Goal: Entertainment & Leisure: Browse casually

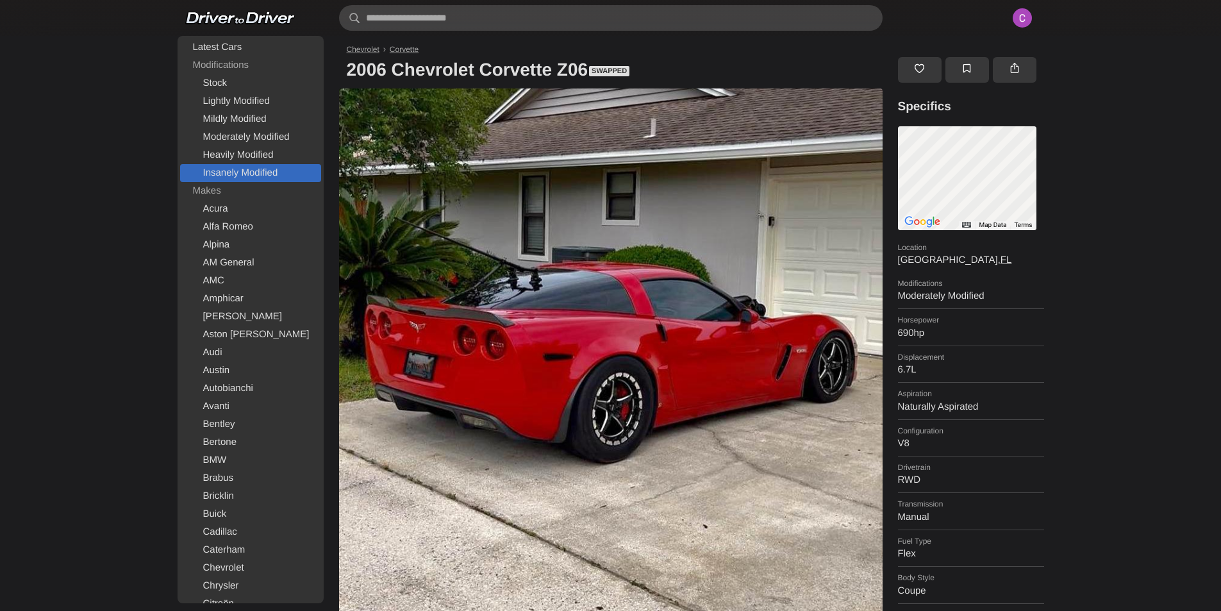
click at [208, 174] on link "Insanely Modified" at bounding box center [250, 173] width 141 height 18
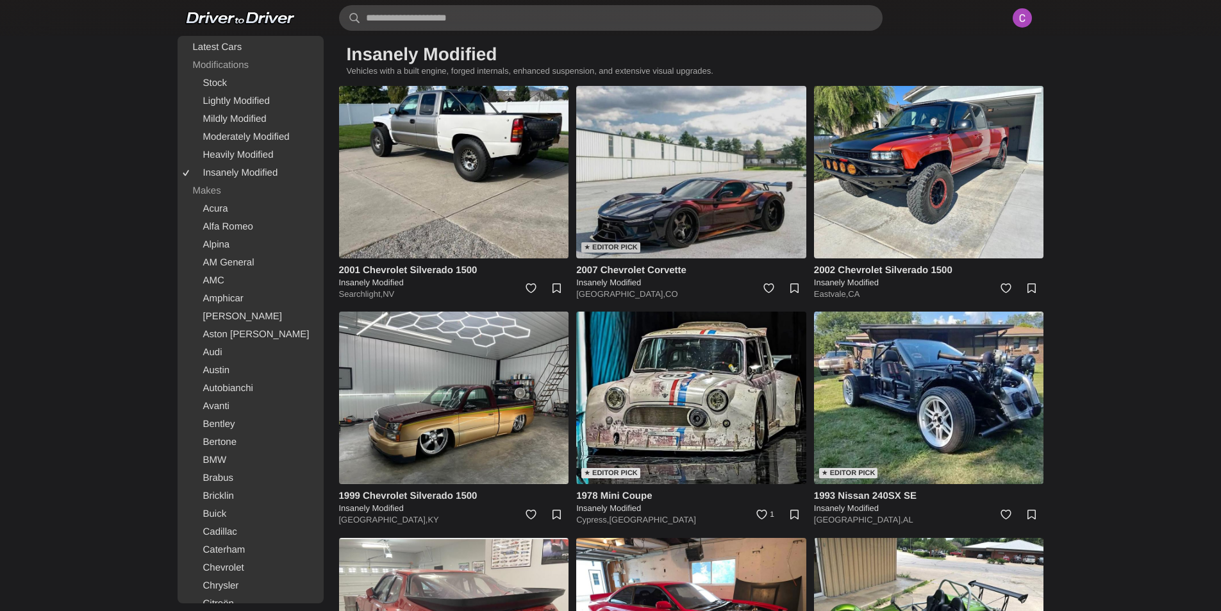
click at [645, 176] on img at bounding box center [691, 172] width 230 height 172
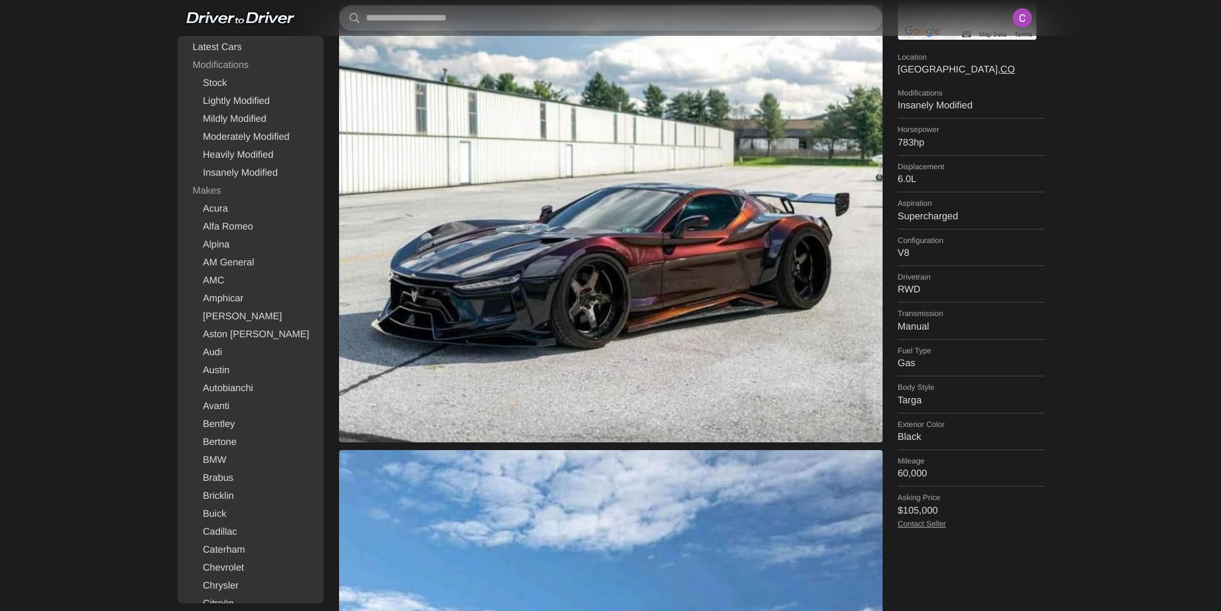
scroll to position [192, 0]
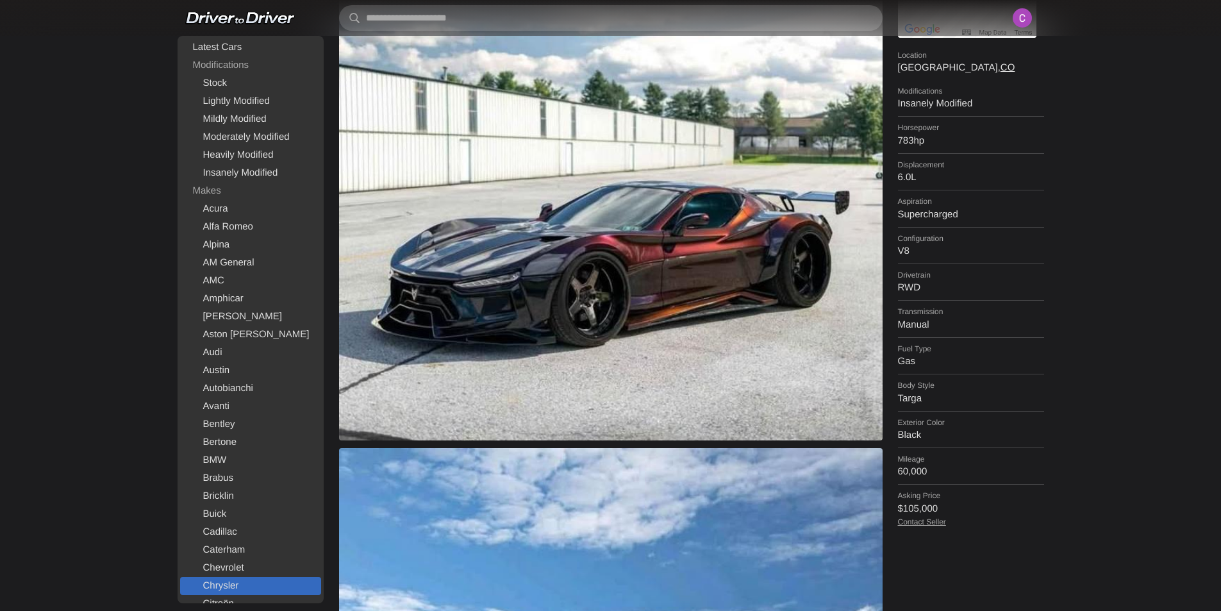
click at [233, 581] on link "Chrysler" at bounding box center [250, 586] width 141 height 18
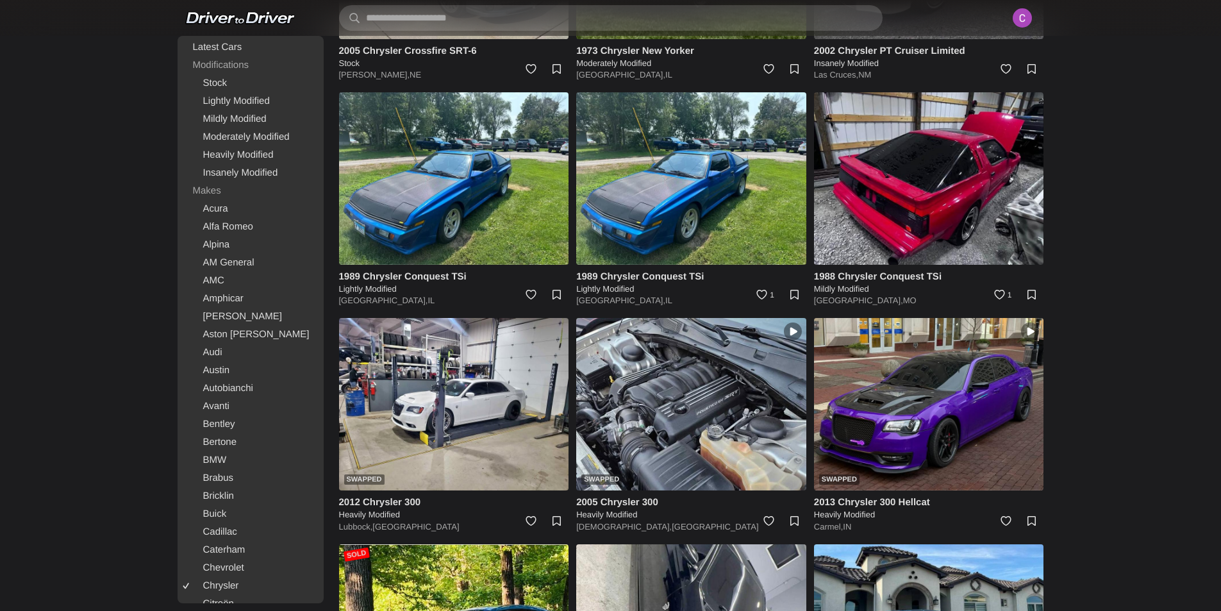
scroll to position [705, 0]
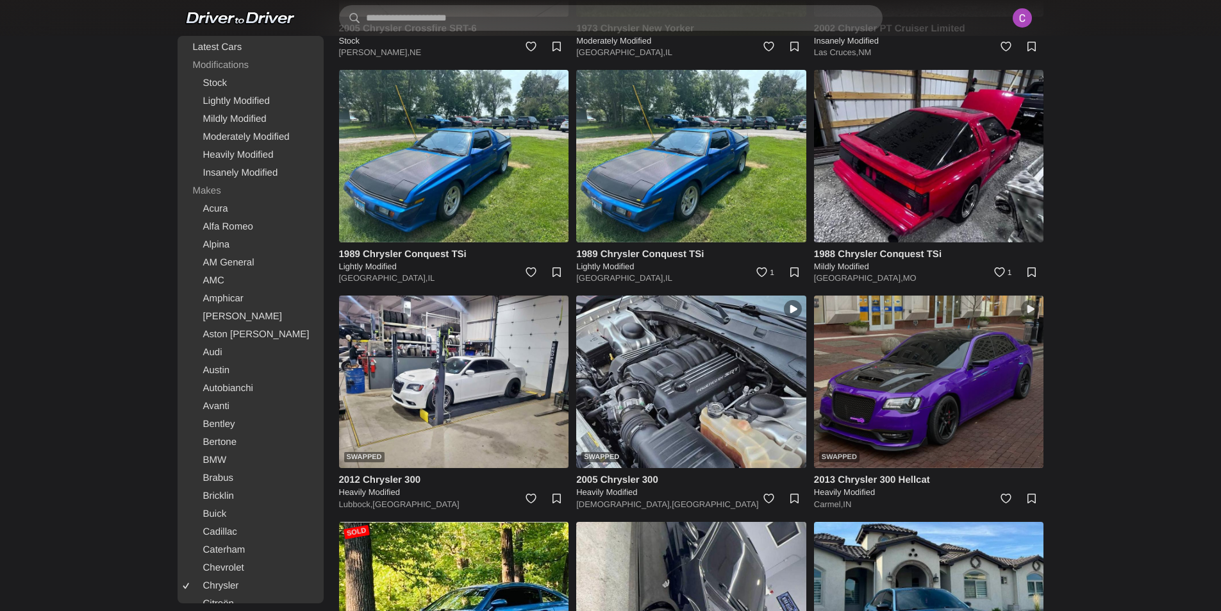
click at [971, 391] on img at bounding box center [929, 381] width 230 height 172
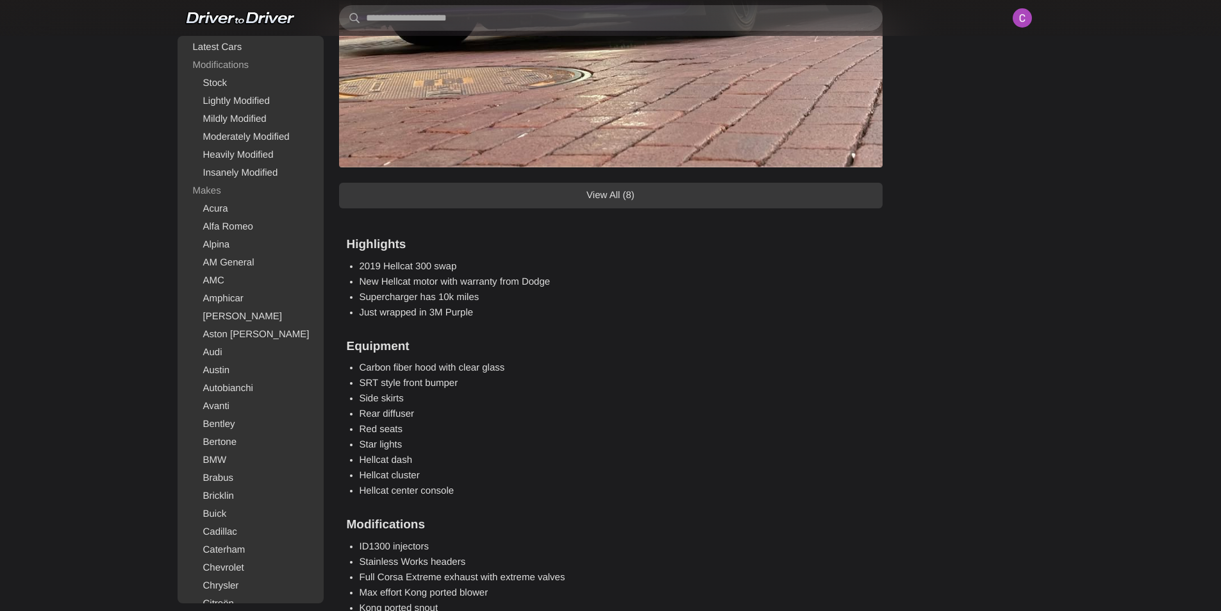
scroll to position [897, 0]
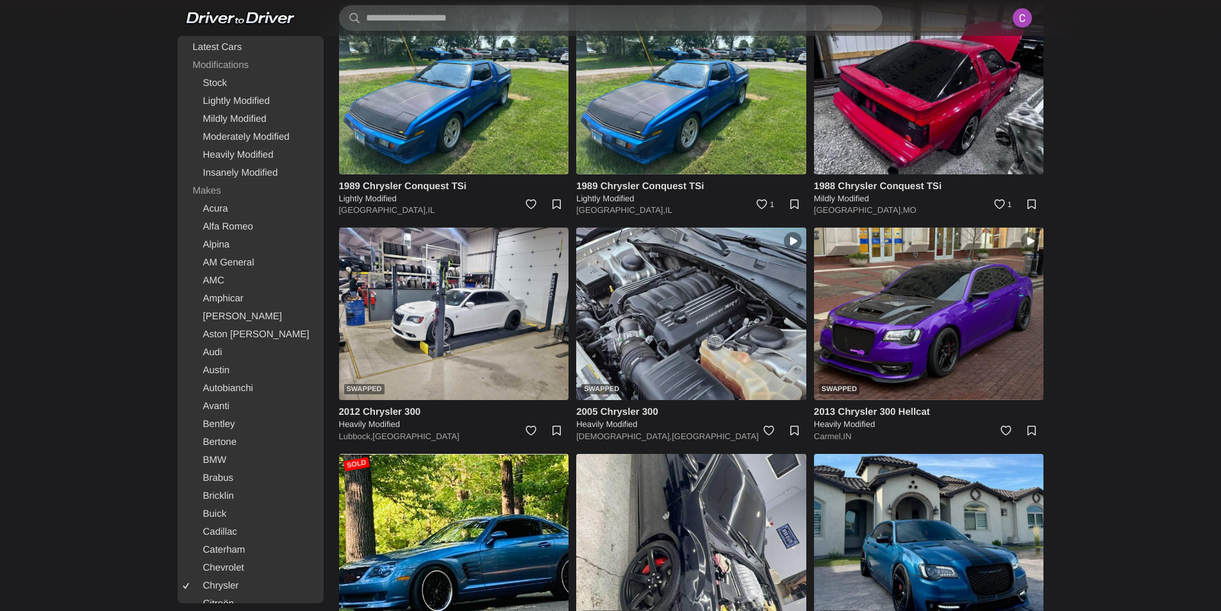
scroll to position [769, 0]
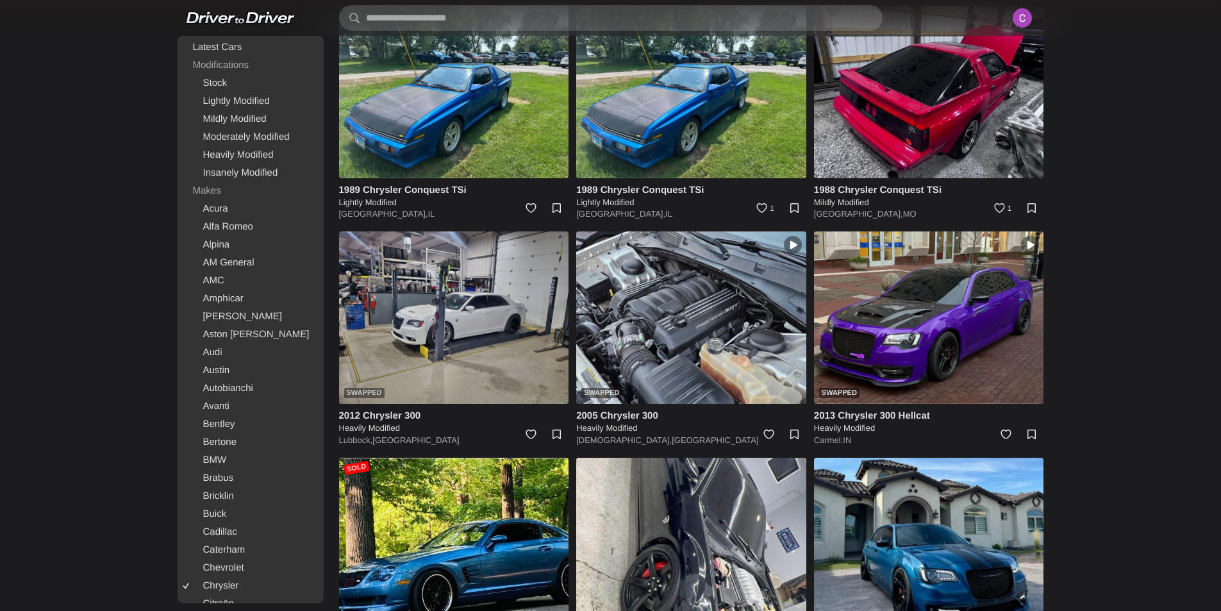
click at [465, 326] on img at bounding box center [454, 317] width 230 height 172
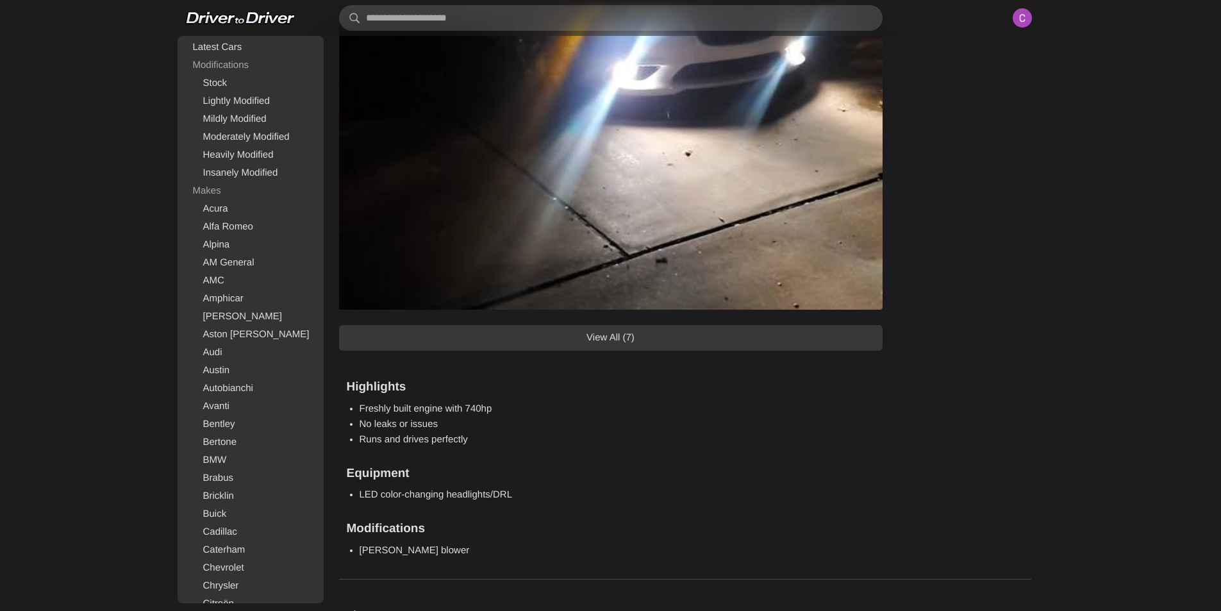
scroll to position [1218, 0]
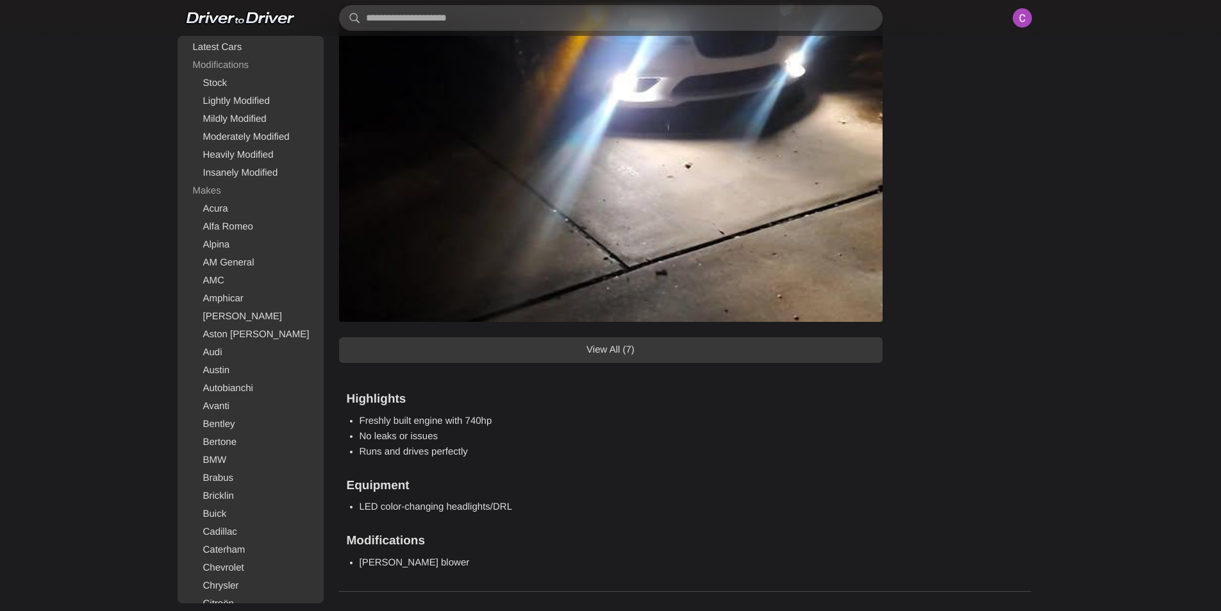
click at [602, 346] on link "View All (7)" at bounding box center [610, 350] width 543 height 26
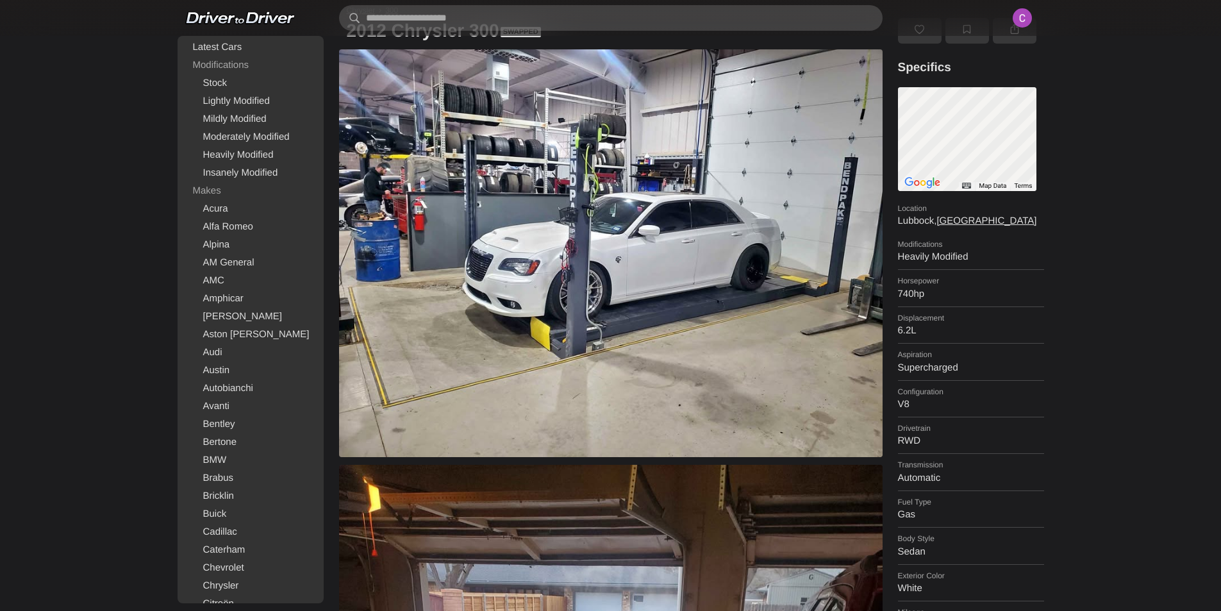
scroll to position [0, 0]
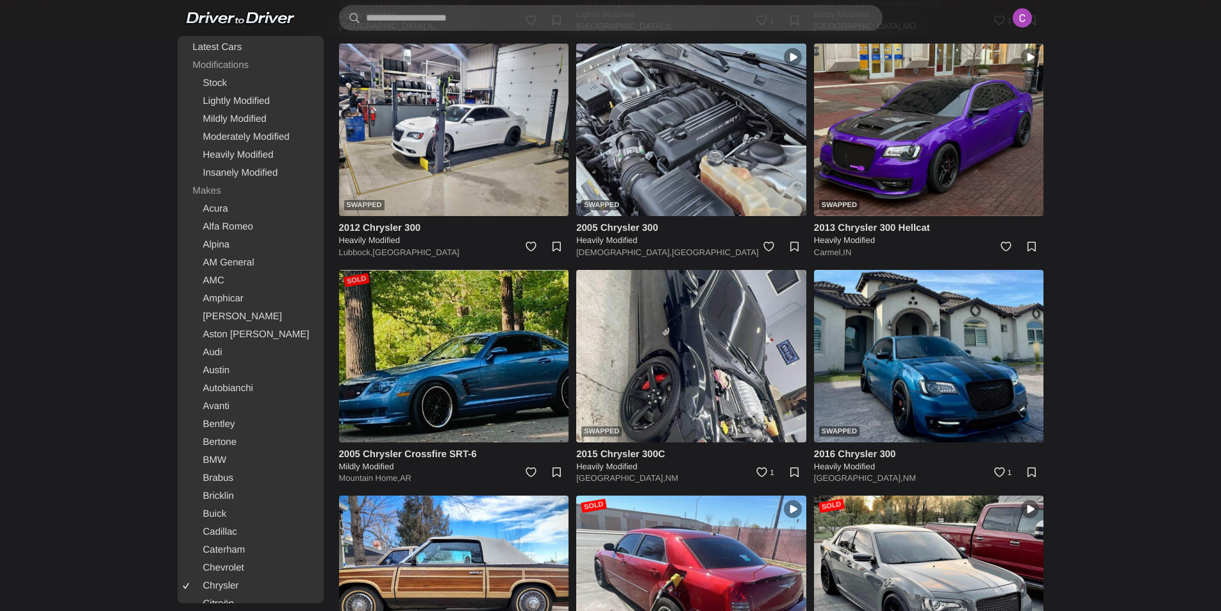
scroll to position [961, 0]
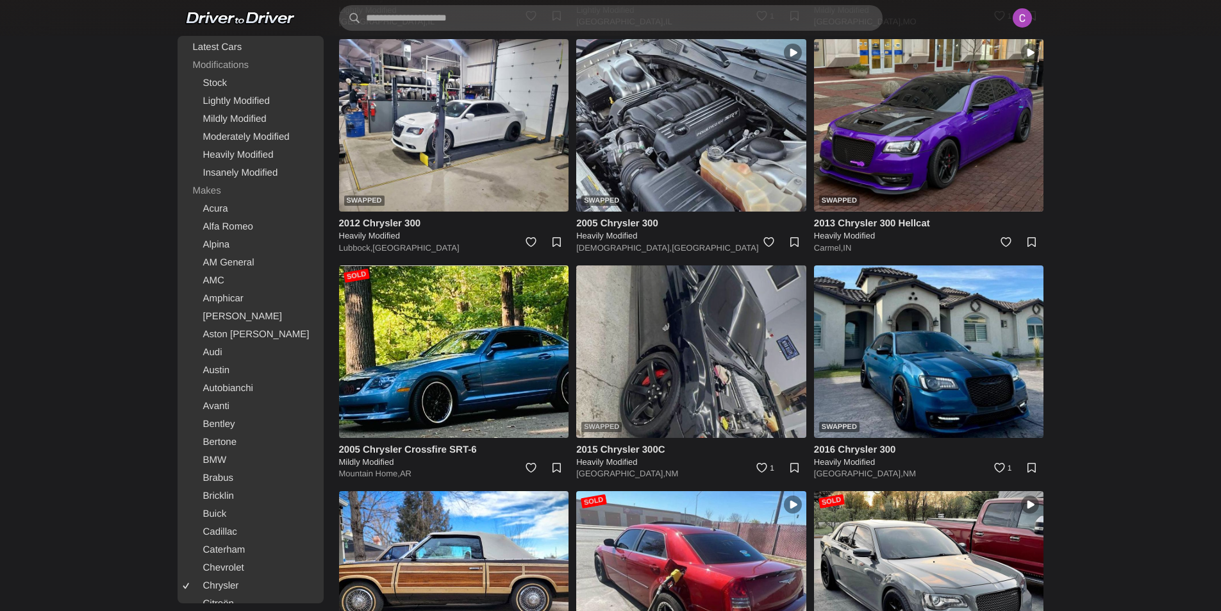
click at [672, 360] on img at bounding box center [691, 351] width 230 height 172
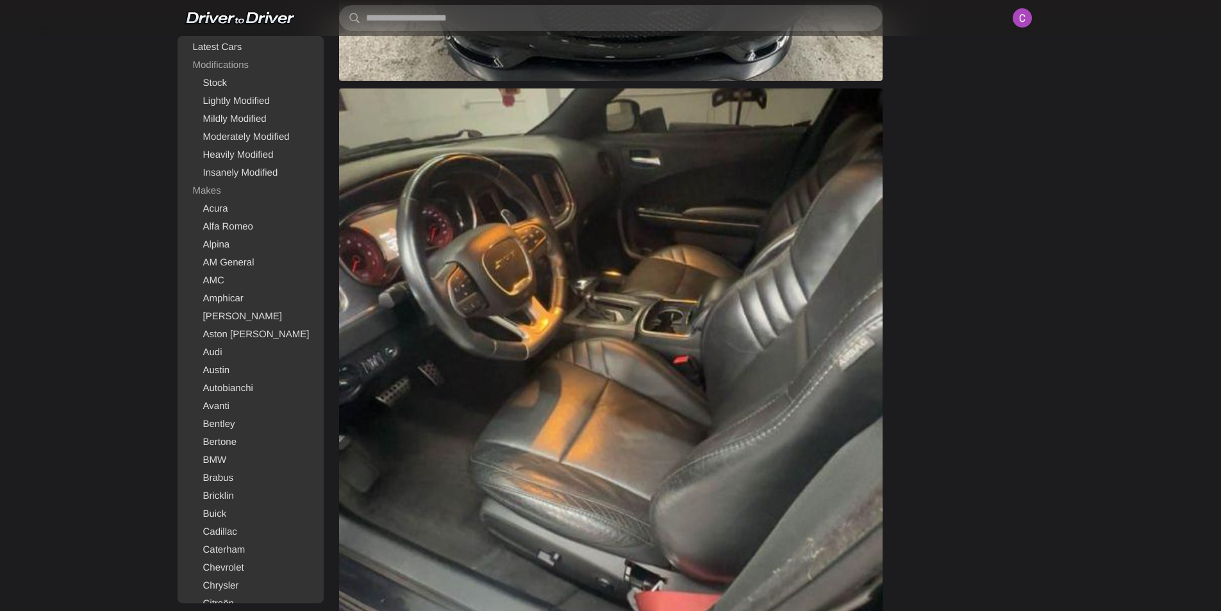
scroll to position [1282, 0]
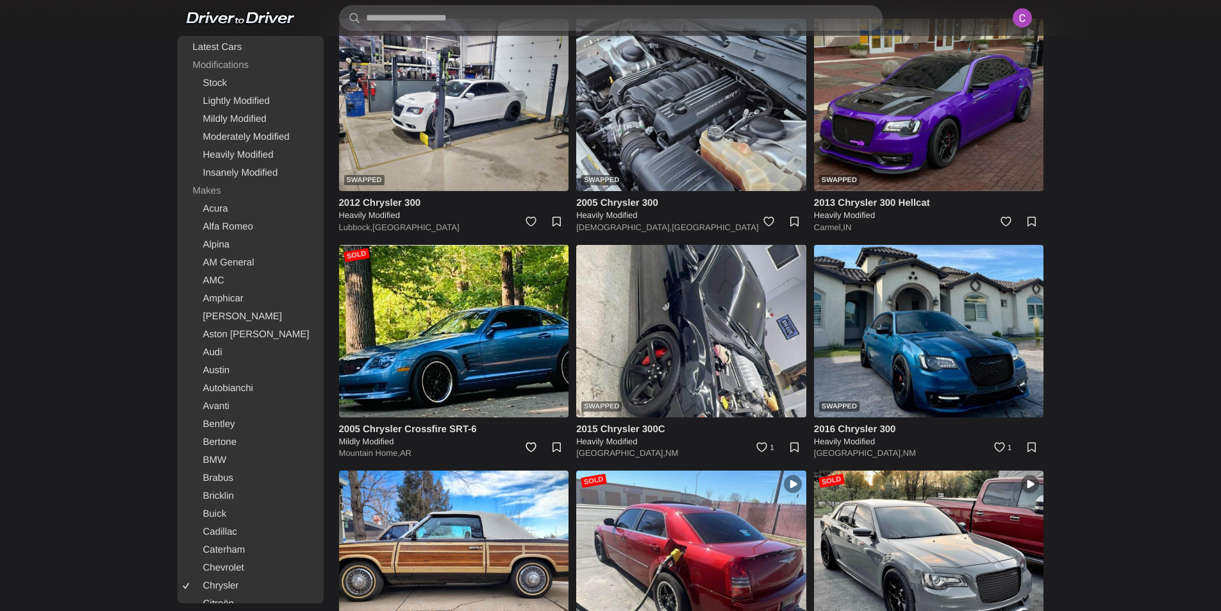
scroll to position [1218, 0]
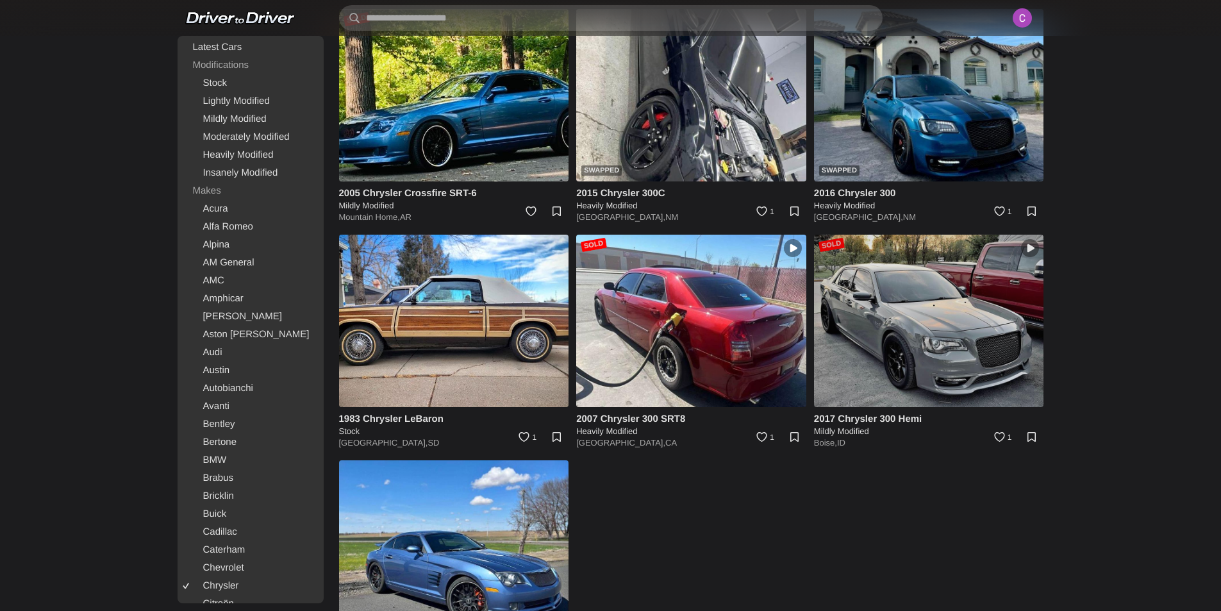
click at [966, 367] on img at bounding box center [929, 321] width 230 height 172
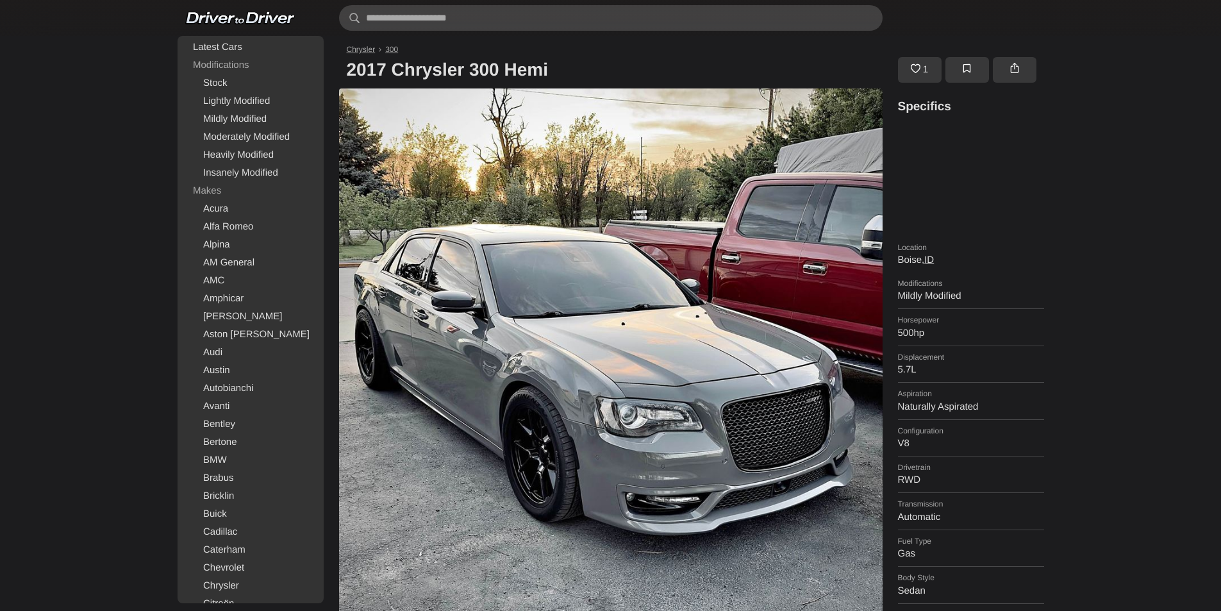
click at [964, 363] on dl "Displacement 5.7L" at bounding box center [971, 363] width 146 height 37
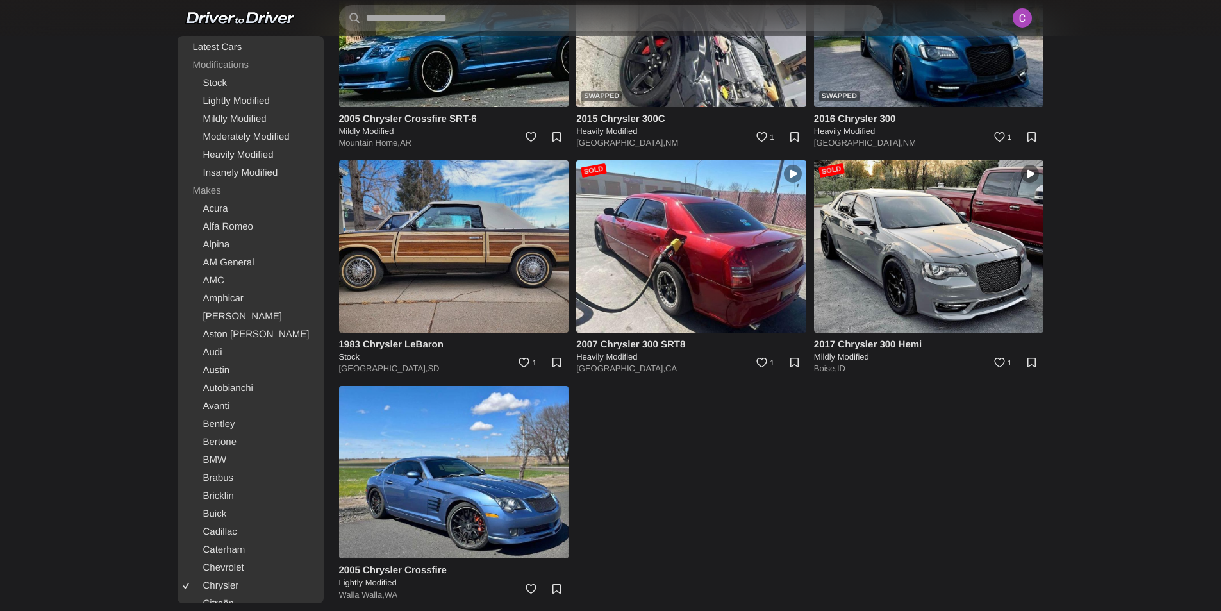
scroll to position [1307, 0]
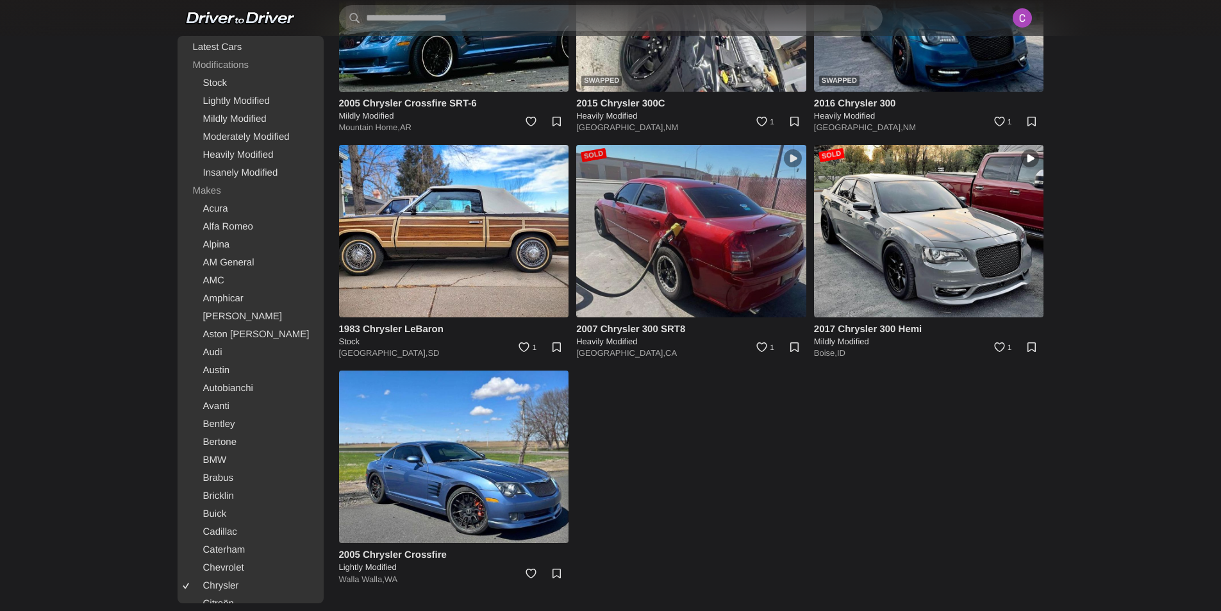
click at [691, 269] on img at bounding box center [691, 231] width 230 height 172
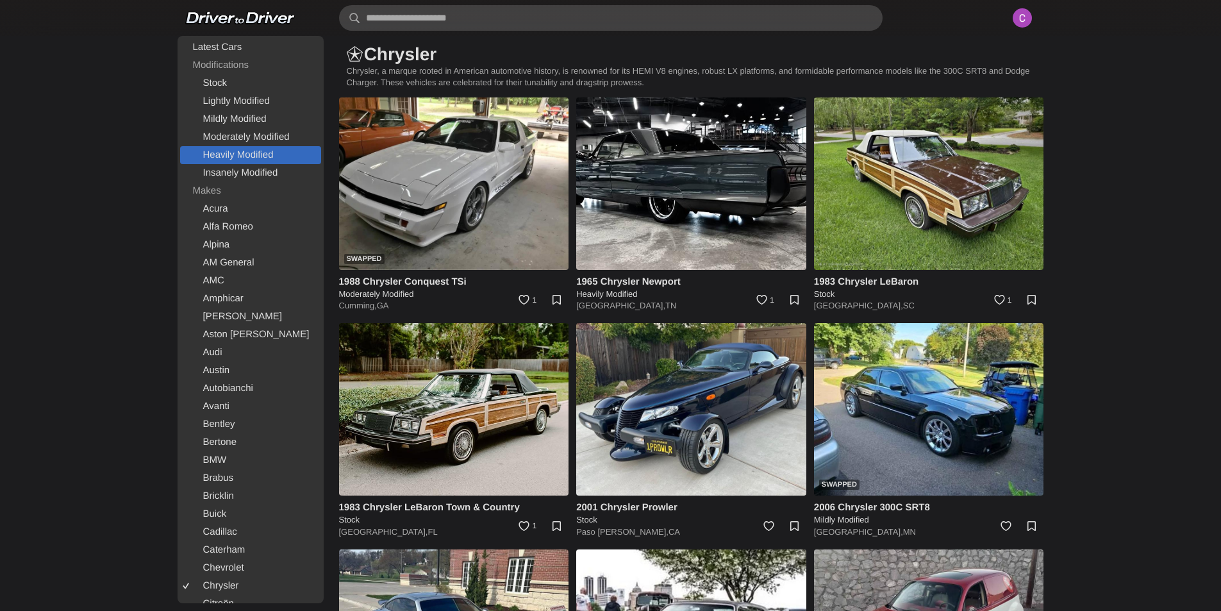
click at [273, 153] on link "Heavily Modified" at bounding box center [250, 155] width 141 height 18
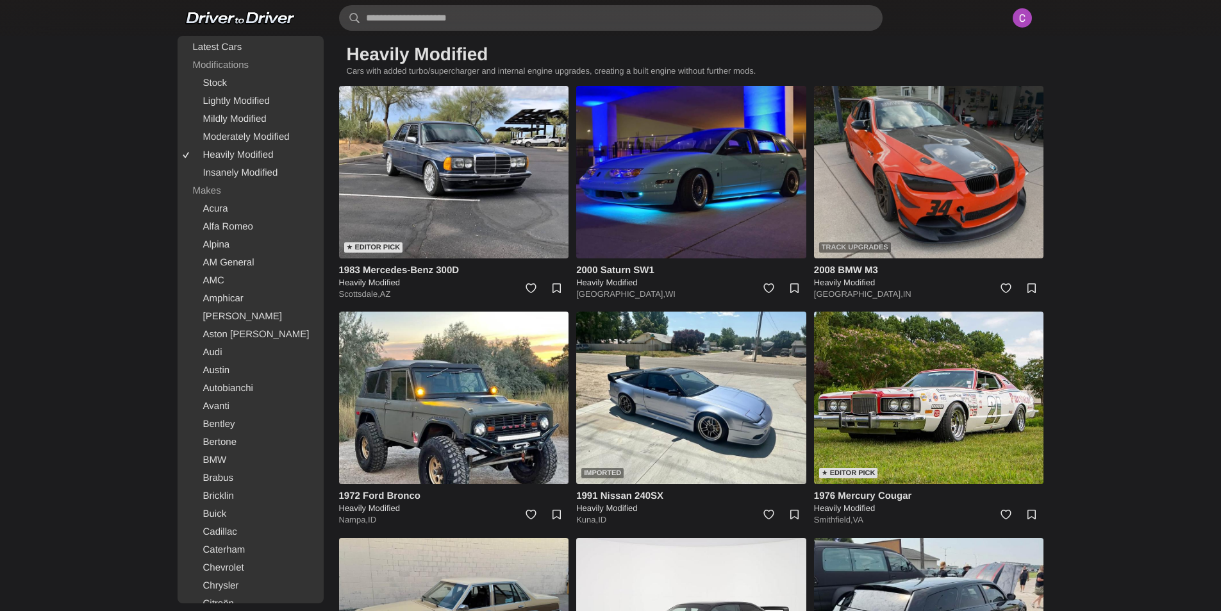
click at [875, 153] on img at bounding box center [929, 172] width 230 height 172
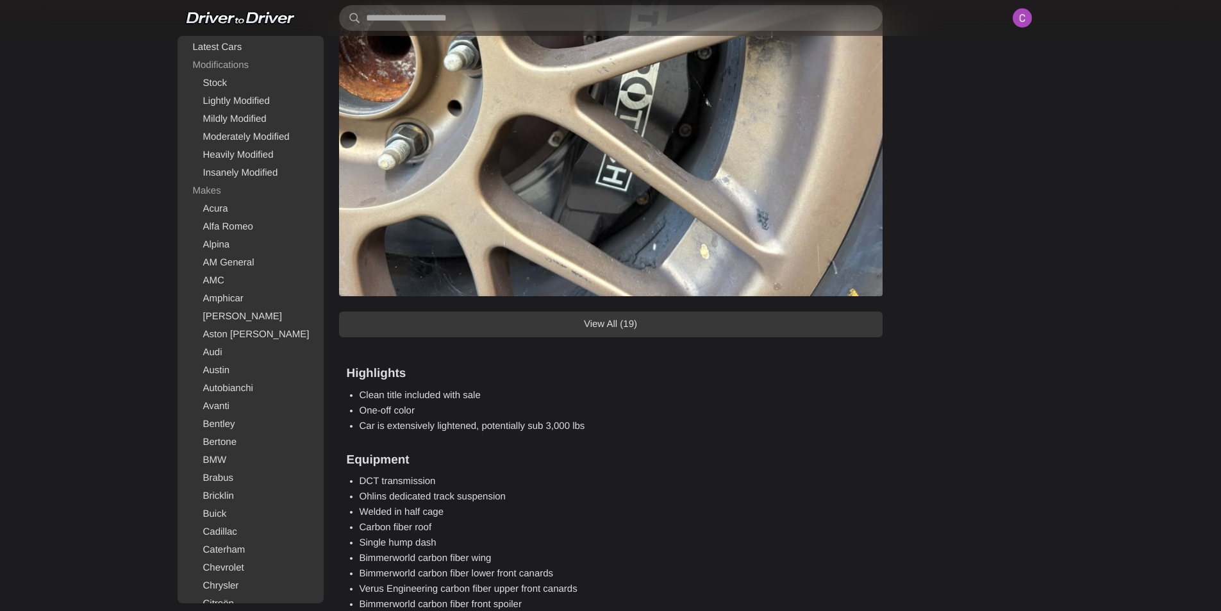
scroll to position [1410, 0]
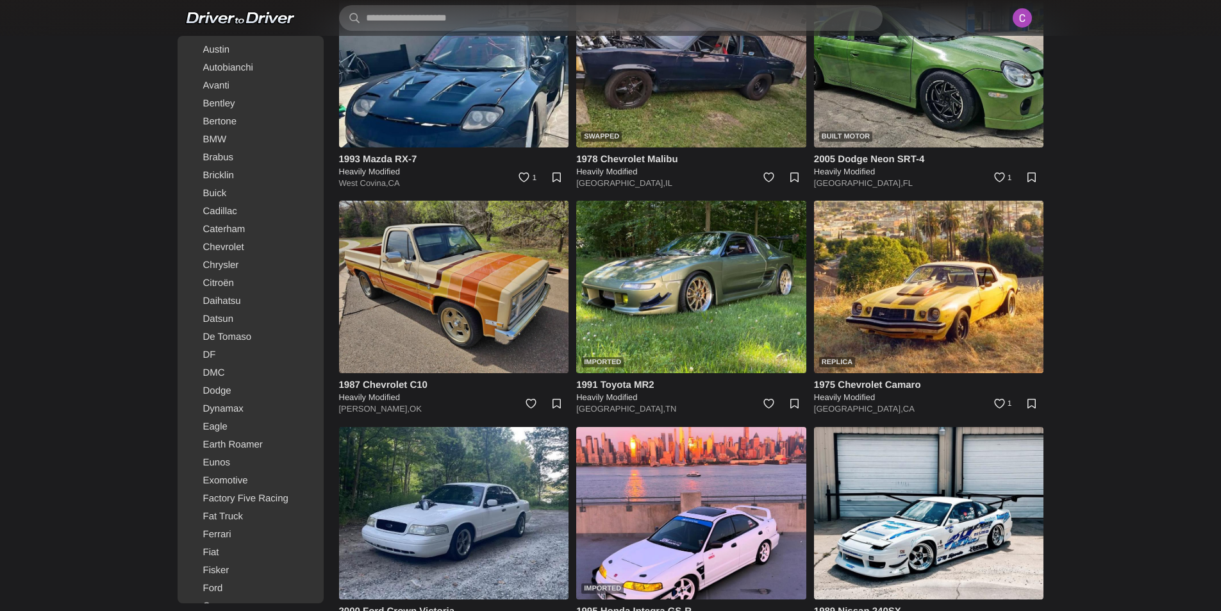
scroll to position [769, 0]
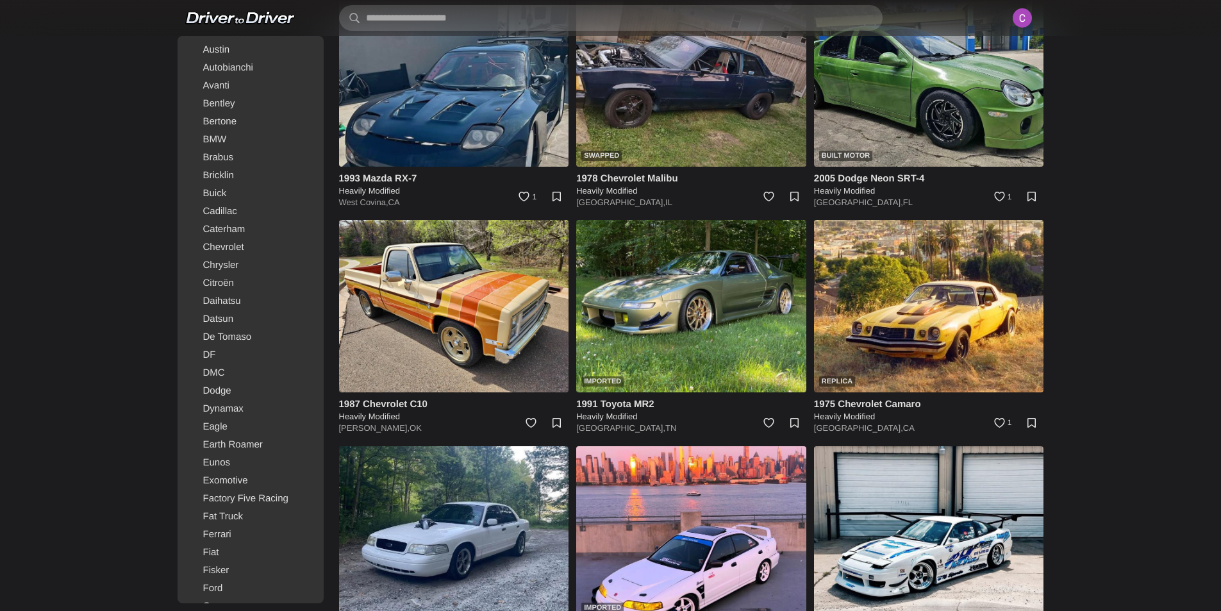
click at [503, 152] on img at bounding box center [454, 80] width 230 height 172
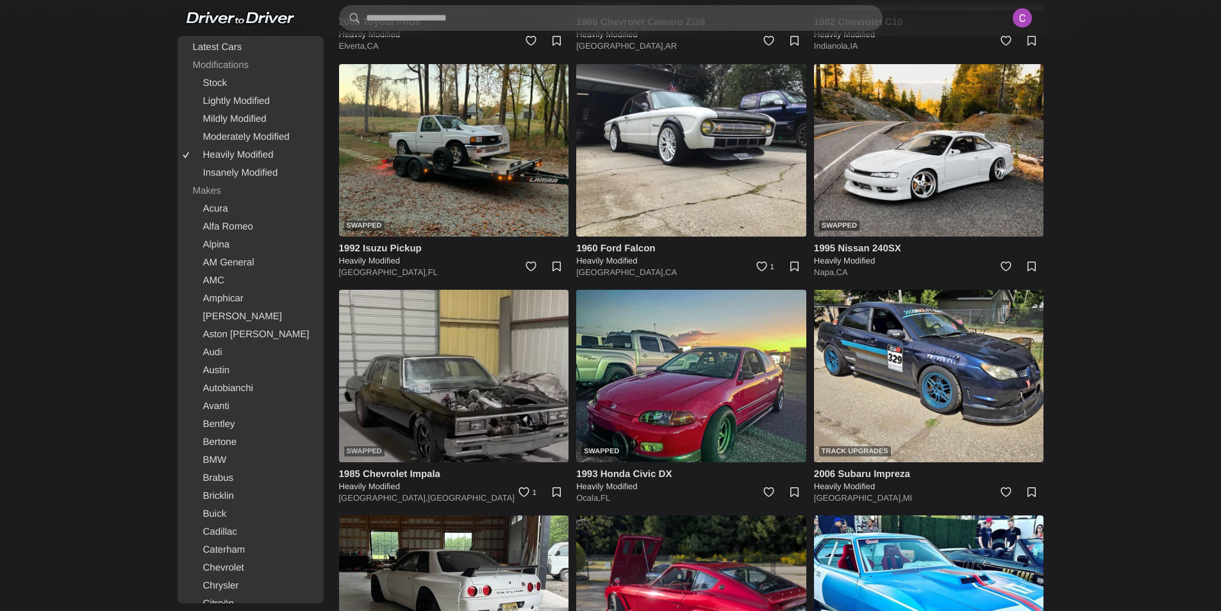
scroll to position [1858, 0]
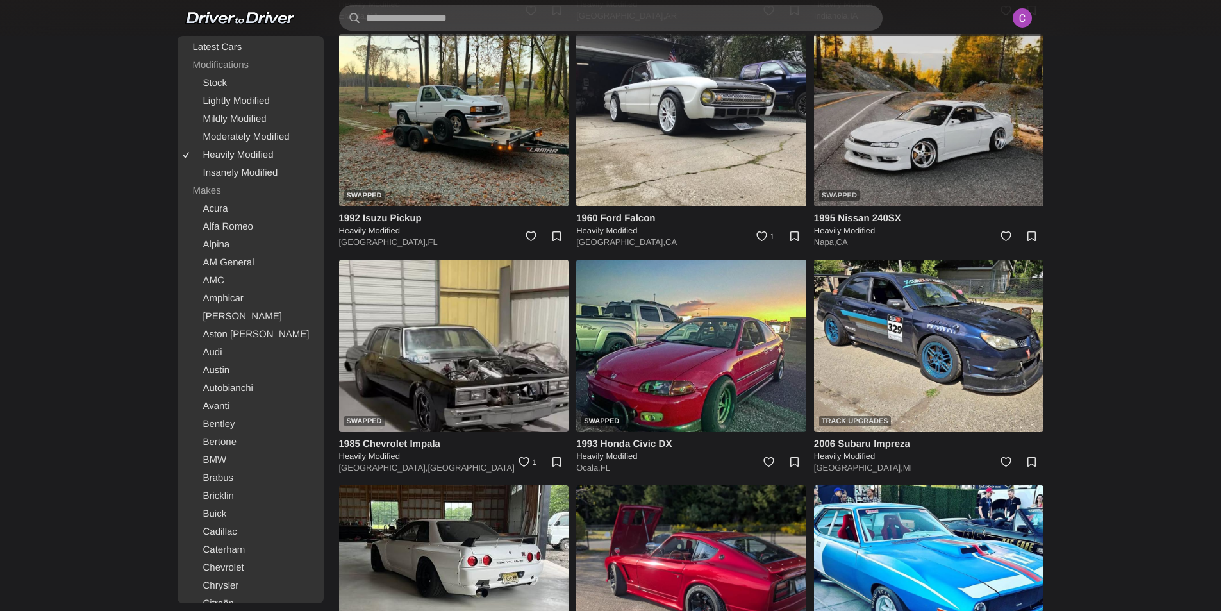
click at [879, 187] on img at bounding box center [929, 120] width 230 height 172
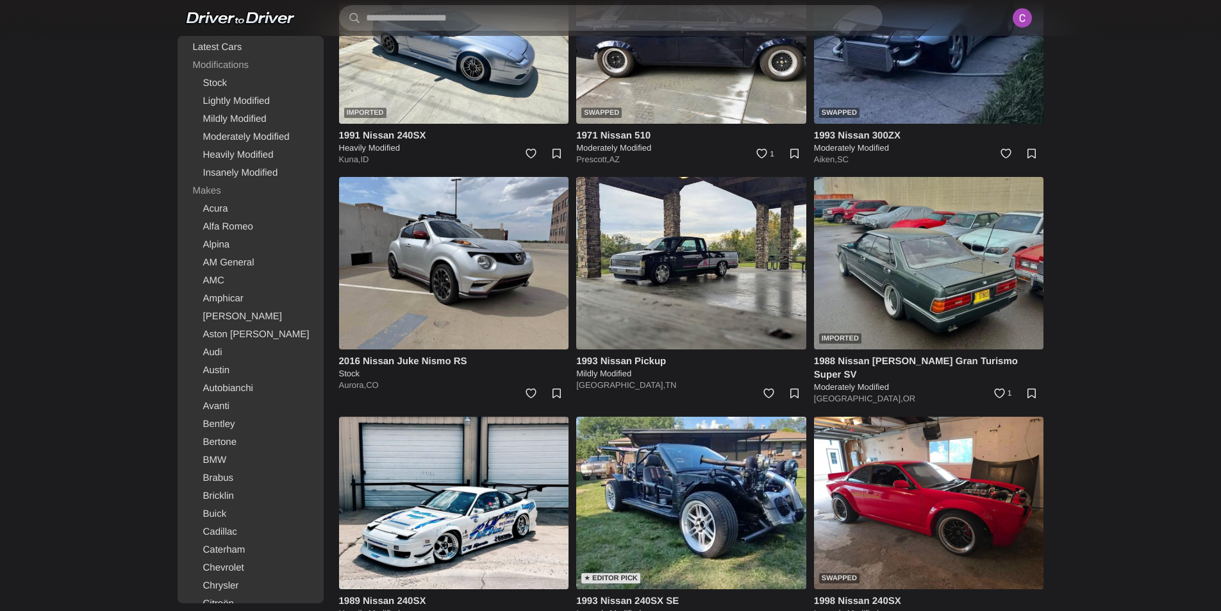
scroll to position [2371, 0]
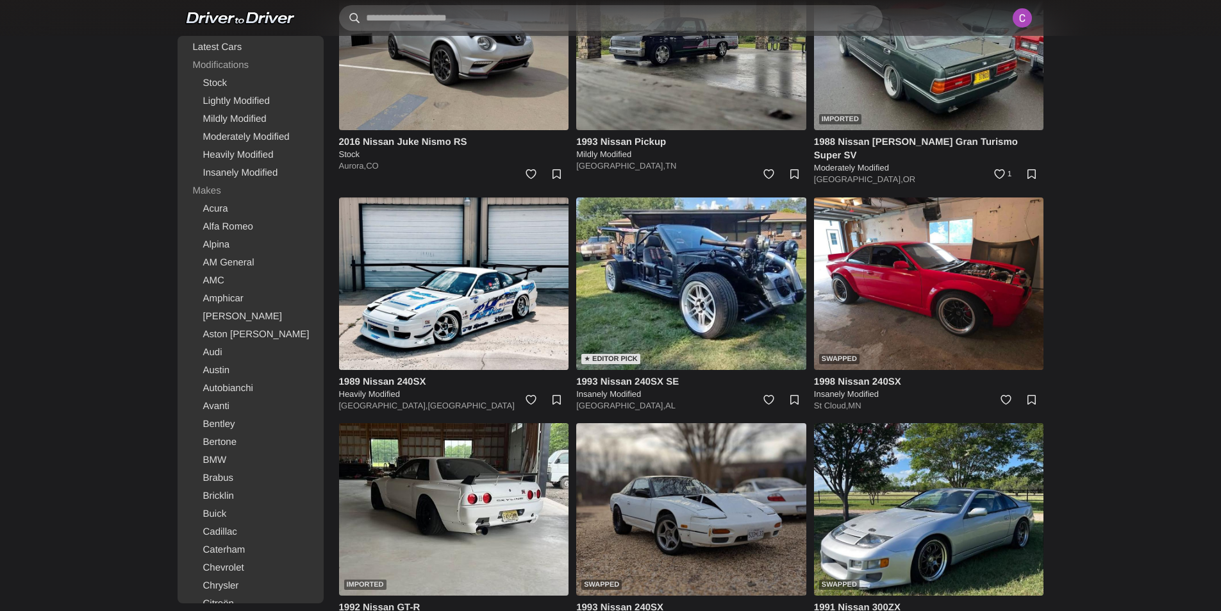
click at [481, 13] on input "text" at bounding box center [610, 18] width 543 height 26
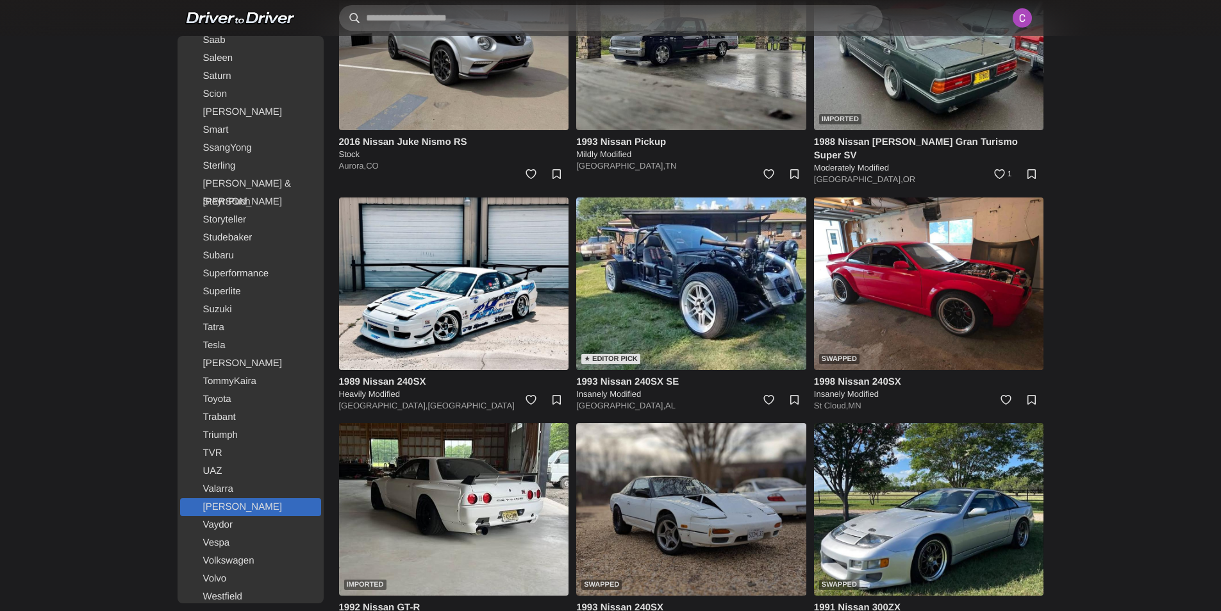
scroll to position [1987, 0]
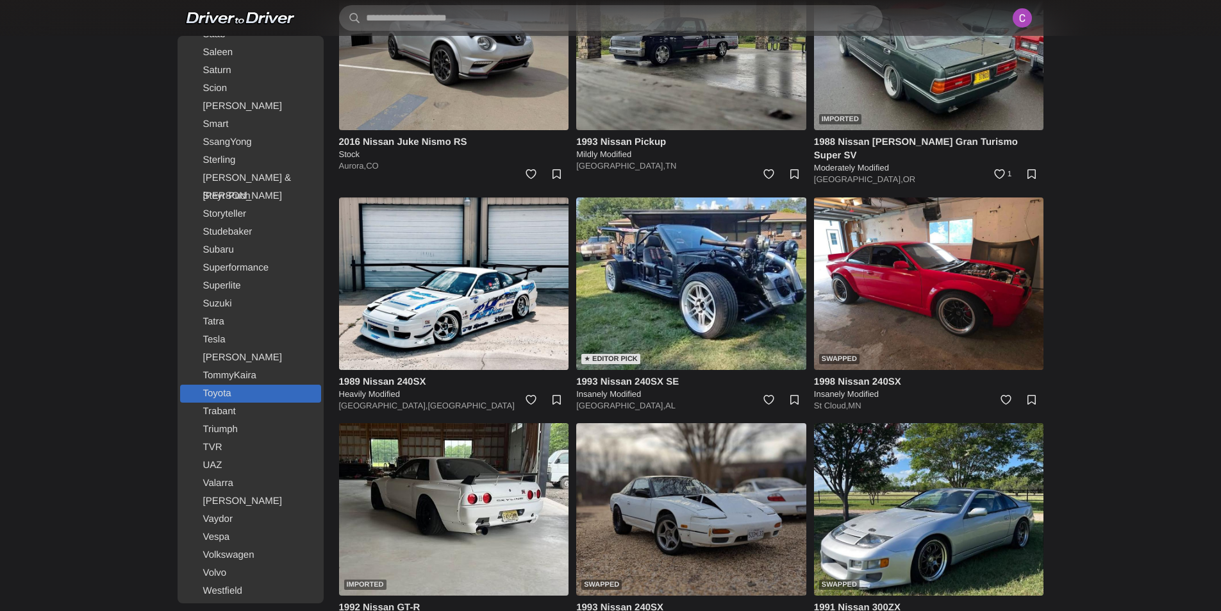
click at [240, 396] on link "Toyota" at bounding box center [250, 393] width 141 height 18
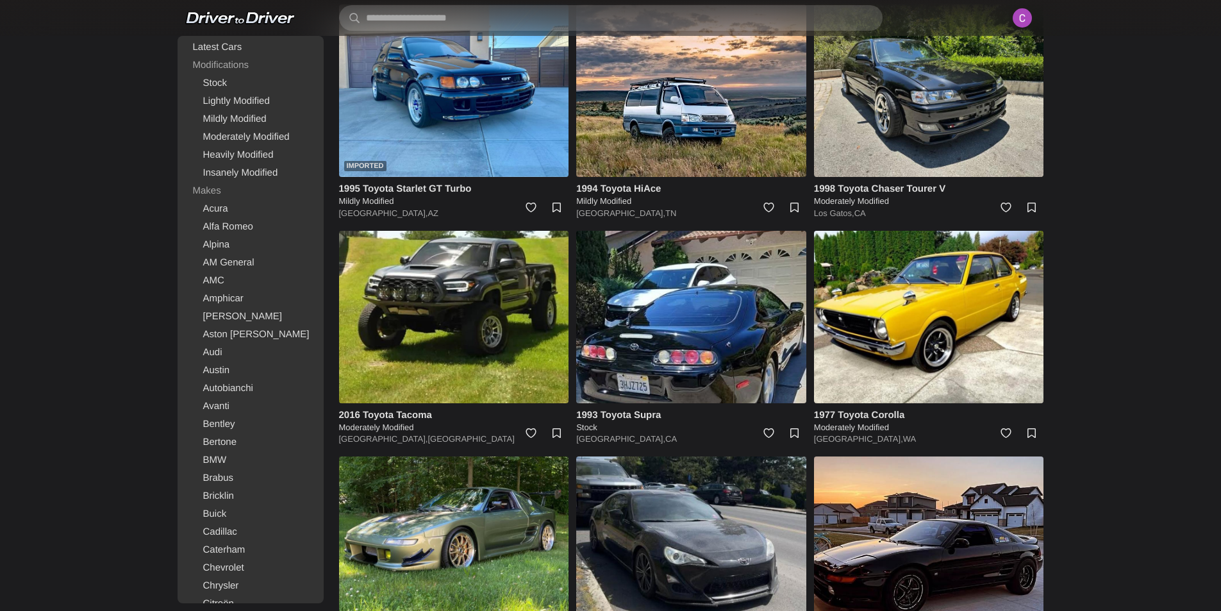
scroll to position [320, 0]
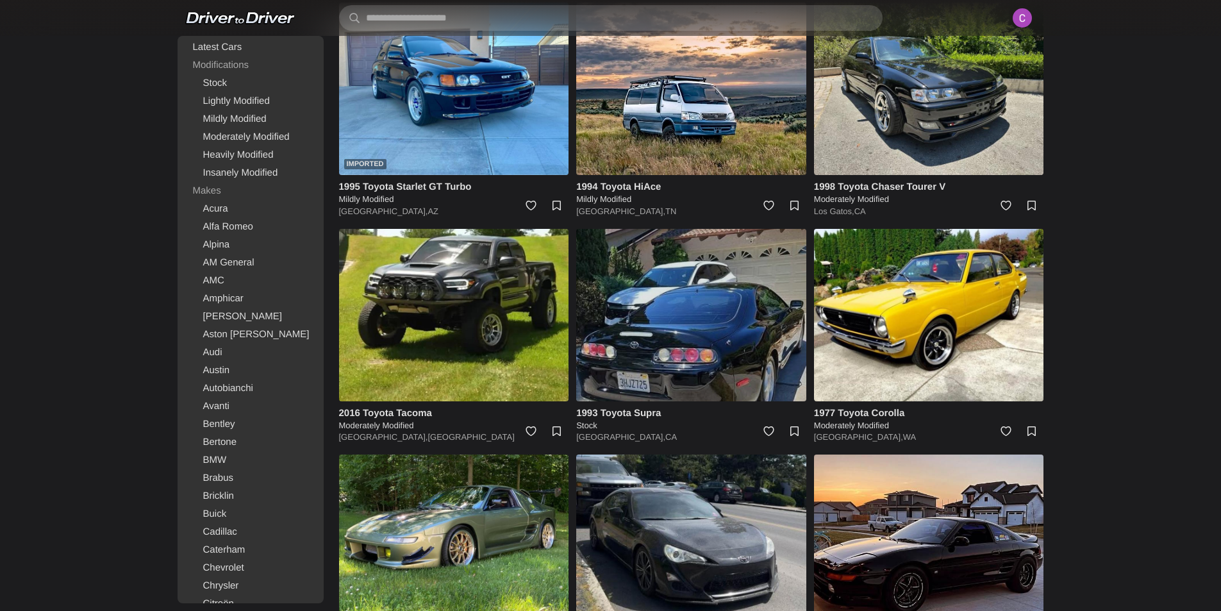
click at [740, 299] on img at bounding box center [691, 315] width 230 height 172
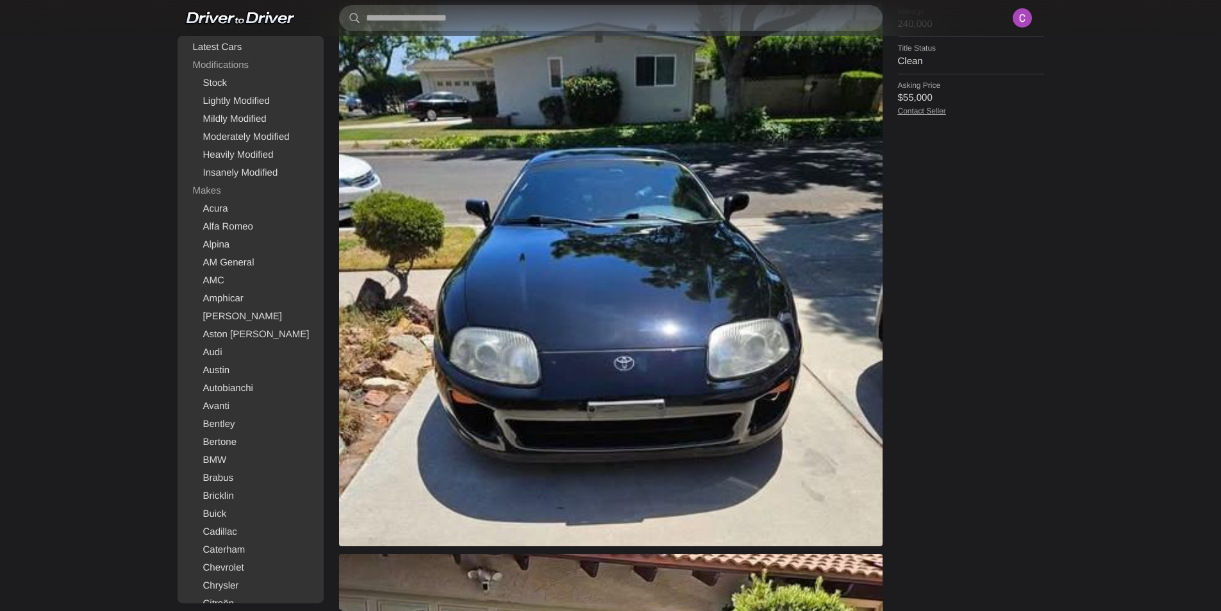
scroll to position [641, 0]
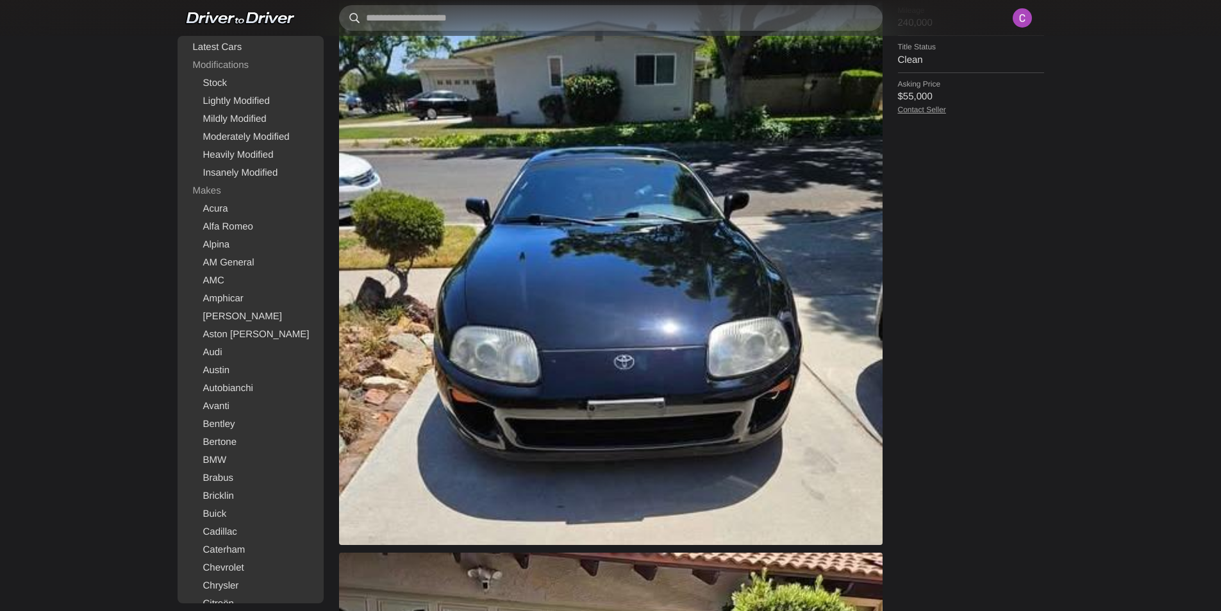
click at [532, 17] on input "text" at bounding box center [610, 18] width 543 height 26
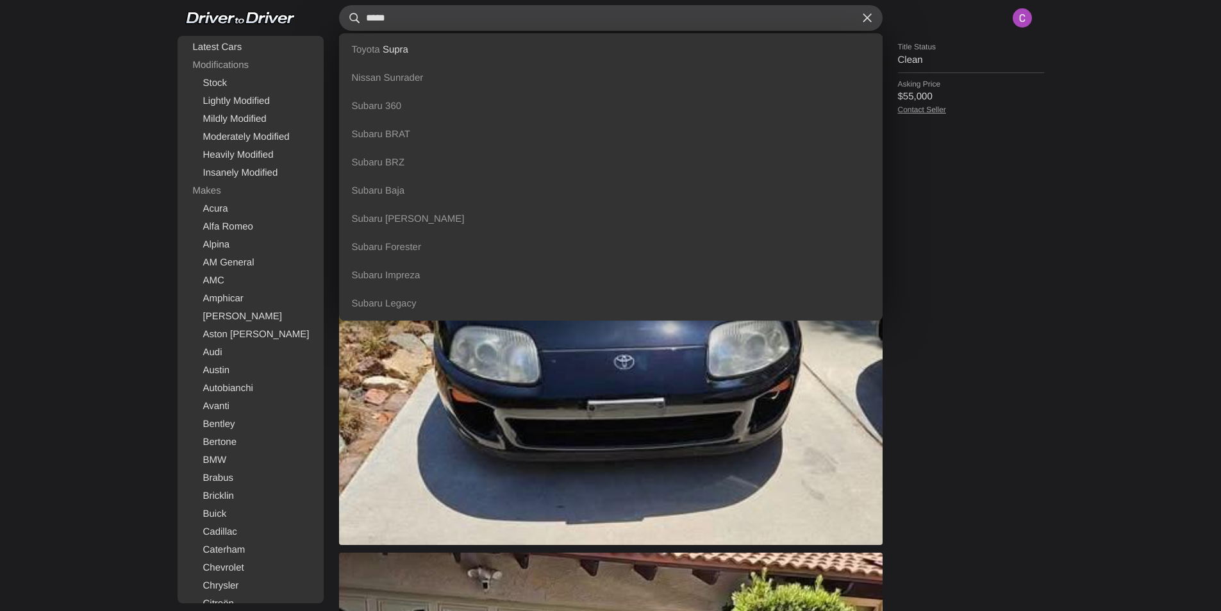
click at [781, 19] on input "*****" at bounding box center [610, 18] width 543 height 26
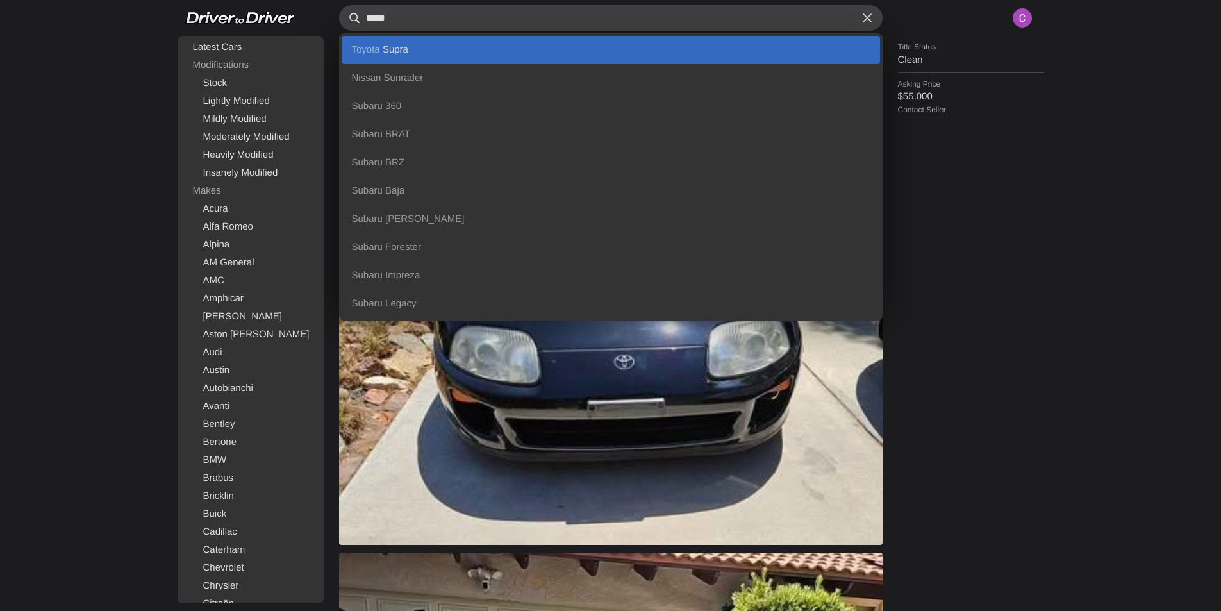
type input "*****"
click at [397, 44] on b "Supra" at bounding box center [396, 49] width 26 height 11
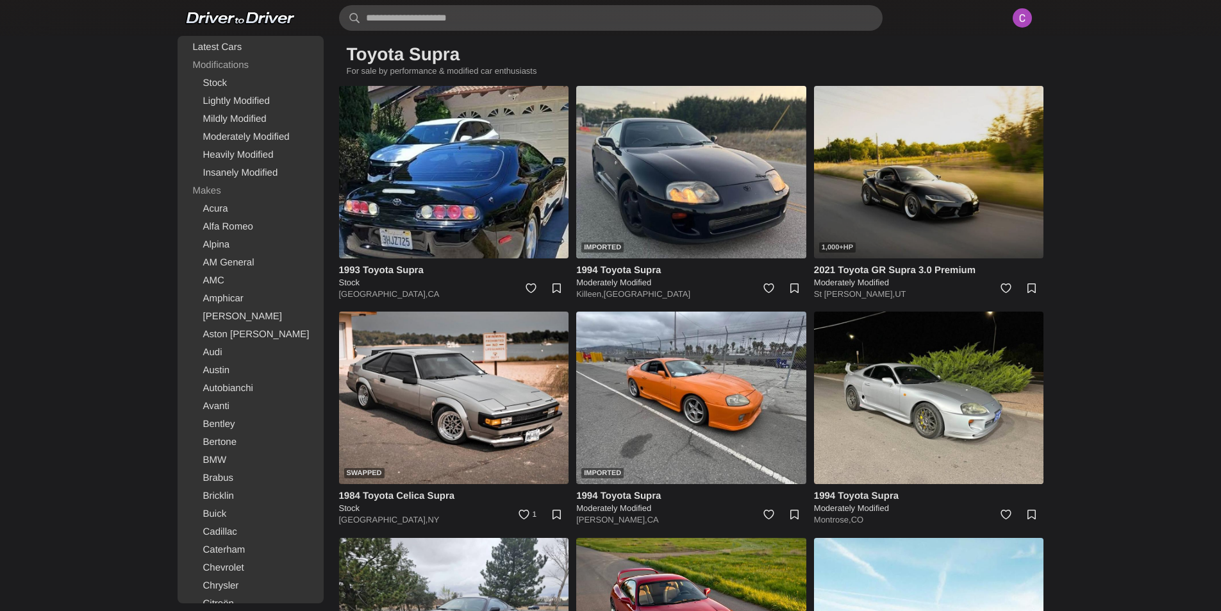
click at [947, 161] on img at bounding box center [929, 172] width 230 height 172
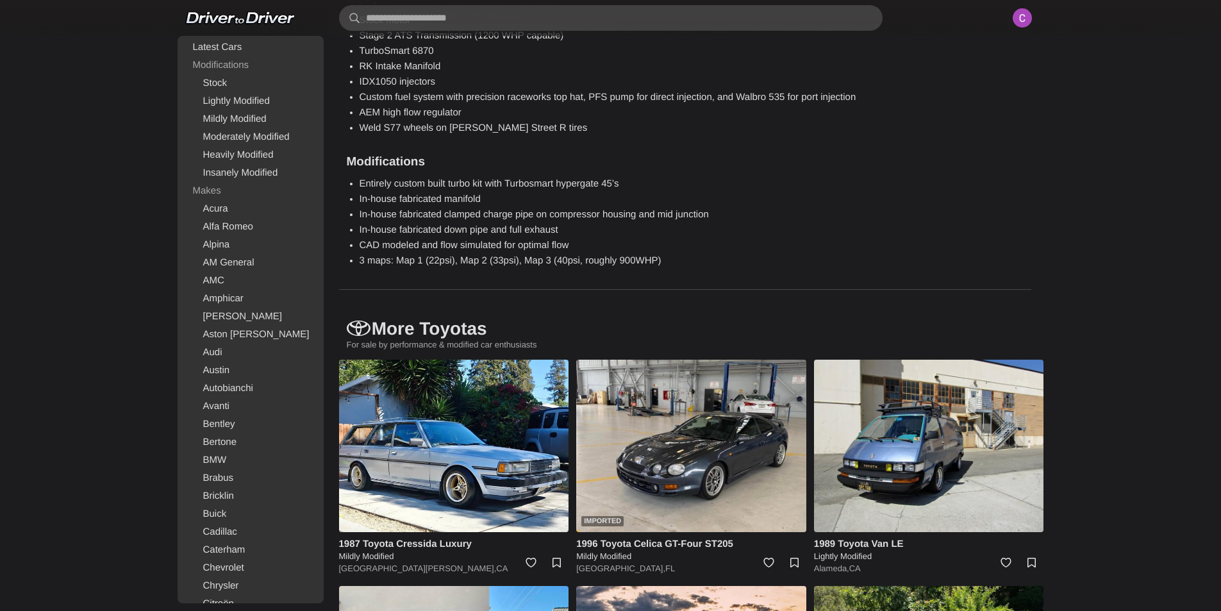
scroll to position [1858, 0]
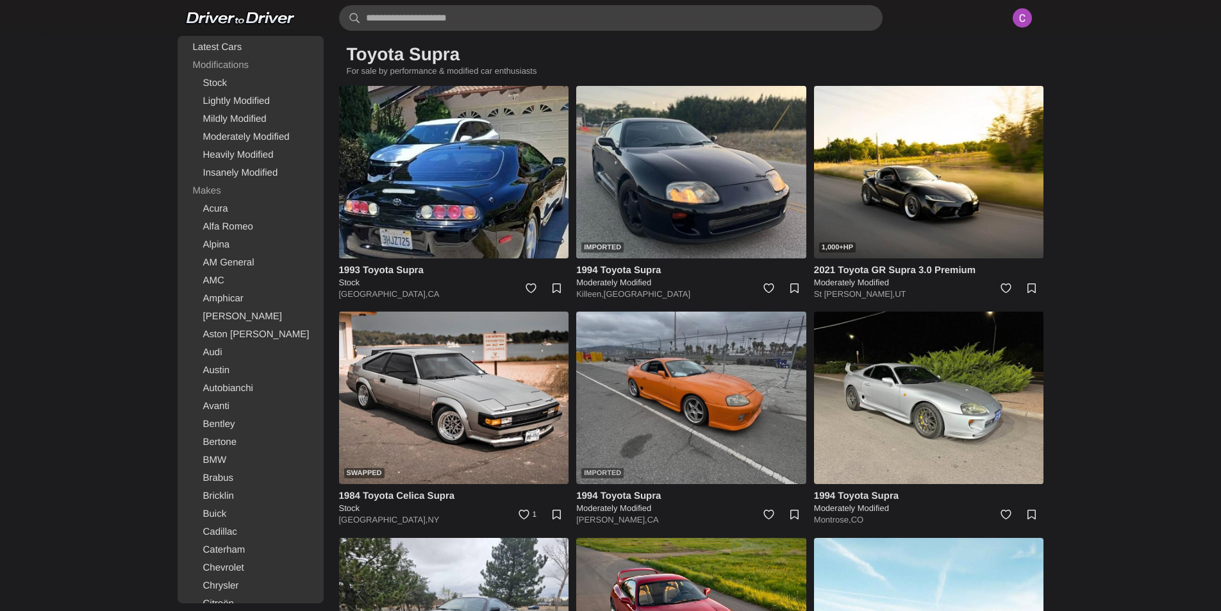
click at [776, 392] on img at bounding box center [691, 397] width 230 height 172
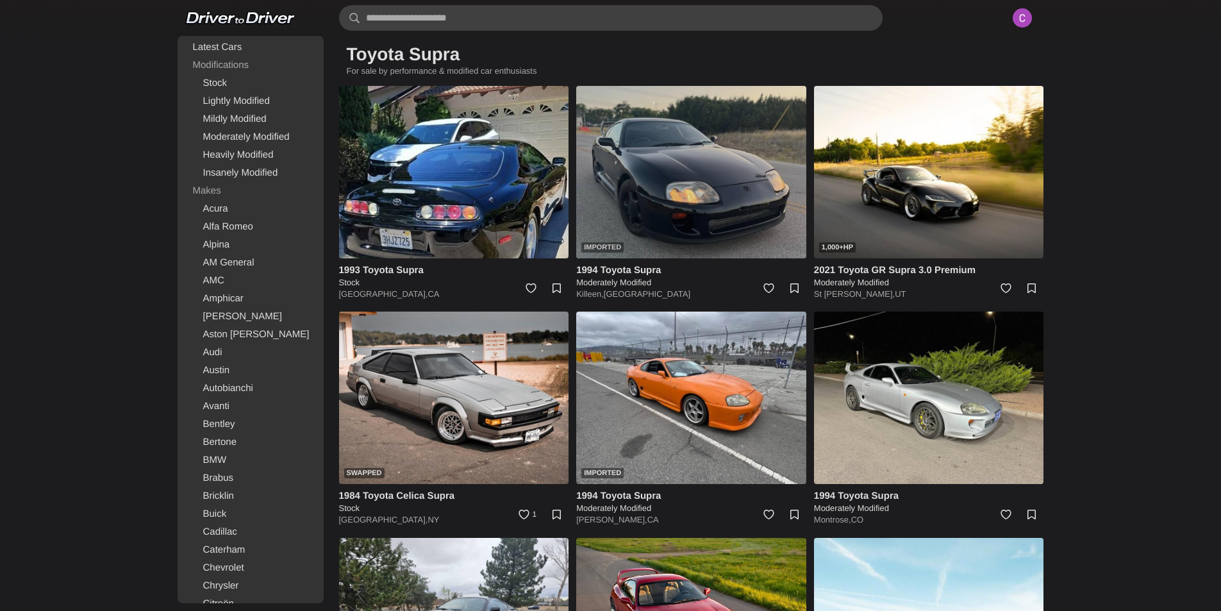
click at [692, 176] on img at bounding box center [691, 172] width 230 height 172
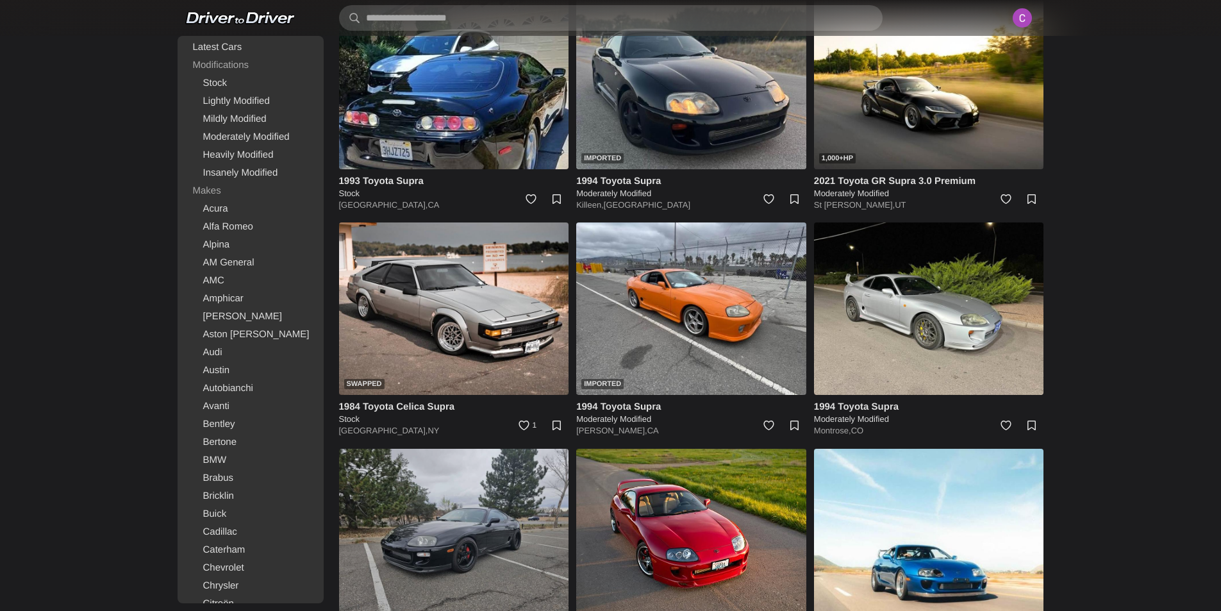
scroll to position [384, 0]
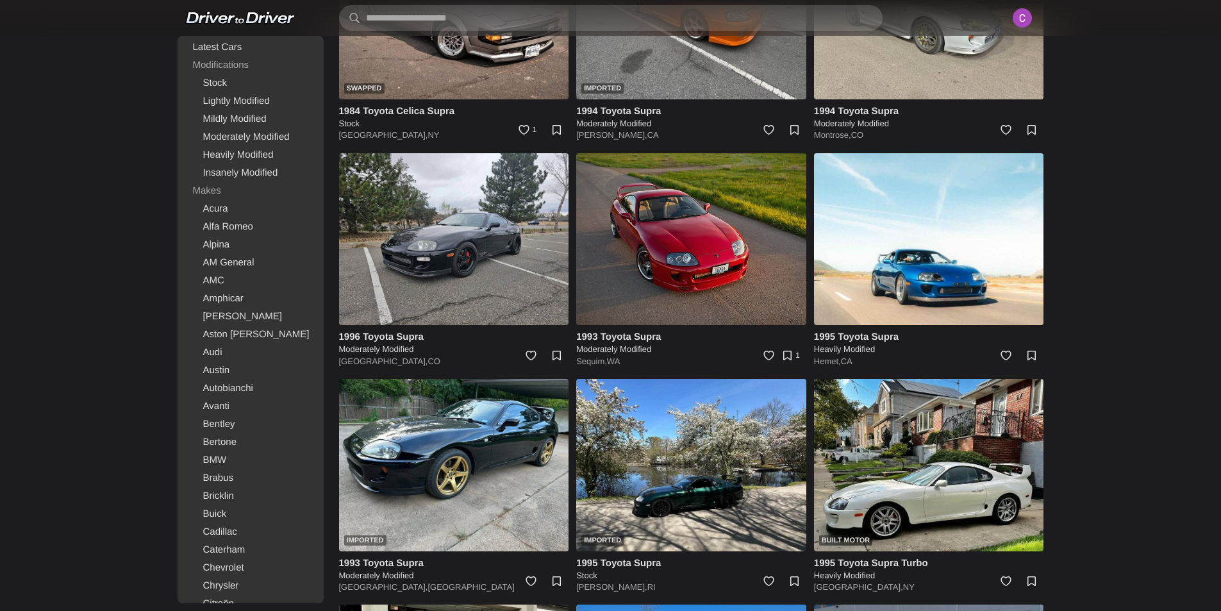
click at [640, 248] on img at bounding box center [691, 239] width 230 height 172
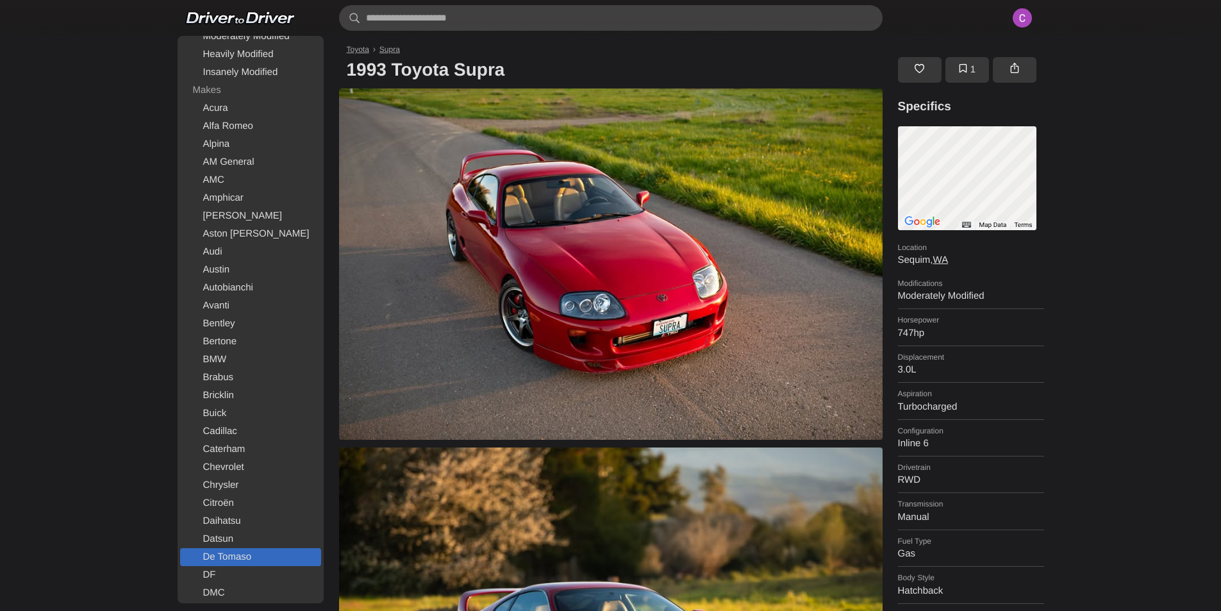
scroll to position [128, 0]
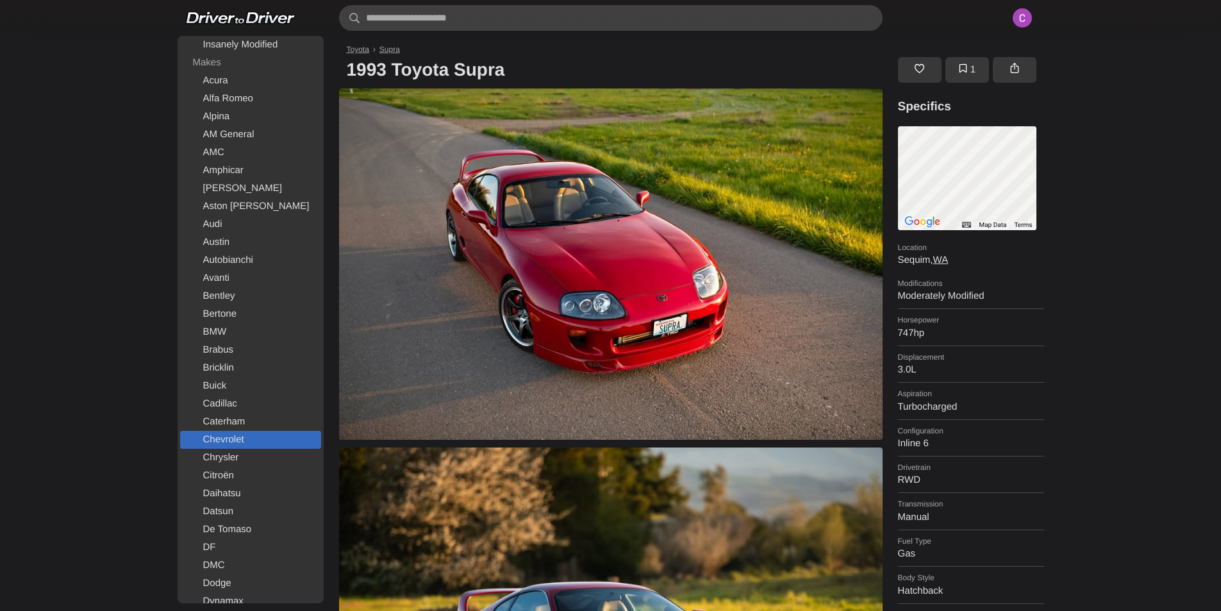
click at [244, 440] on link "Chevrolet" at bounding box center [250, 440] width 141 height 18
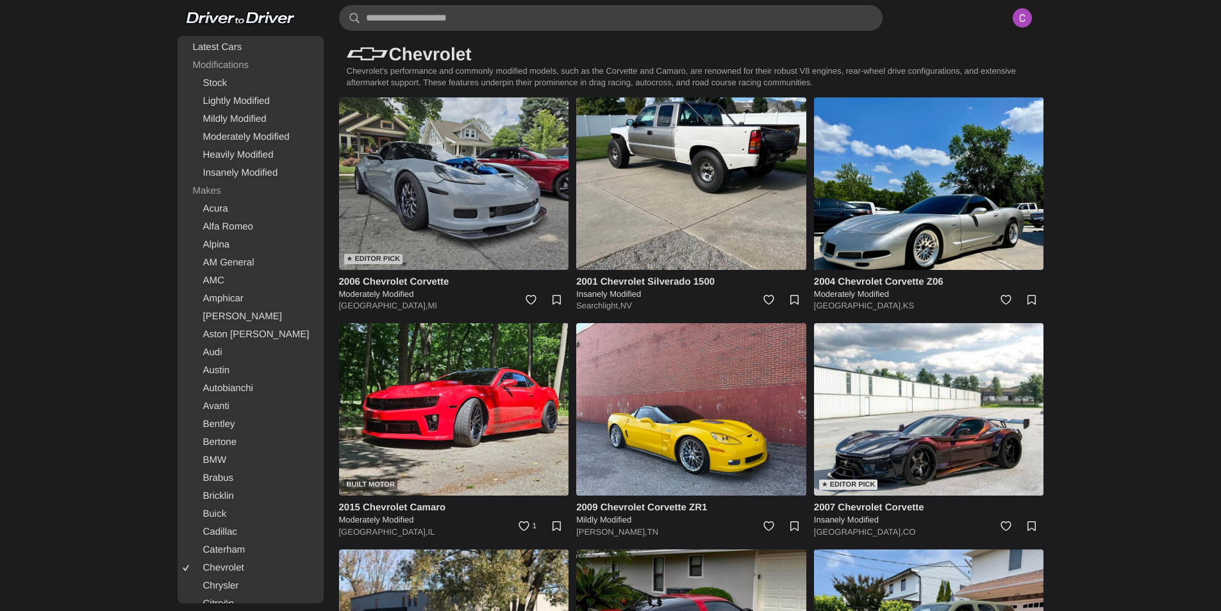
click at [461, 207] on img at bounding box center [454, 183] width 230 height 172
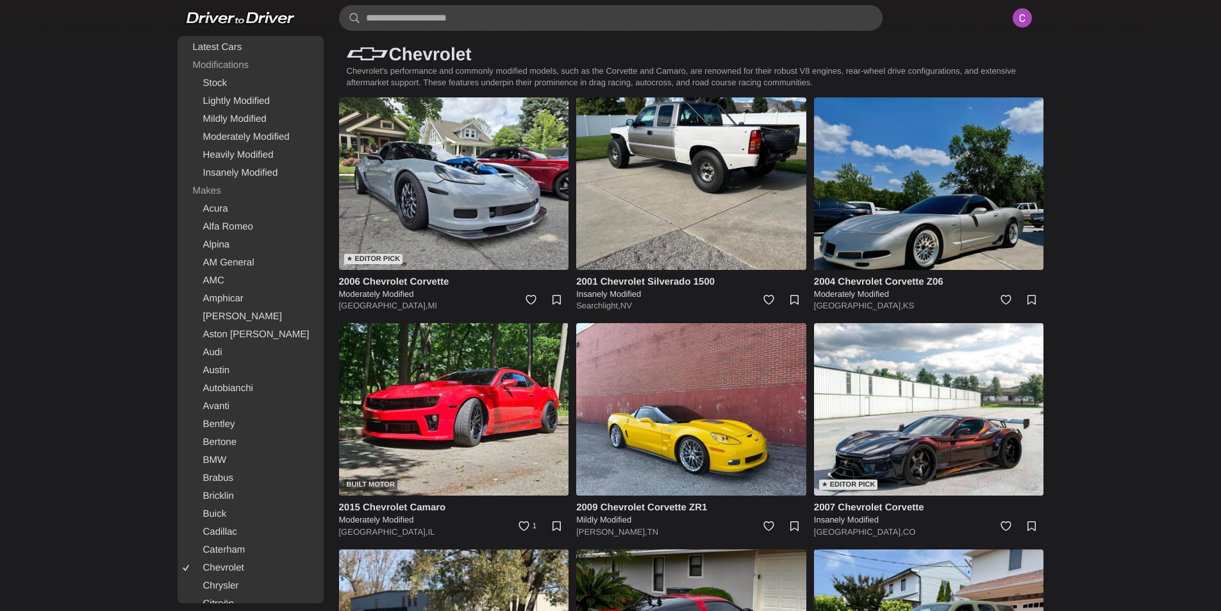
click at [946, 254] on img at bounding box center [929, 183] width 230 height 172
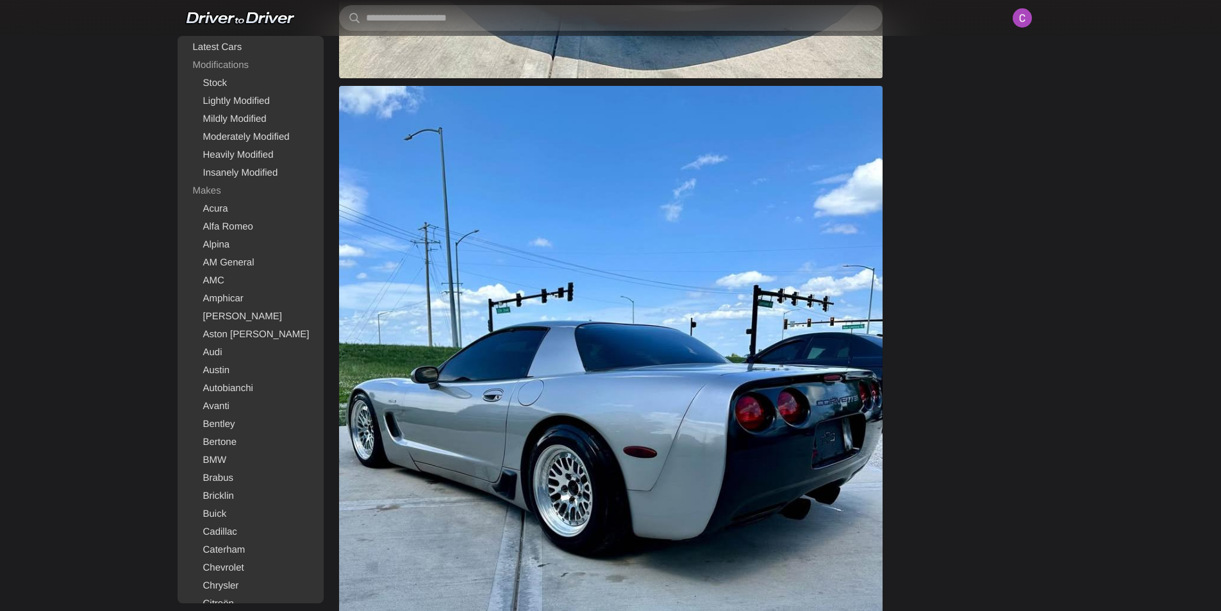
scroll to position [1153, 0]
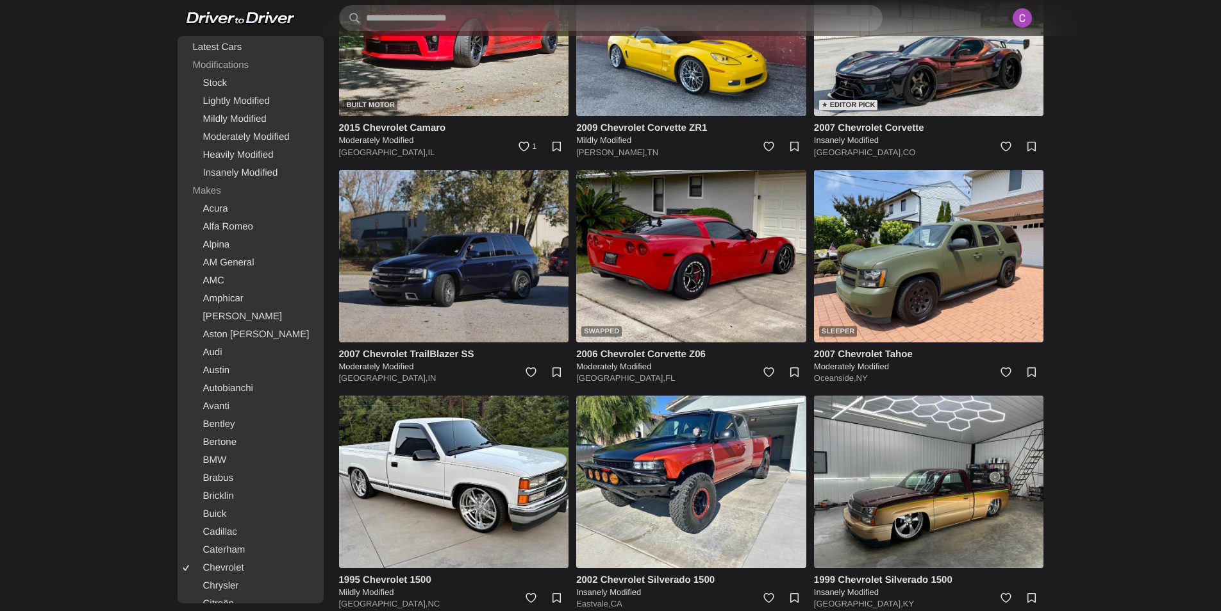
scroll to position [384, 0]
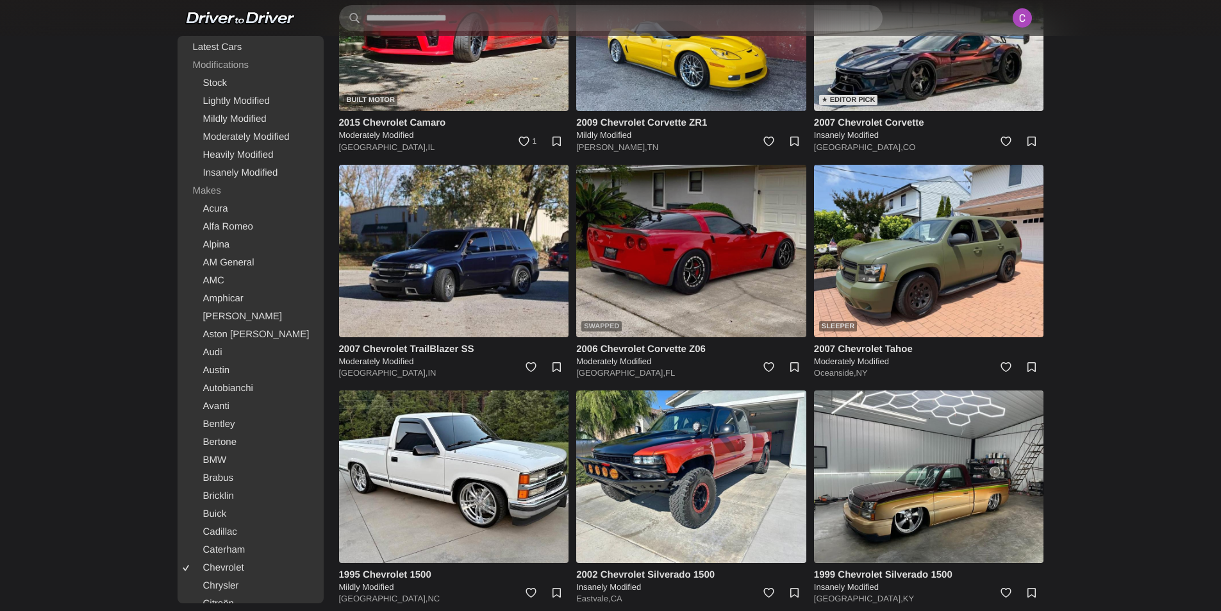
click at [715, 244] on img at bounding box center [691, 251] width 230 height 172
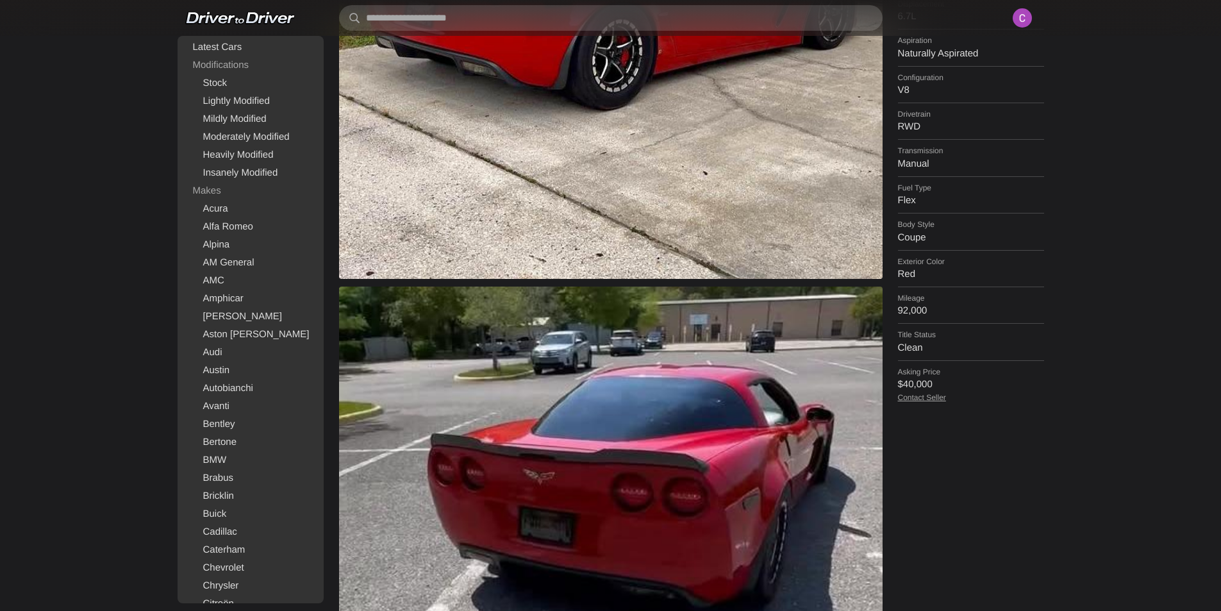
scroll to position [384, 0]
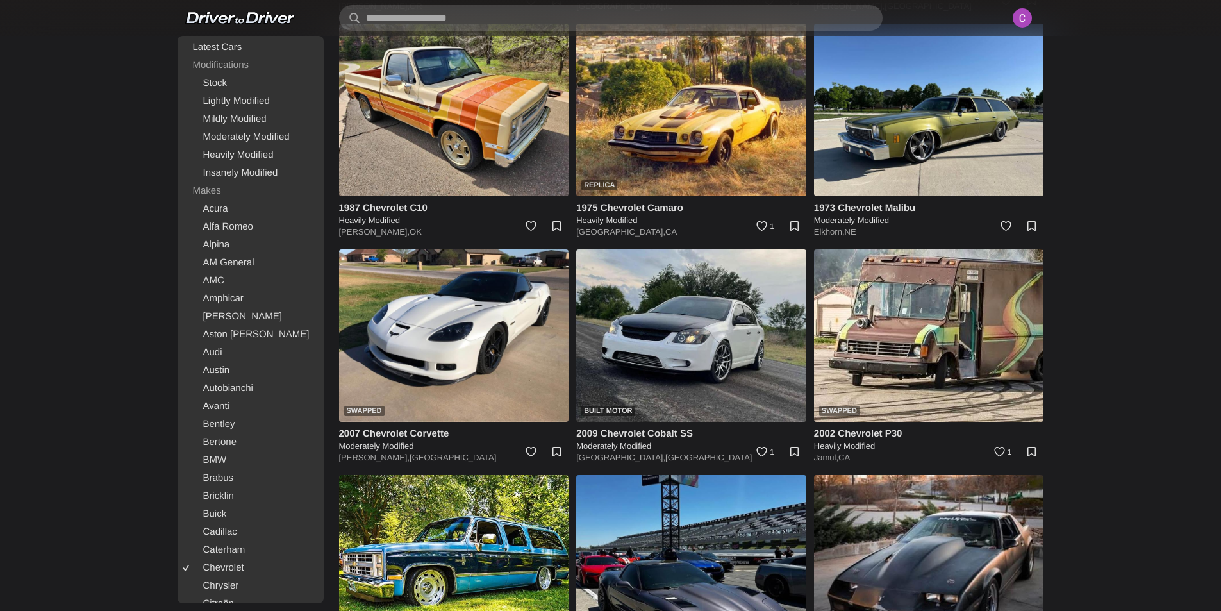
scroll to position [1282, 0]
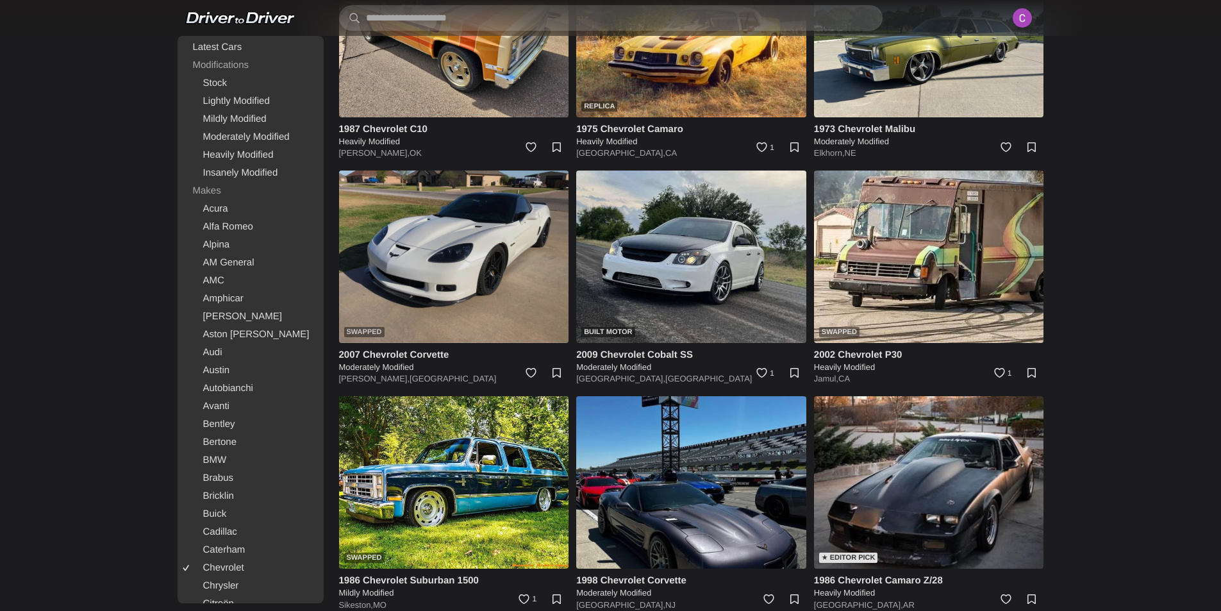
click at [459, 286] on img at bounding box center [454, 256] width 230 height 172
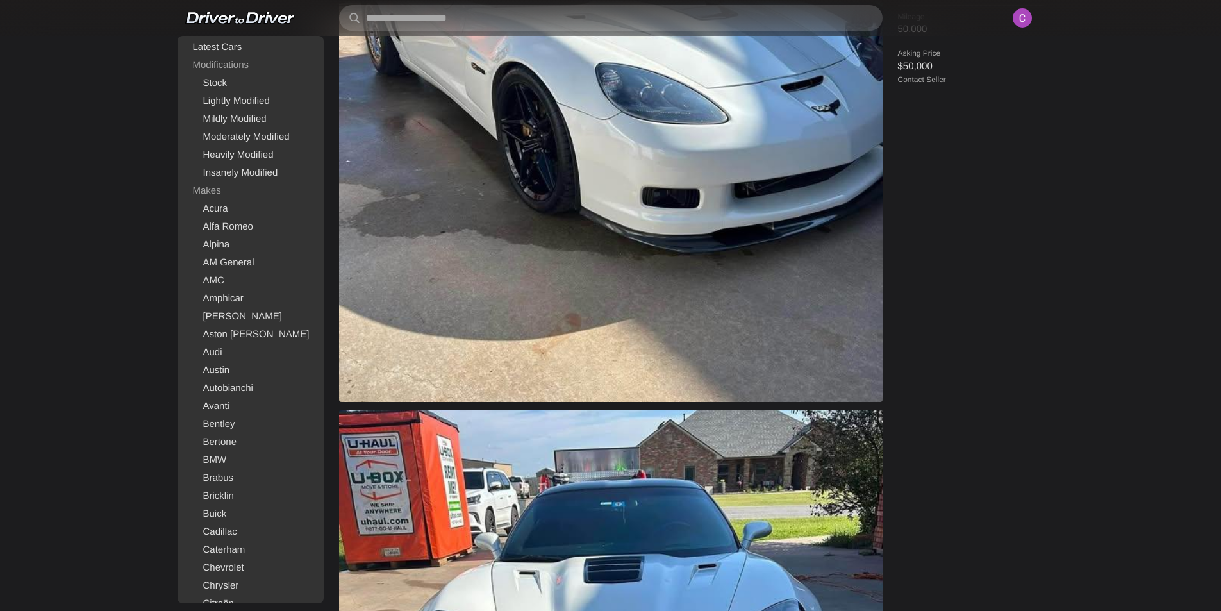
scroll to position [384, 0]
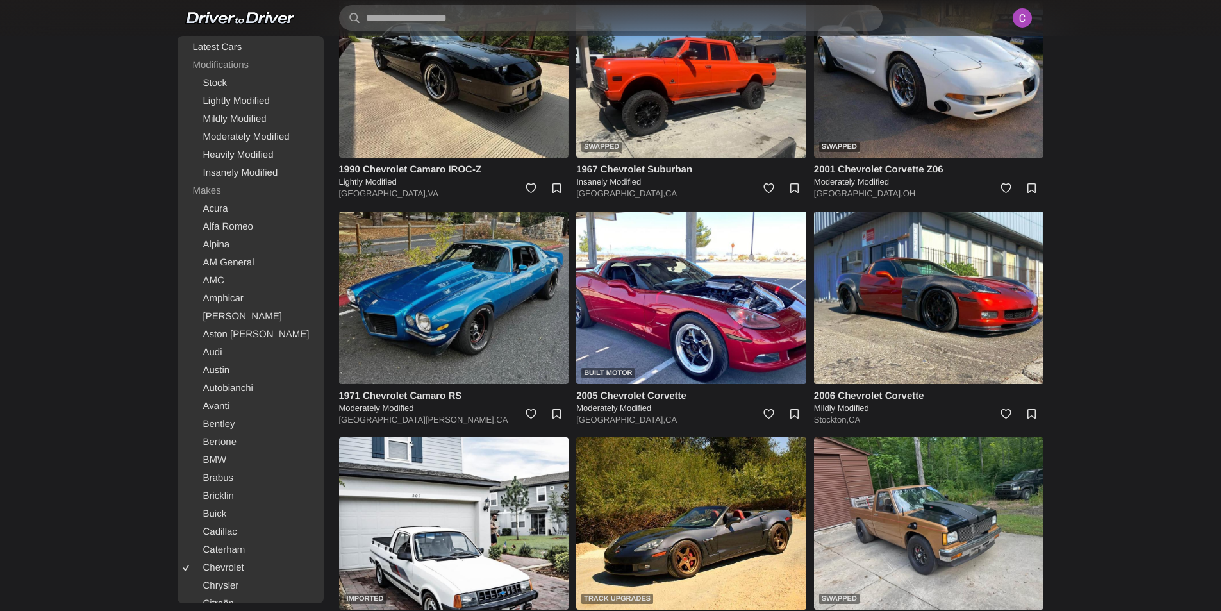
scroll to position [2179, 0]
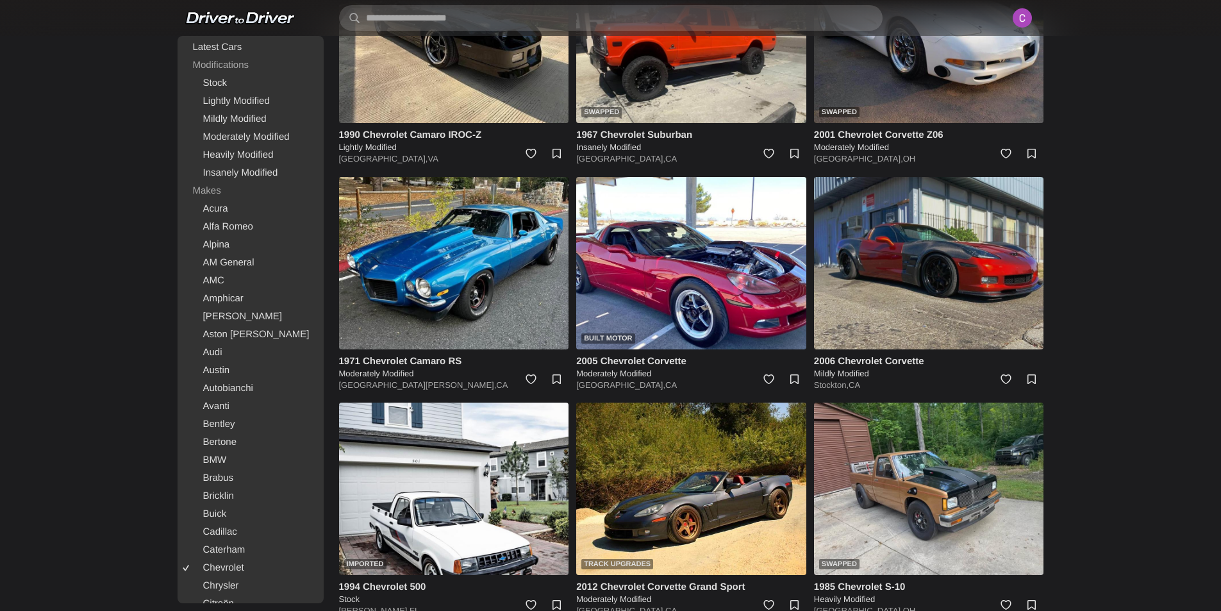
click at [916, 305] on img at bounding box center [929, 263] width 230 height 172
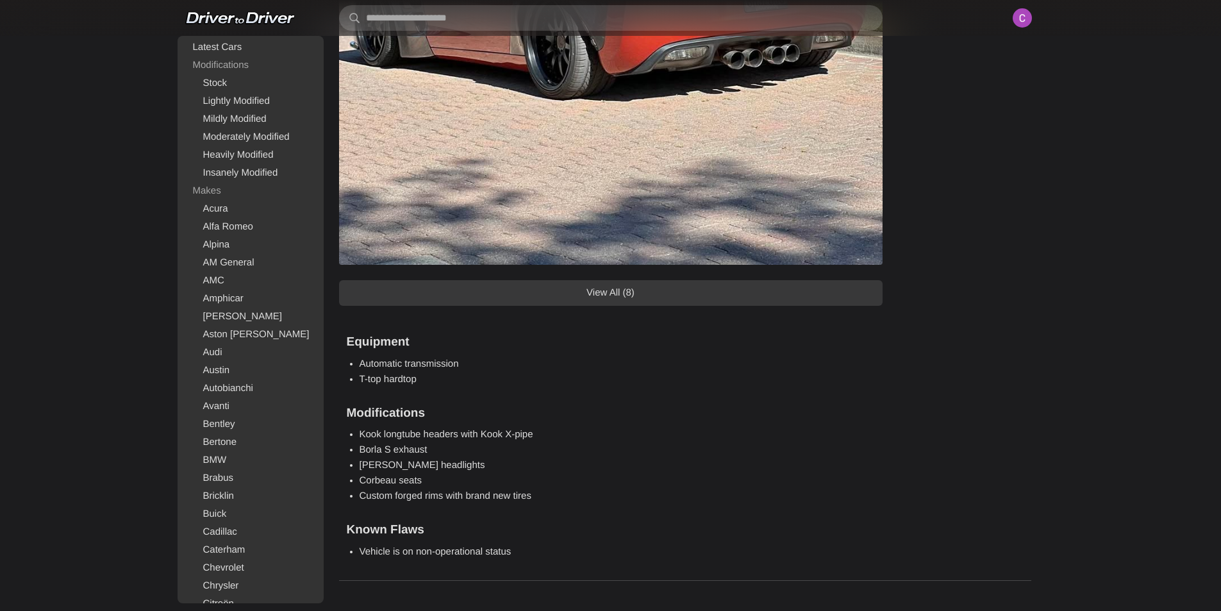
scroll to position [1474, 0]
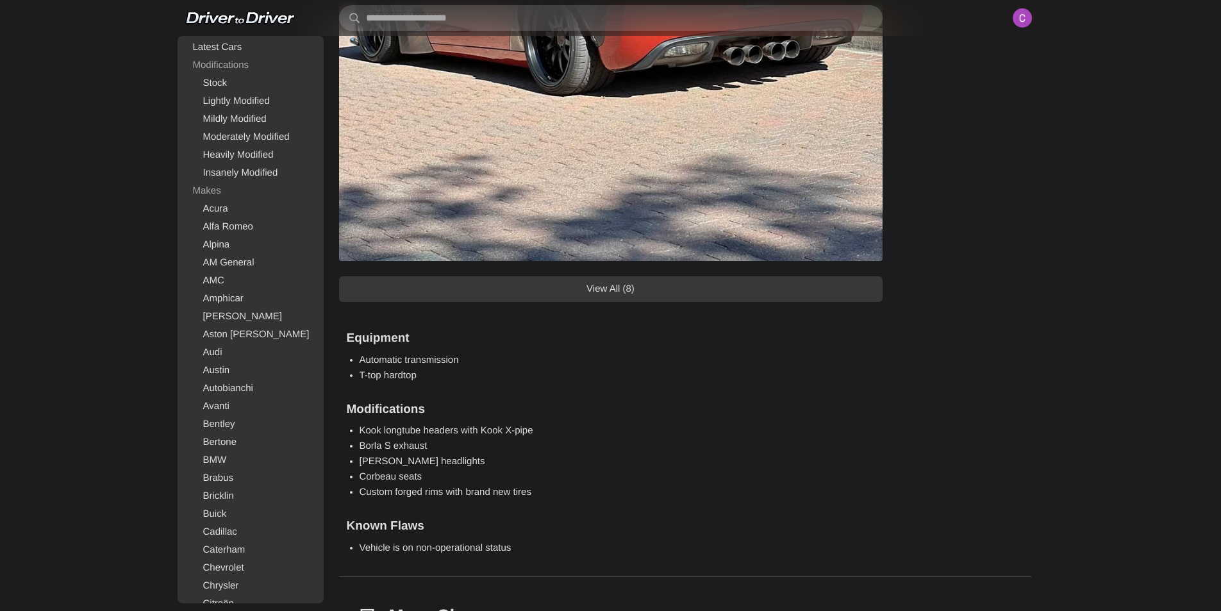
click at [599, 286] on link "View All (8)" at bounding box center [610, 289] width 543 height 26
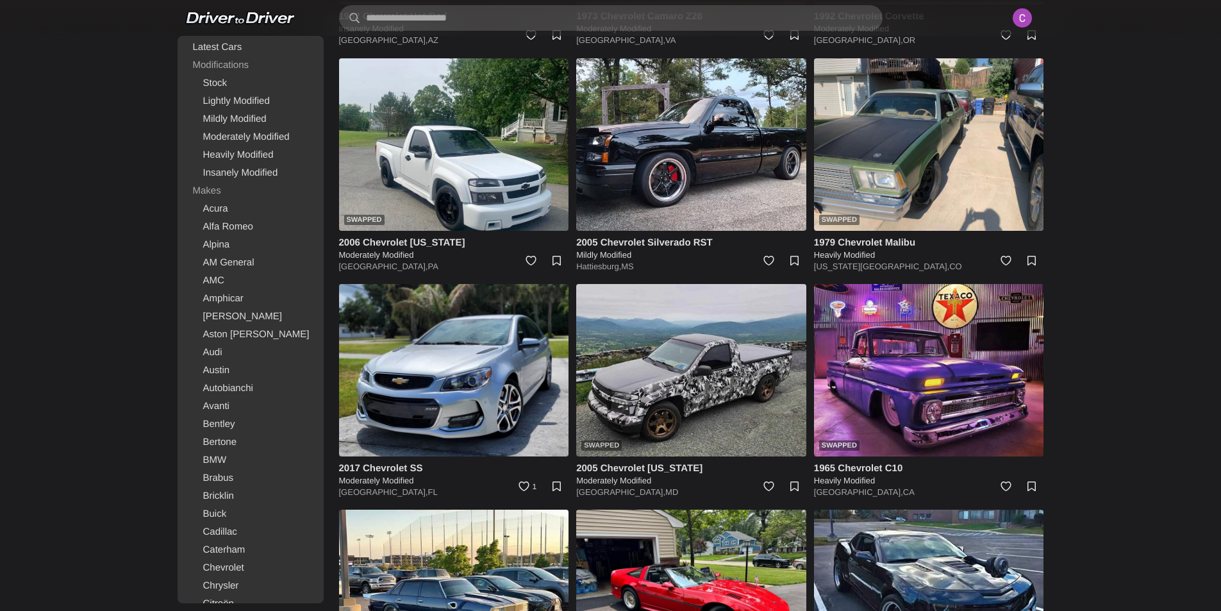
scroll to position [8651, 0]
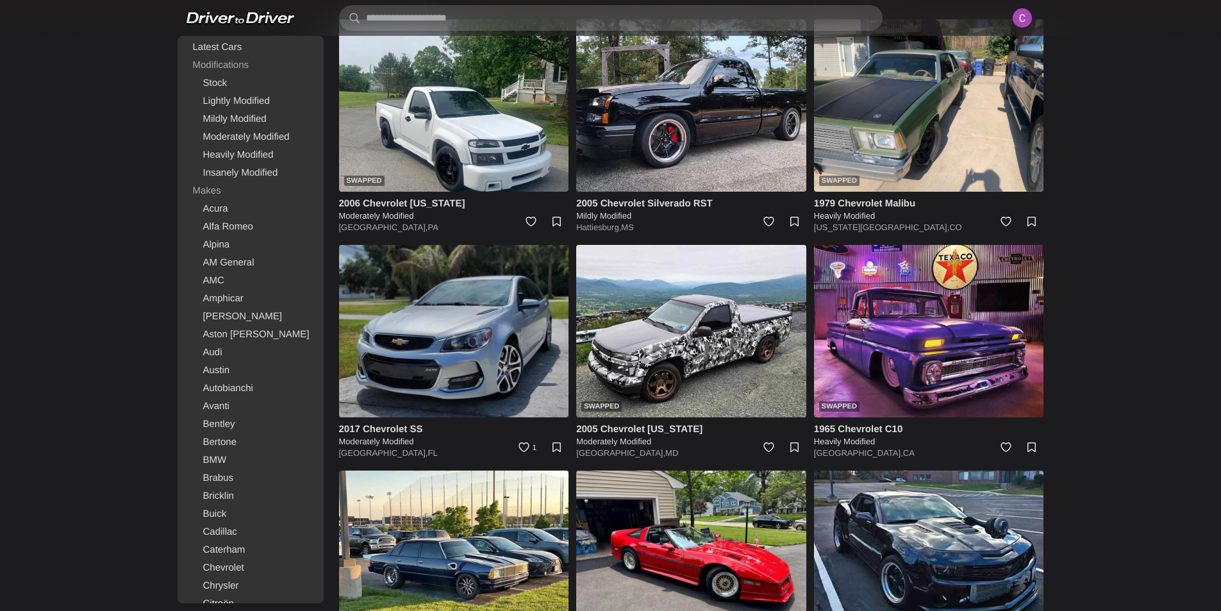
click at [443, 342] on img at bounding box center [454, 331] width 230 height 172
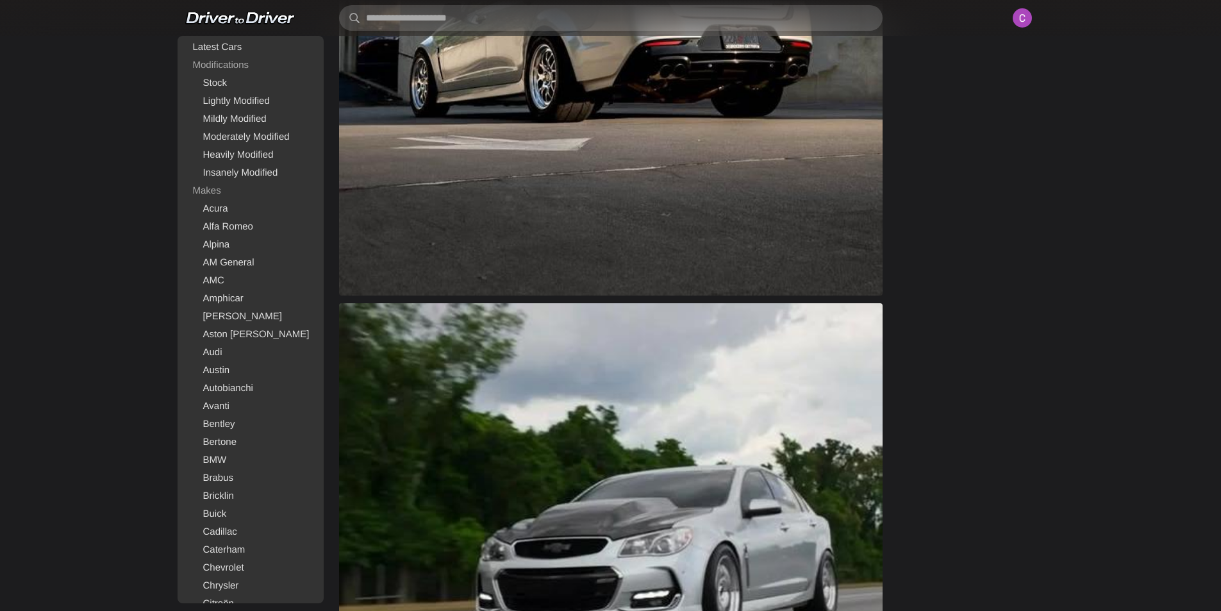
scroll to position [1153, 0]
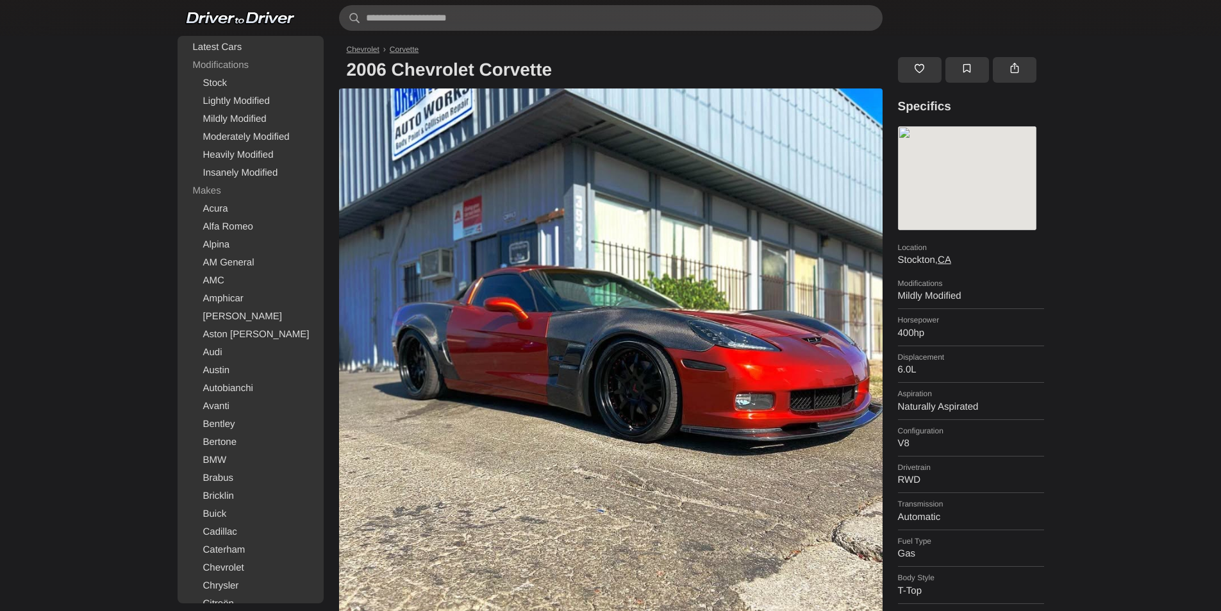
scroll to position [1460, 0]
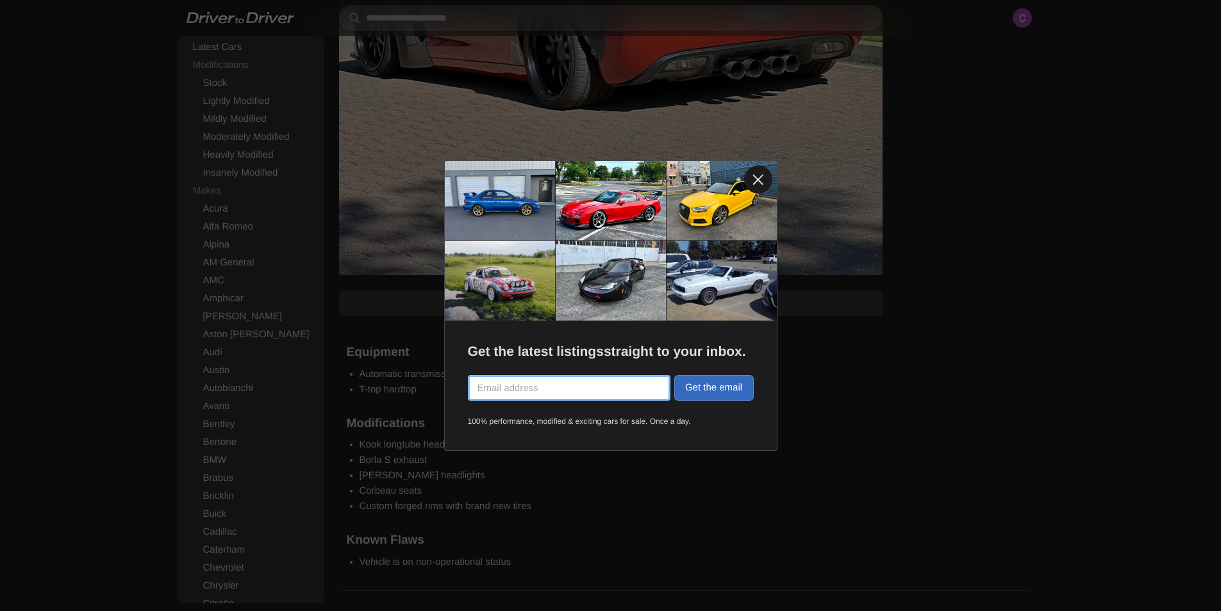
click at [760, 174] on link at bounding box center [758, 179] width 28 height 28
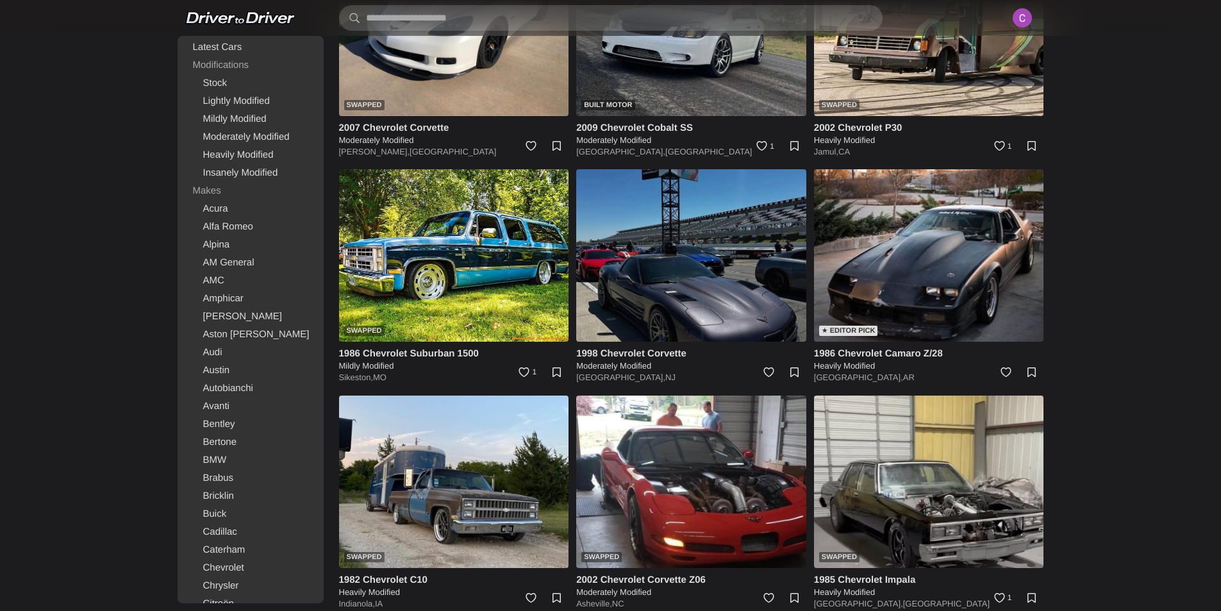
scroll to position [3639, 0]
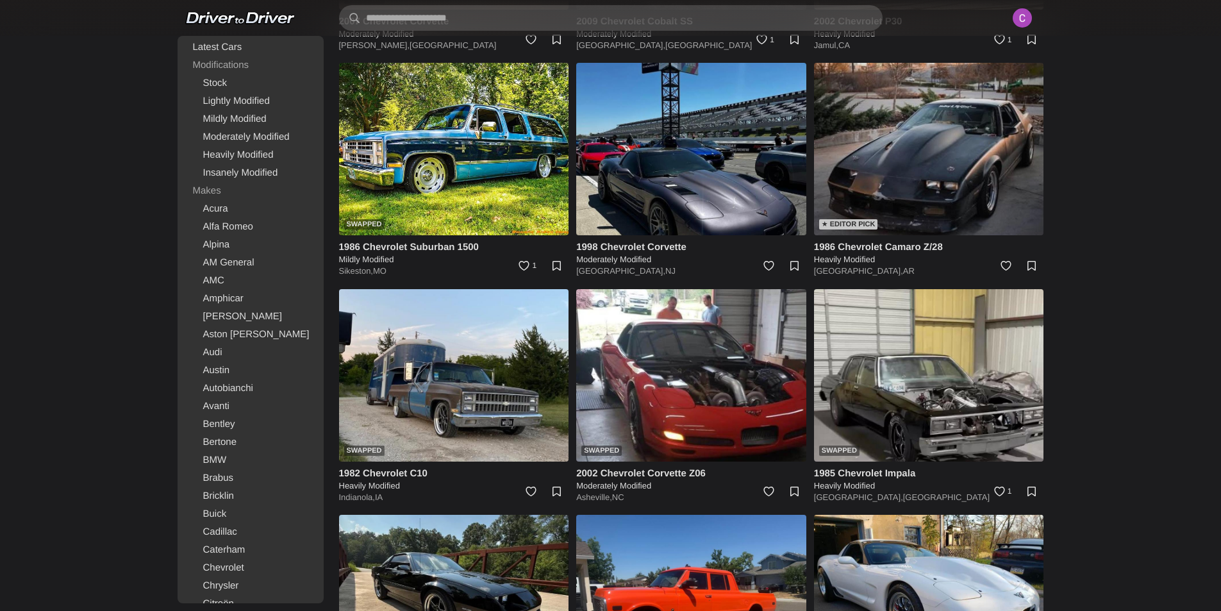
click at [954, 179] on img at bounding box center [929, 149] width 230 height 172
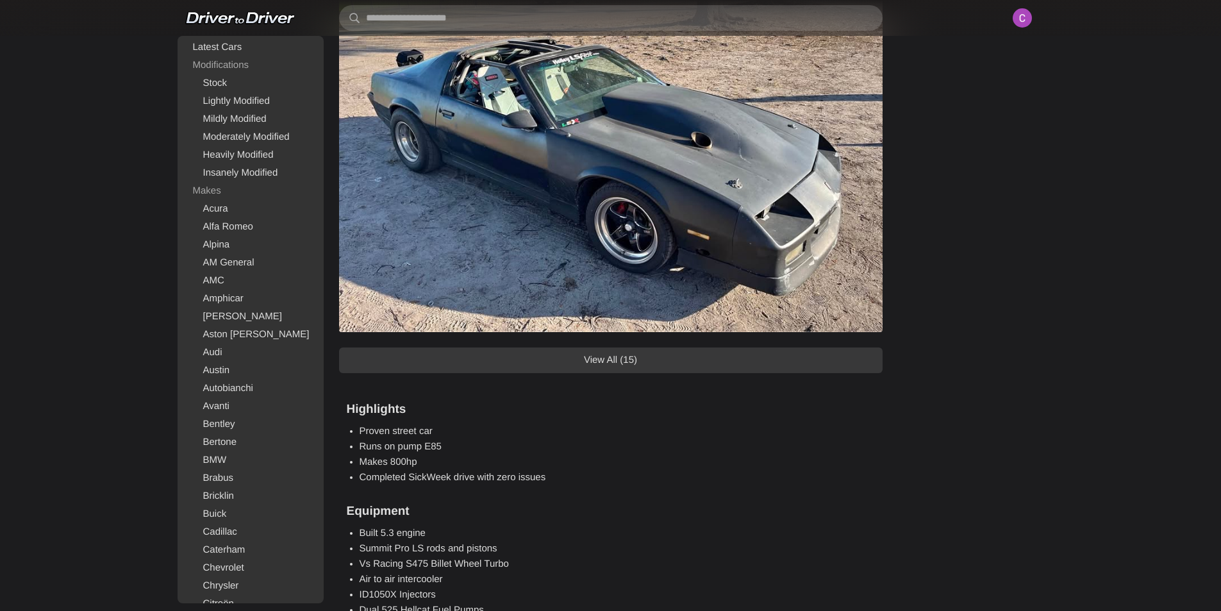
scroll to position [1218, 0]
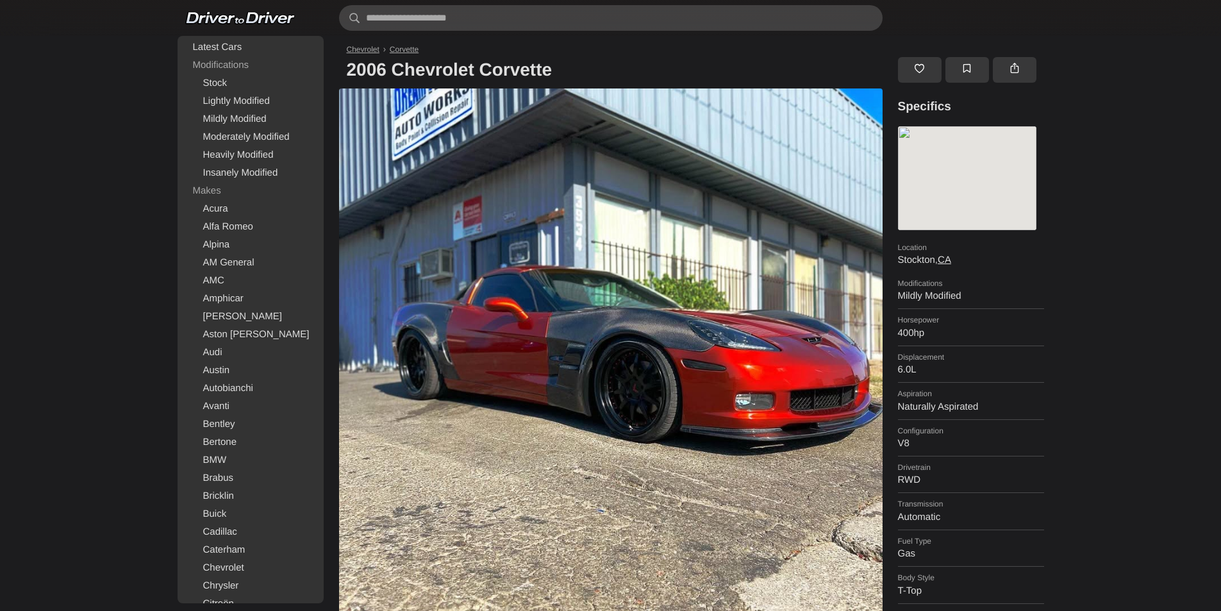
scroll to position [1460, 0]
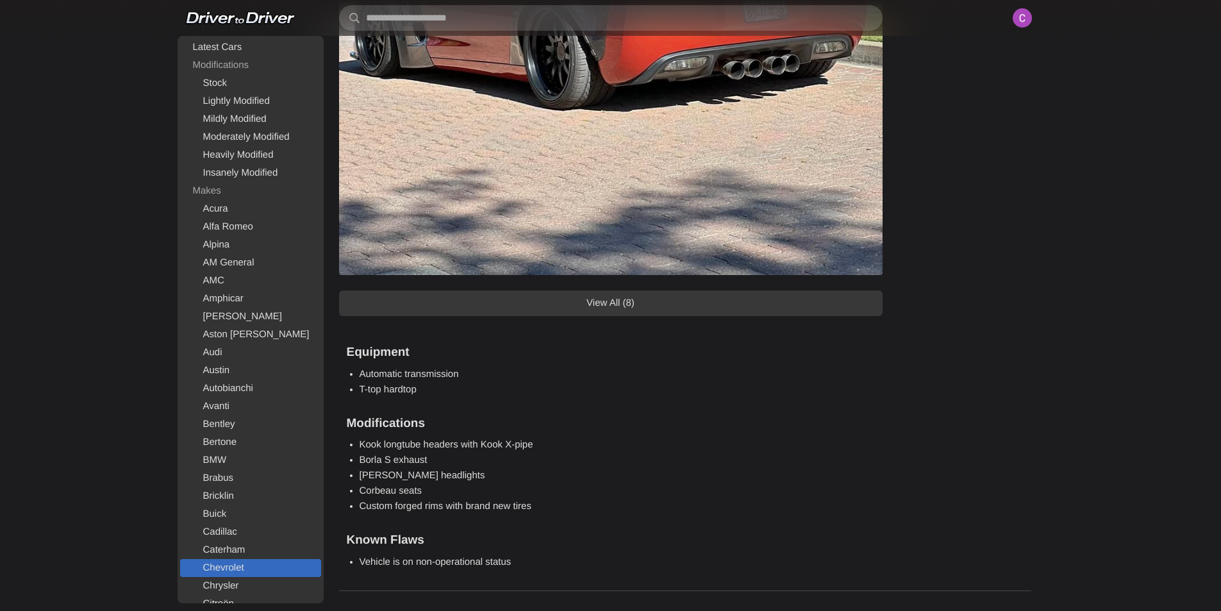
click at [236, 565] on link "Chevrolet" at bounding box center [250, 568] width 141 height 18
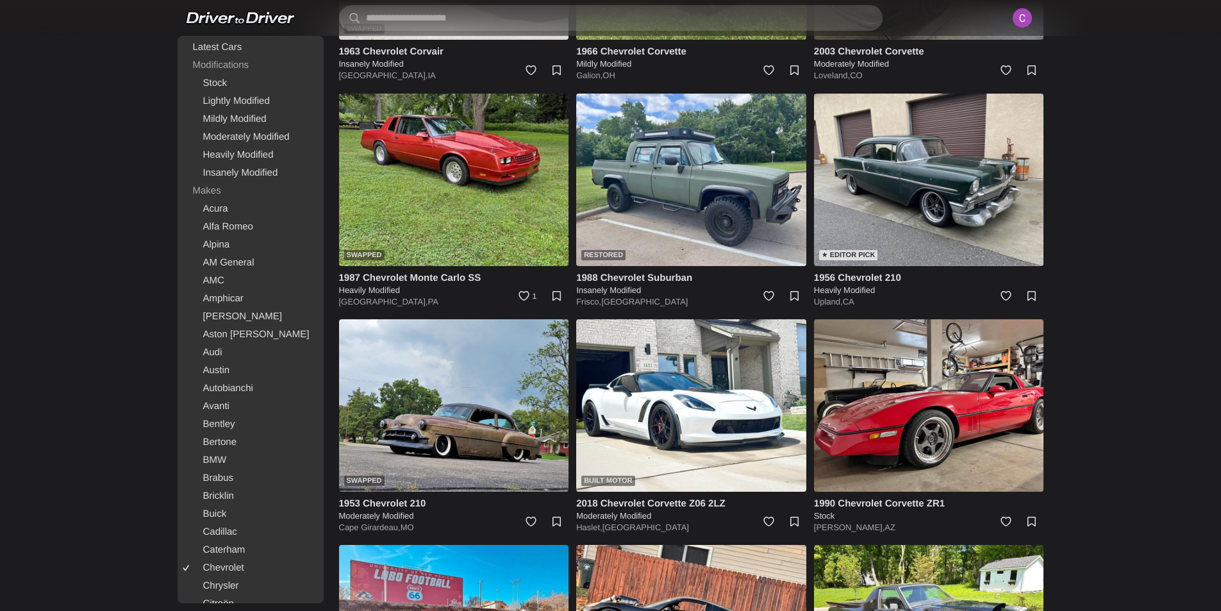
scroll to position [2948, 0]
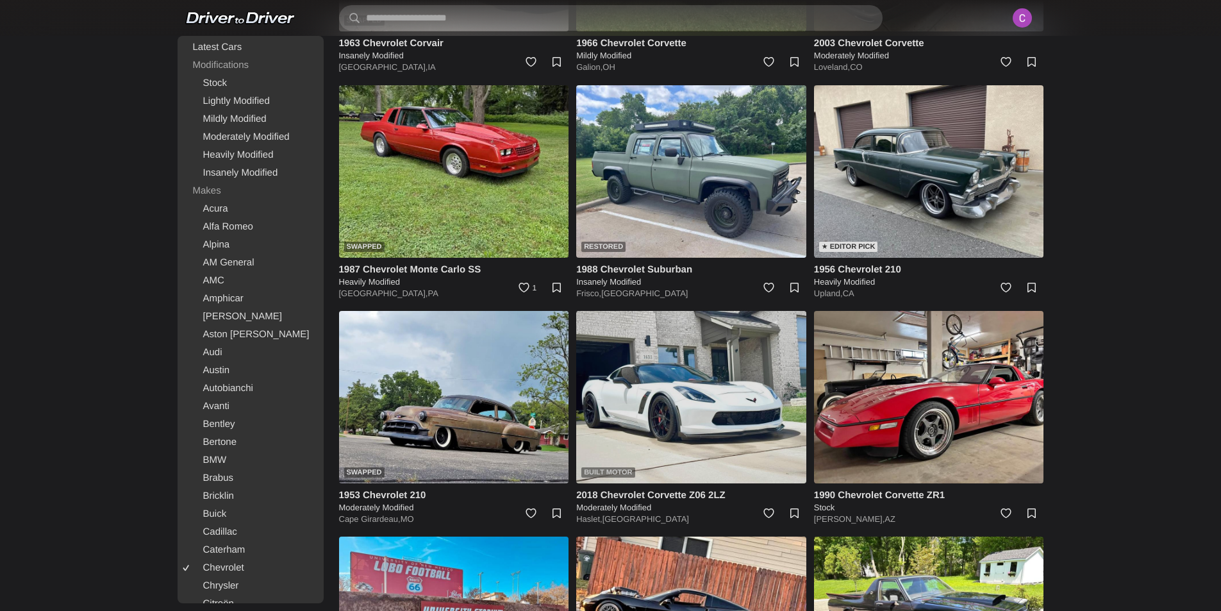
click at [662, 410] on img at bounding box center [691, 397] width 230 height 172
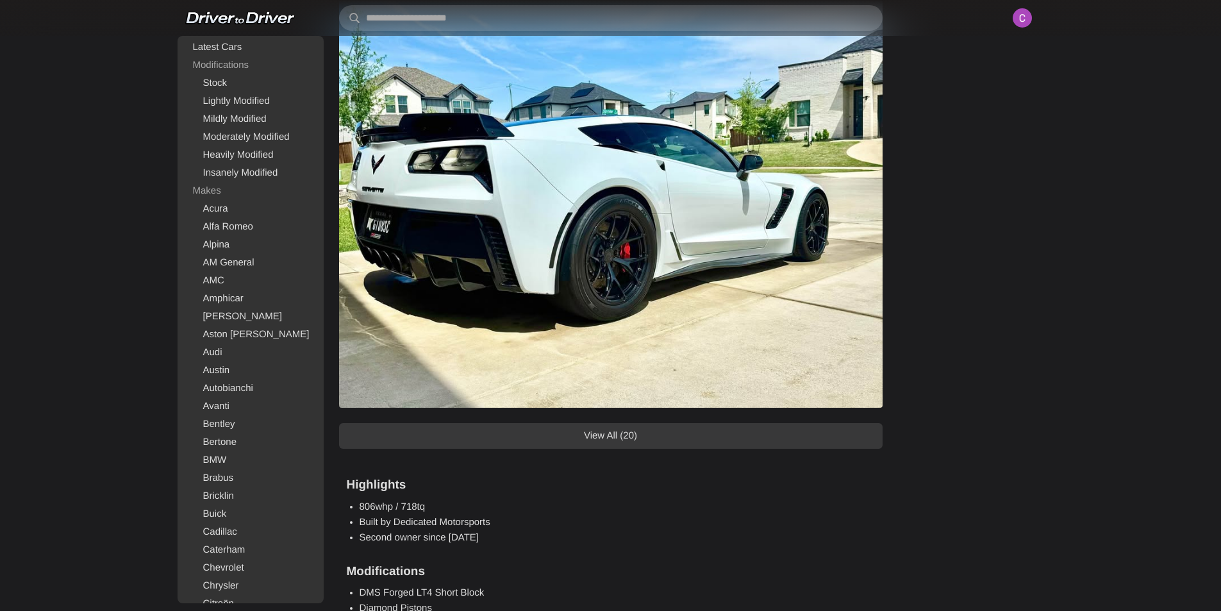
scroll to position [1346, 0]
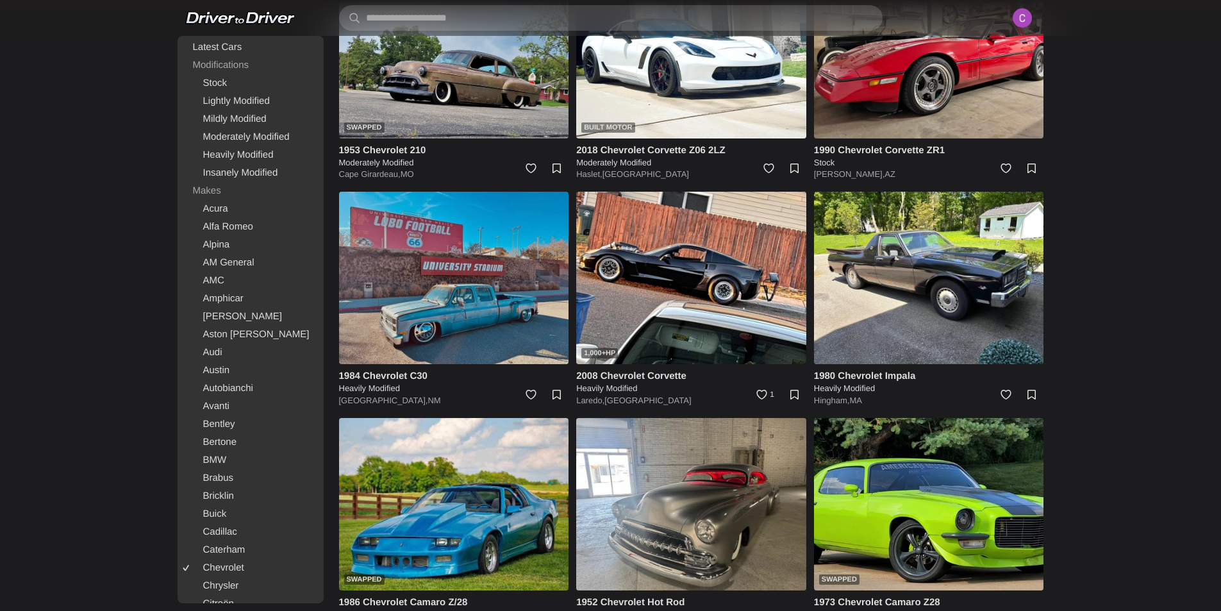
scroll to position [3358, 0]
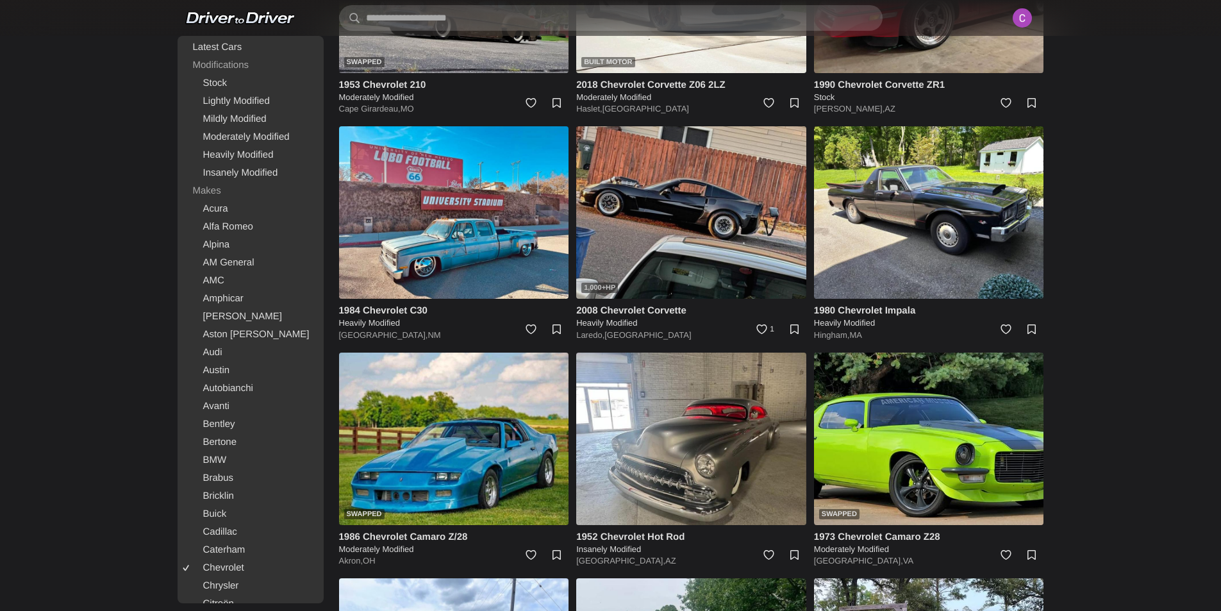
click at [663, 257] on img at bounding box center [691, 212] width 230 height 172
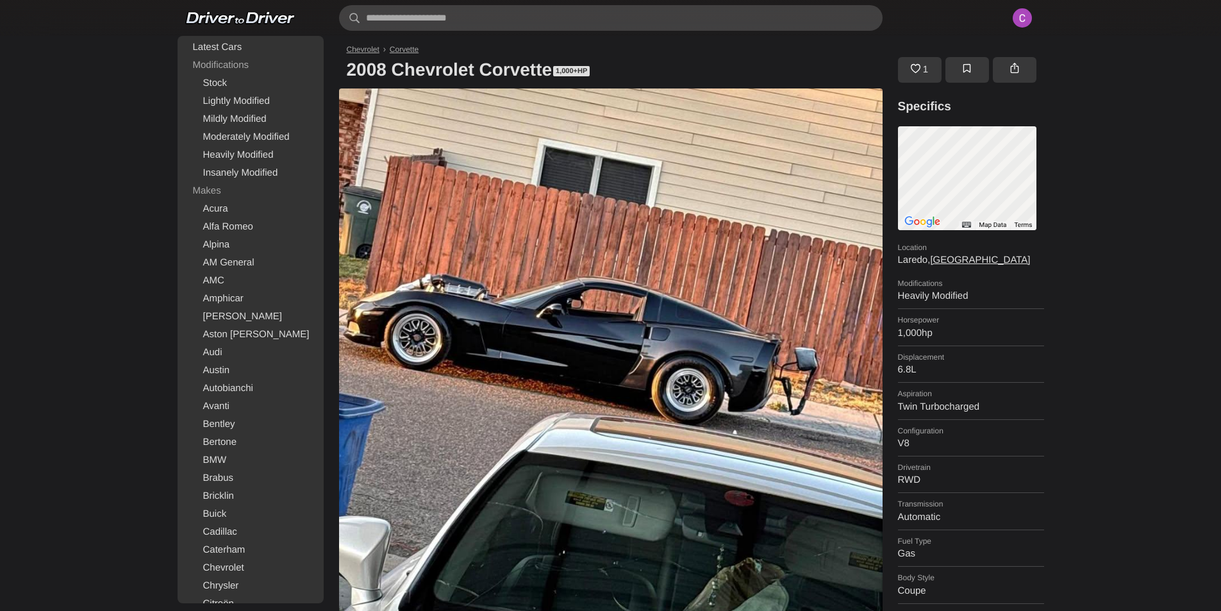
click at [924, 66] on link "1" at bounding box center [920, 70] width 44 height 26
click at [1020, 16] on img at bounding box center [1022, 18] width 28 height 28
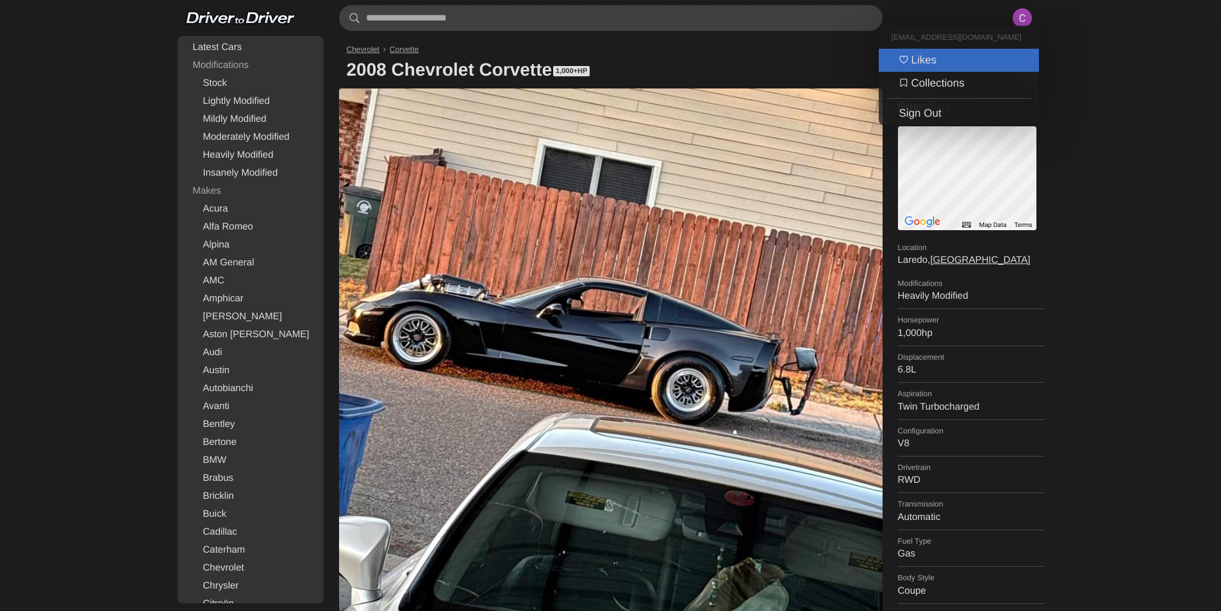
click at [937, 65] on link "Likes" at bounding box center [959, 60] width 160 height 23
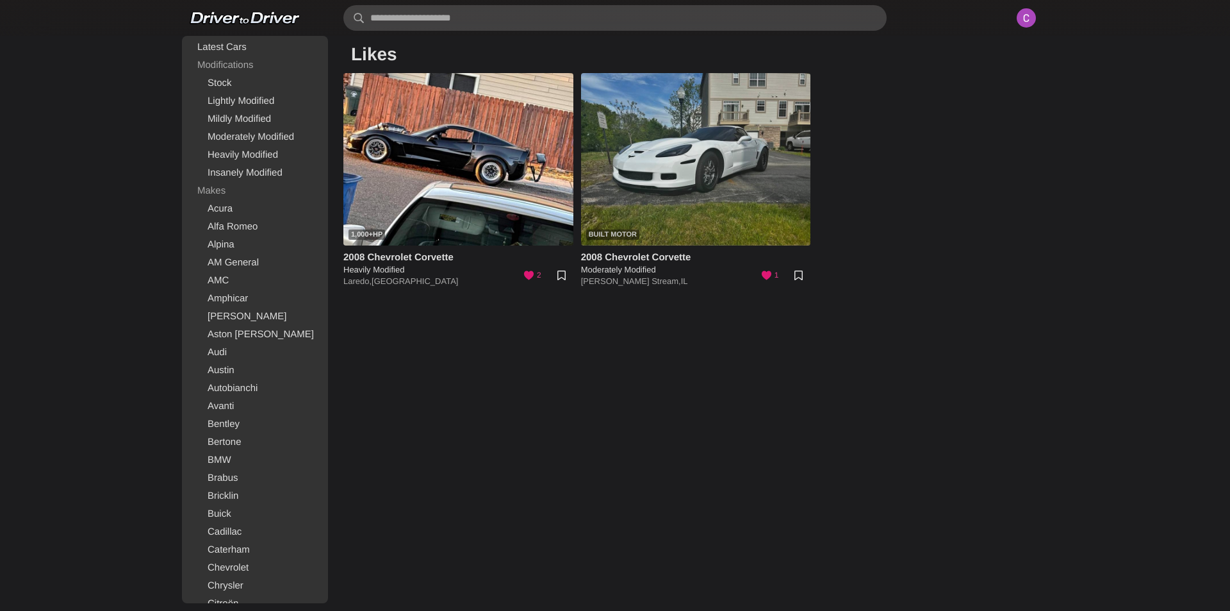
click at [632, 194] on img at bounding box center [696, 159] width 230 height 172
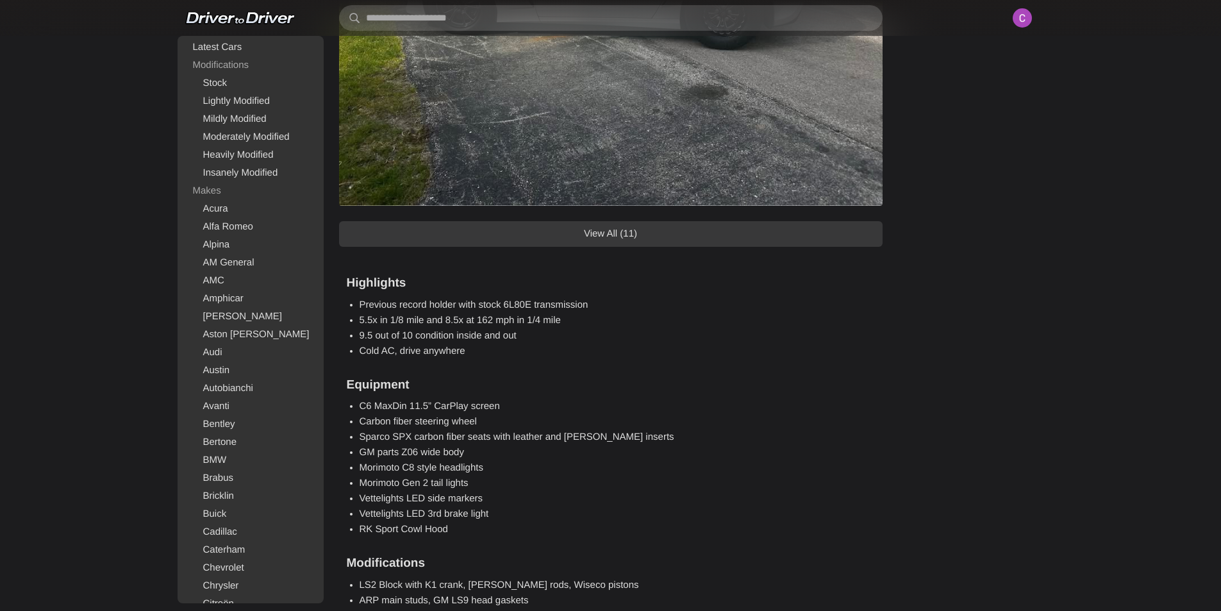
scroll to position [1089, 0]
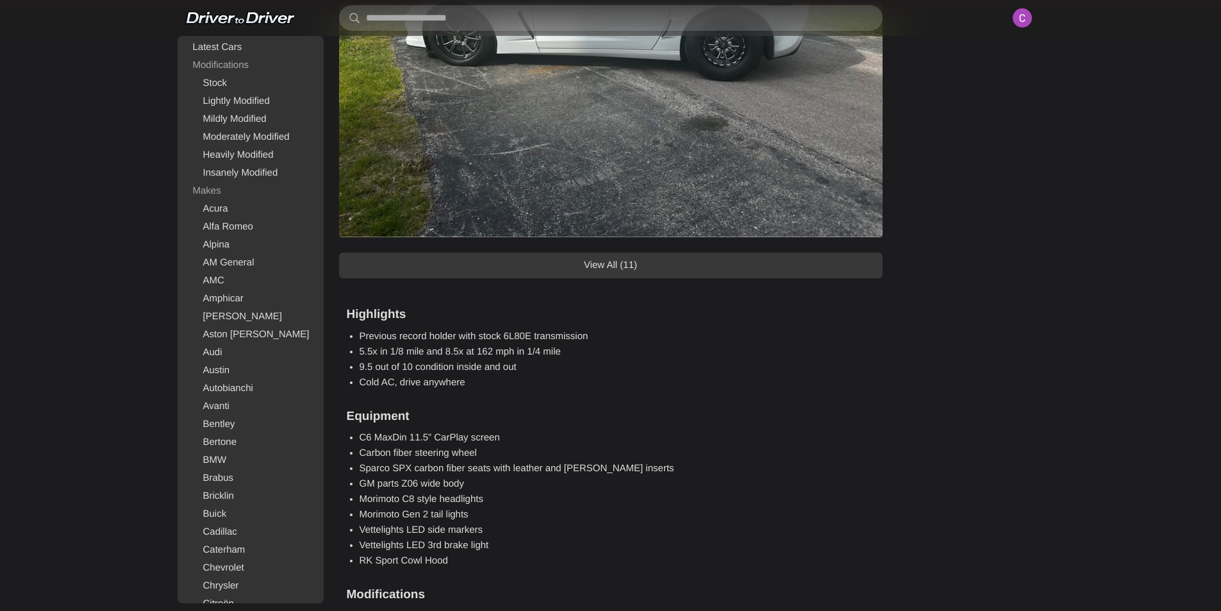
click at [660, 274] on link "View All (11)" at bounding box center [610, 265] width 543 height 26
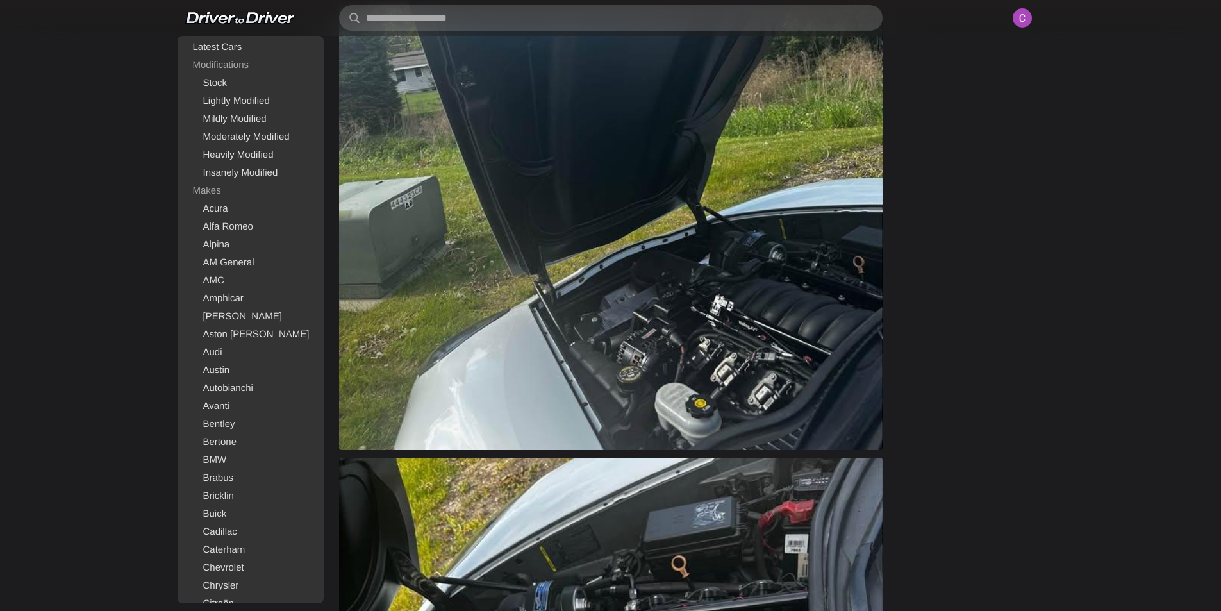
scroll to position [4101, 0]
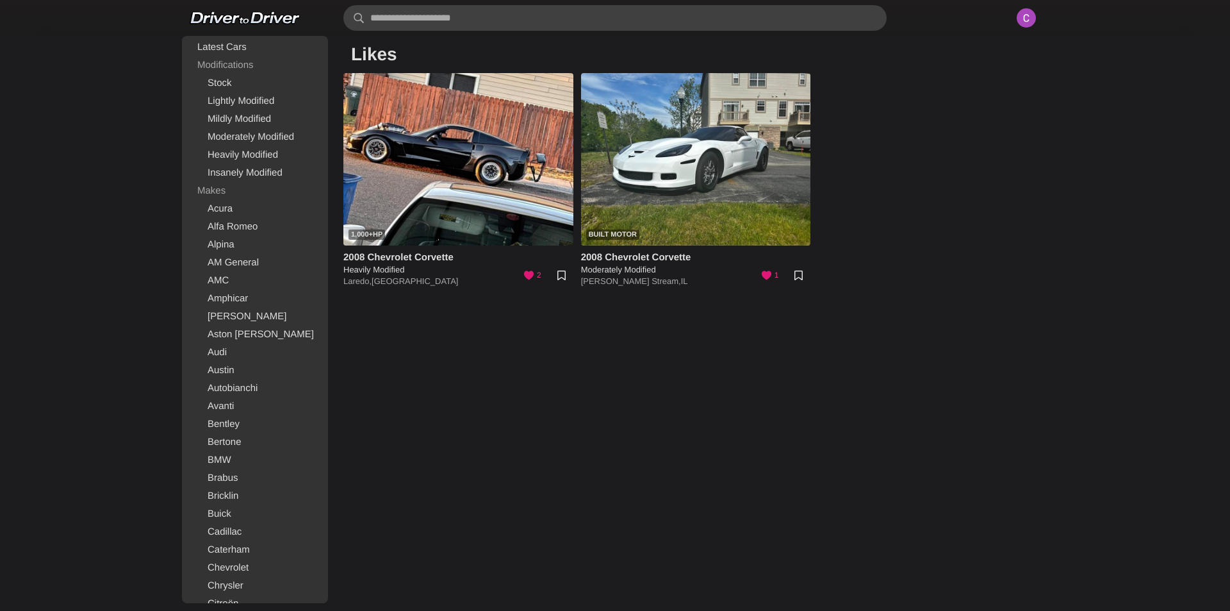
click at [720, 253] on h4 "2008 Chevrolet Corvette" at bounding box center [696, 257] width 230 height 13
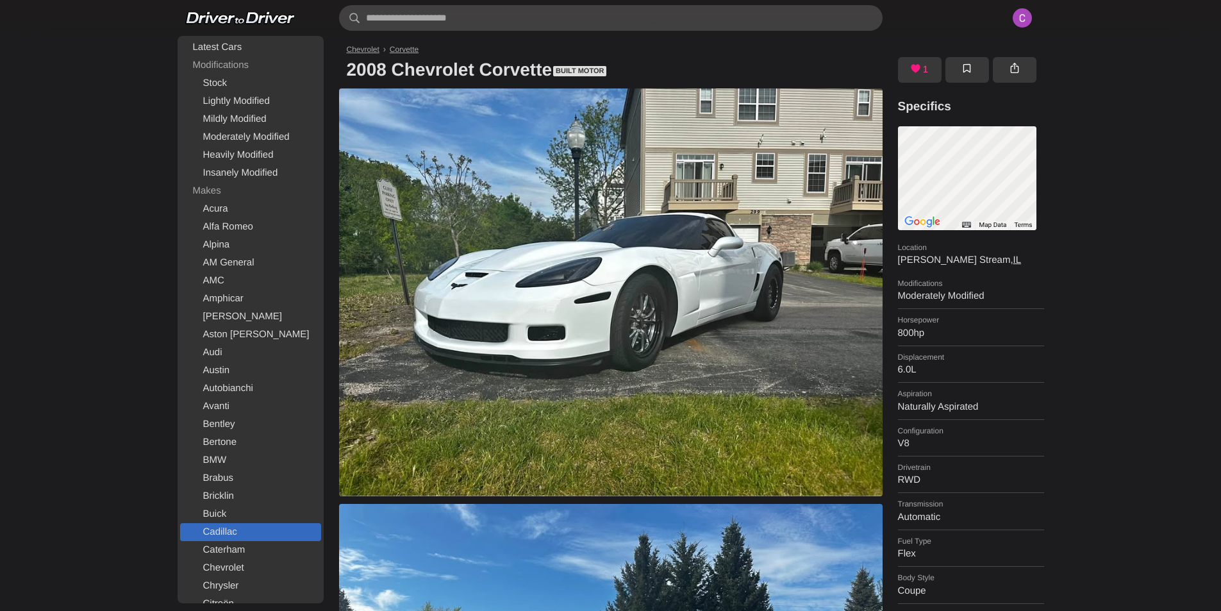
click at [233, 527] on link "Cadillac" at bounding box center [250, 532] width 141 height 18
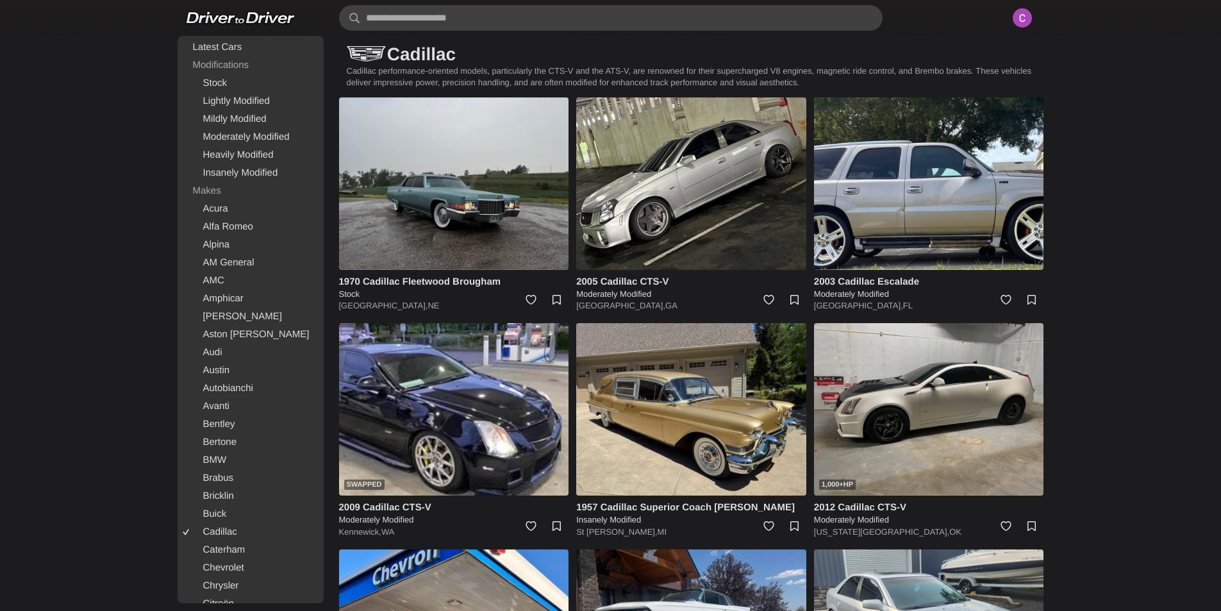
click at [1018, 13] on img at bounding box center [1022, 18] width 28 height 28
click at [929, 61] on link "Likes" at bounding box center [959, 60] width 160 height 23
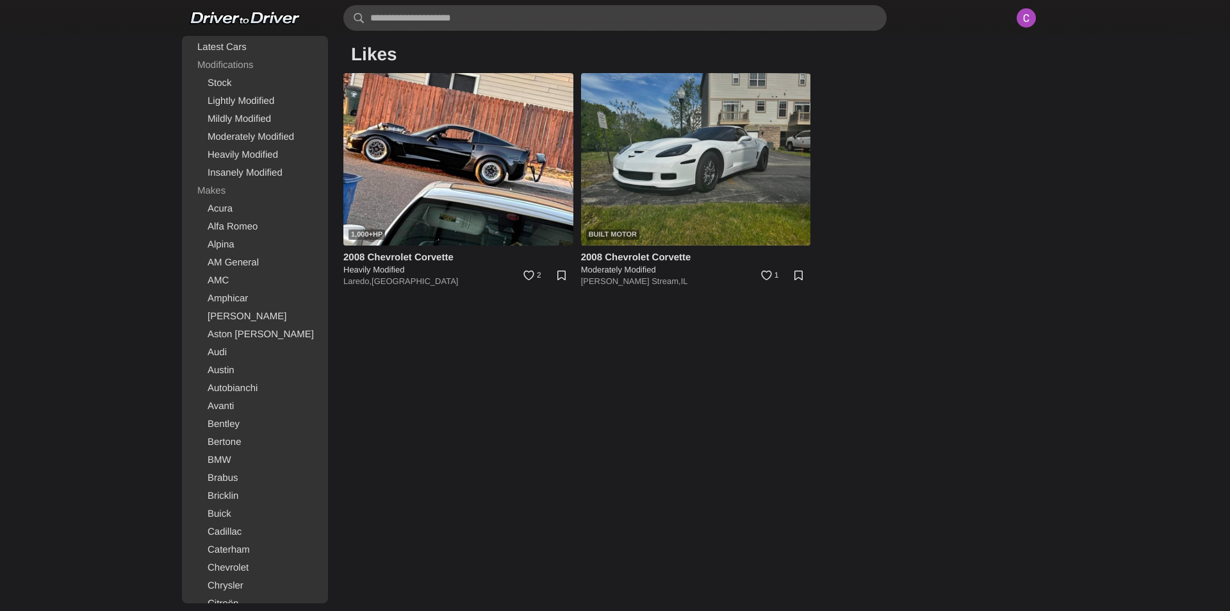
click at [786, 185] on img at bounding box center [696, 159] width 230 height 172
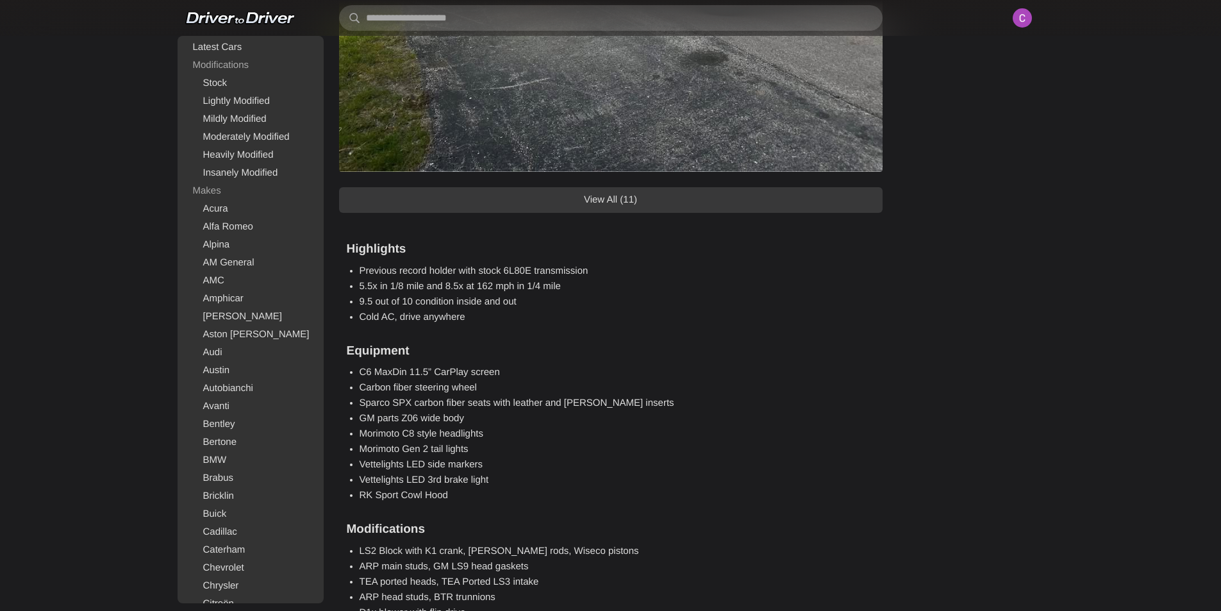
scroll to position [961, 0]
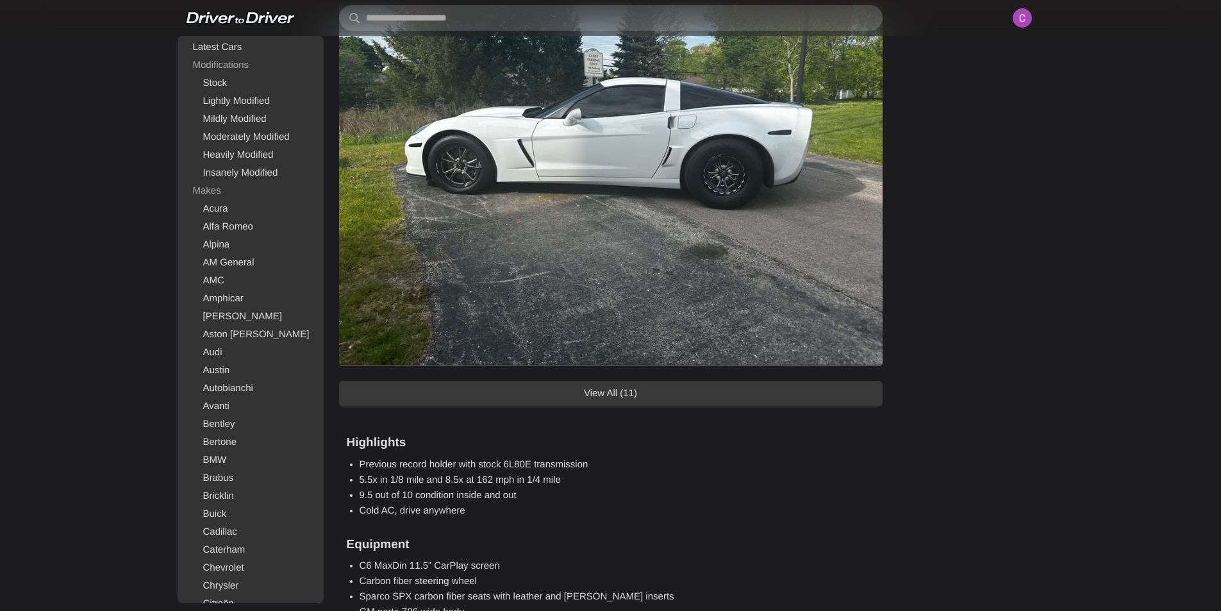
click at [705, 394] on link "View All (11)" at bounding box center [610, 394] width 543 height 26
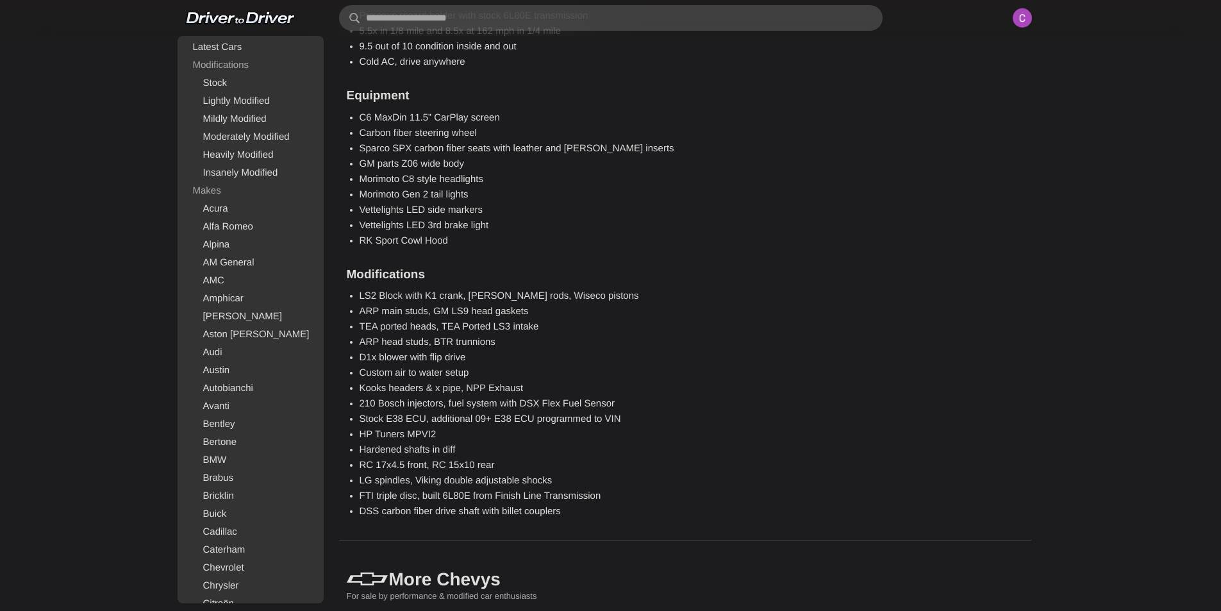
scroll to position [5383, 0]
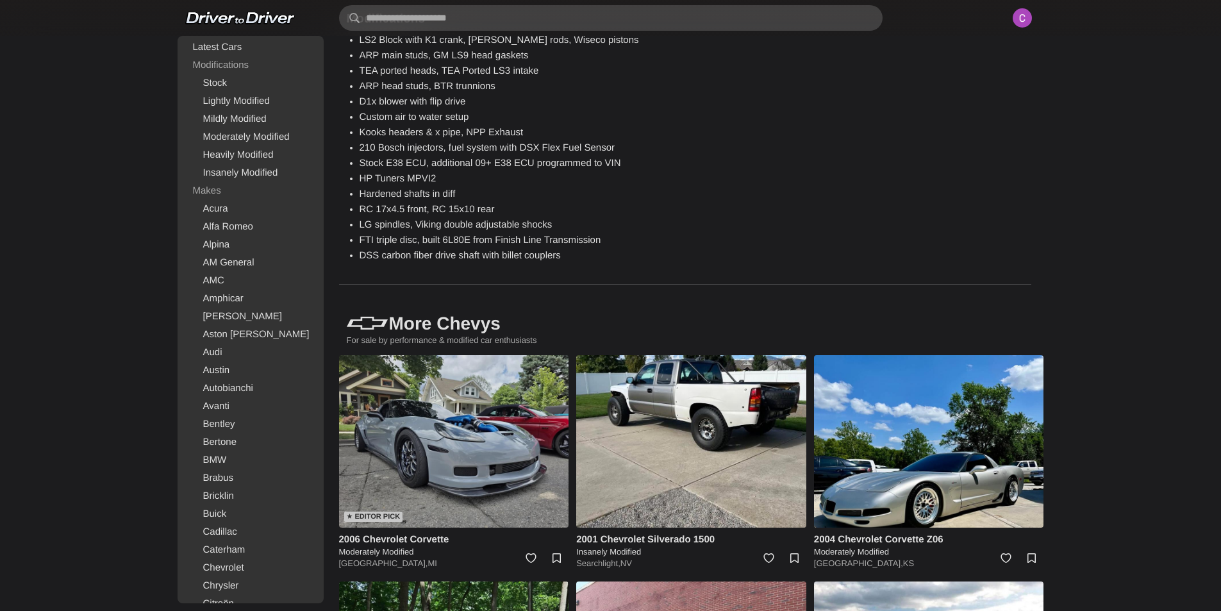
click at [481, 425] on img at bounding box center [454, 441] width 230 height 172
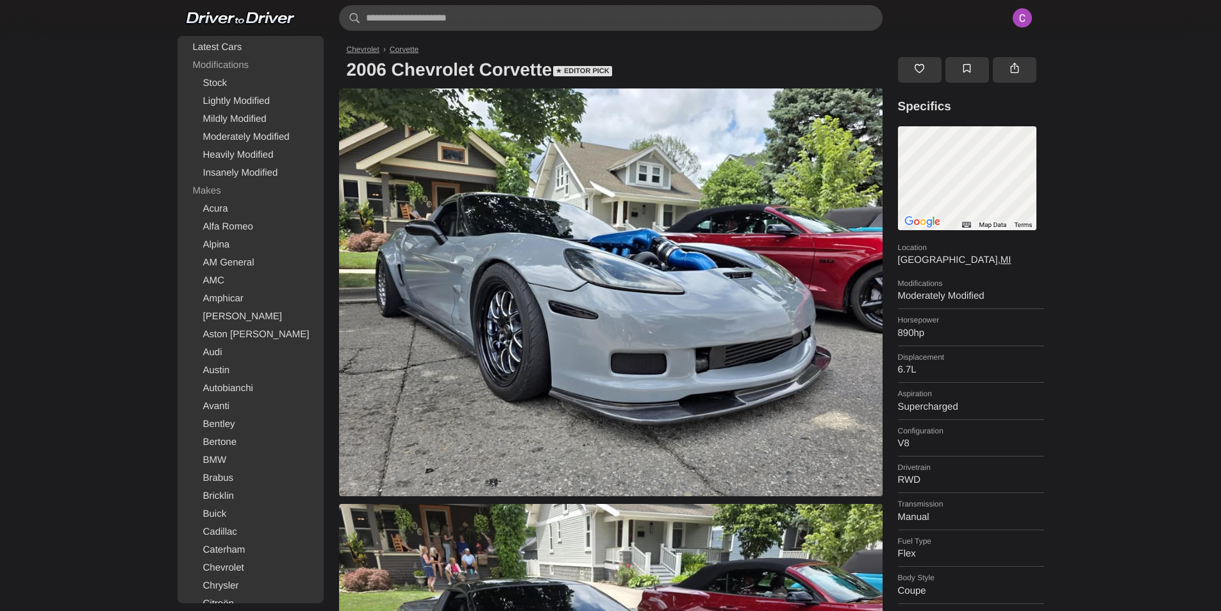
click at [920, 73] on link at bounding box center [920, 70] width 44 height 26
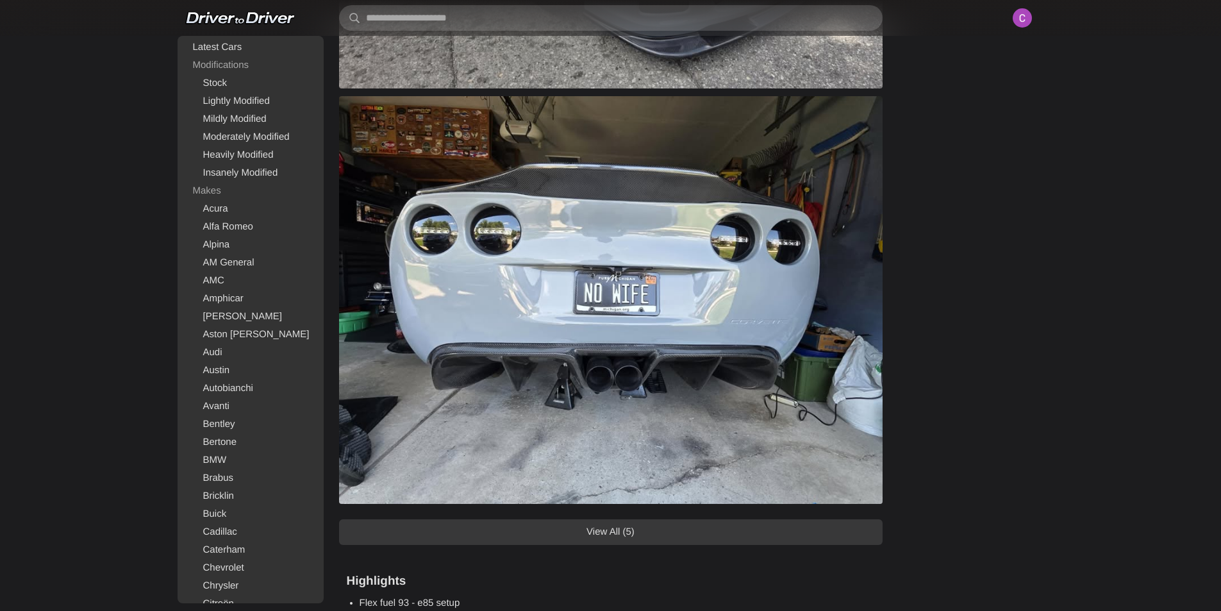
scroll to position [833, 0]
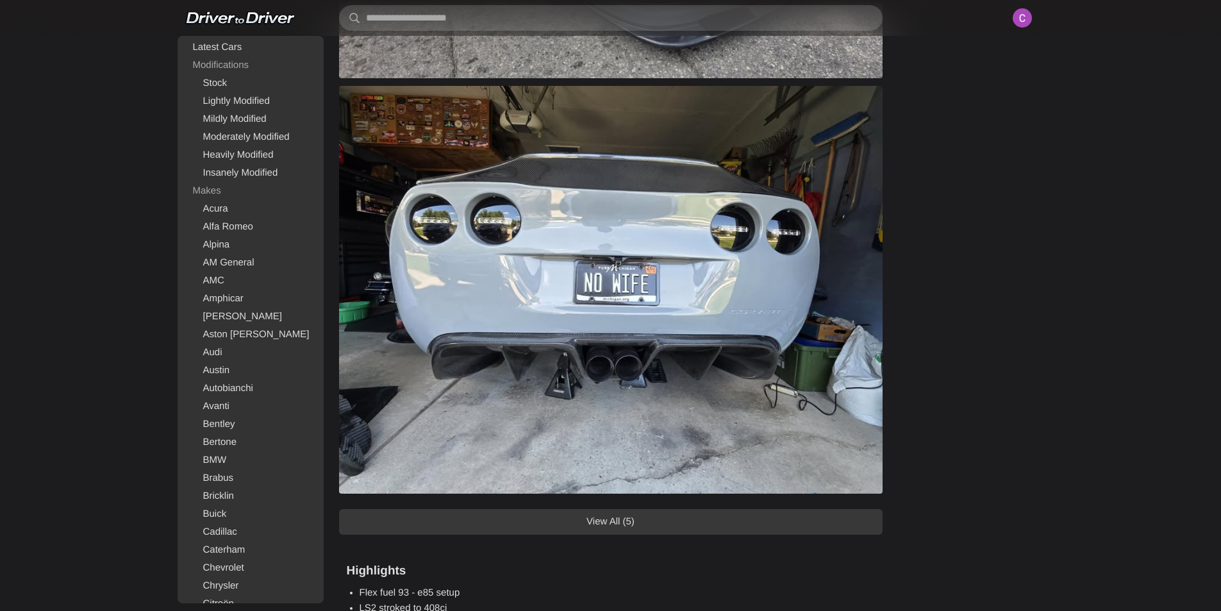
click at [631, 521] on link "View All (5)" at bounding box center [610, 522] width 543 height 26
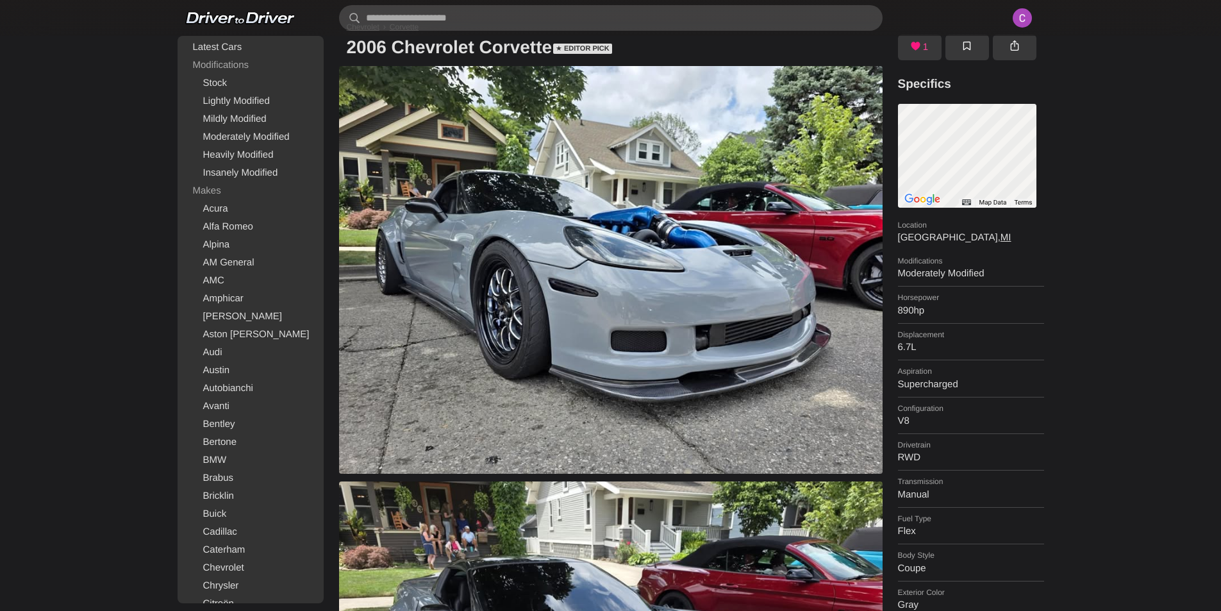
scroll to position [0, 0]
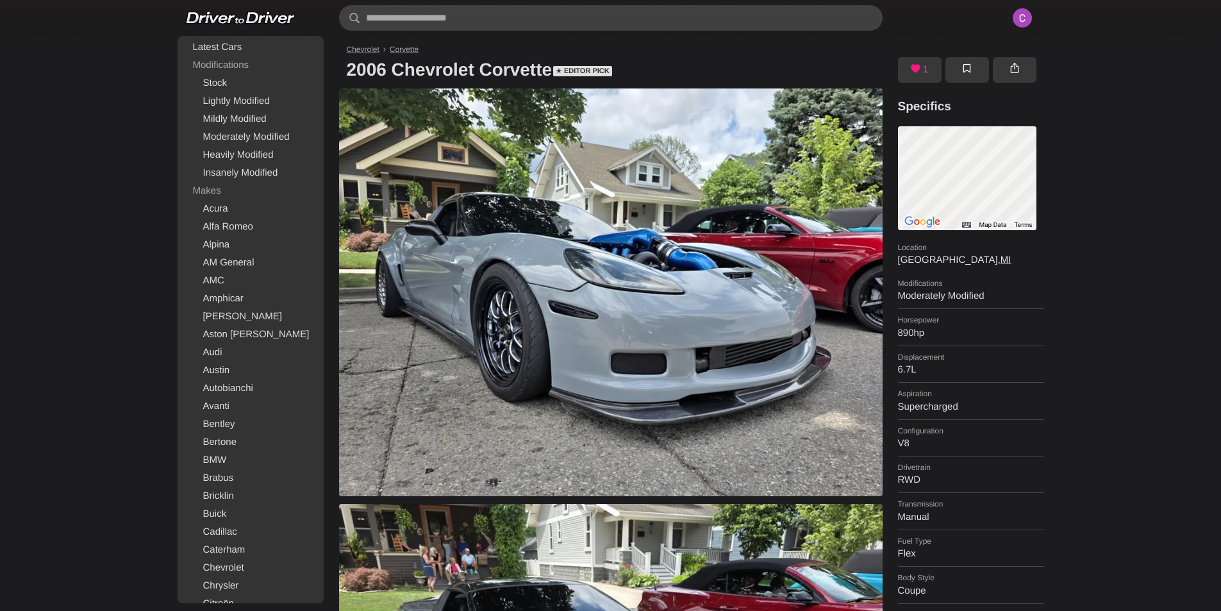
click at [1027, 9] on img at bounding box center [1022, 18] width 28 height 28
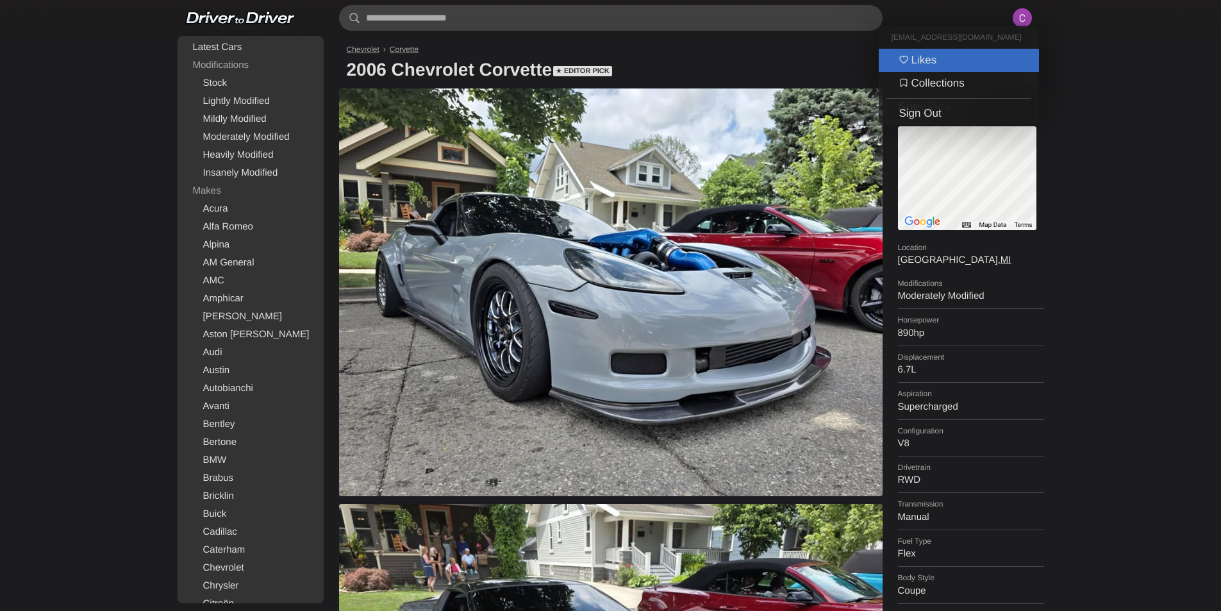
click at [964, 53] on link "Likes" at bounding box center [959, 60] width 160 height 23
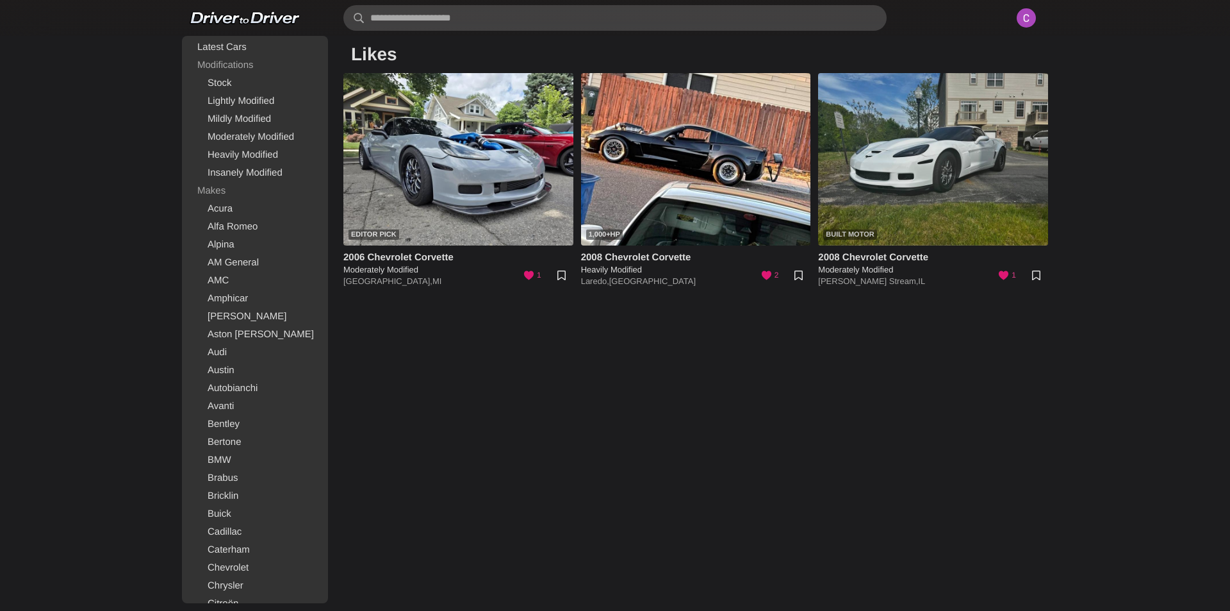
click at [916, 167] on img at bounding box center [933, 159] width 230 height 172
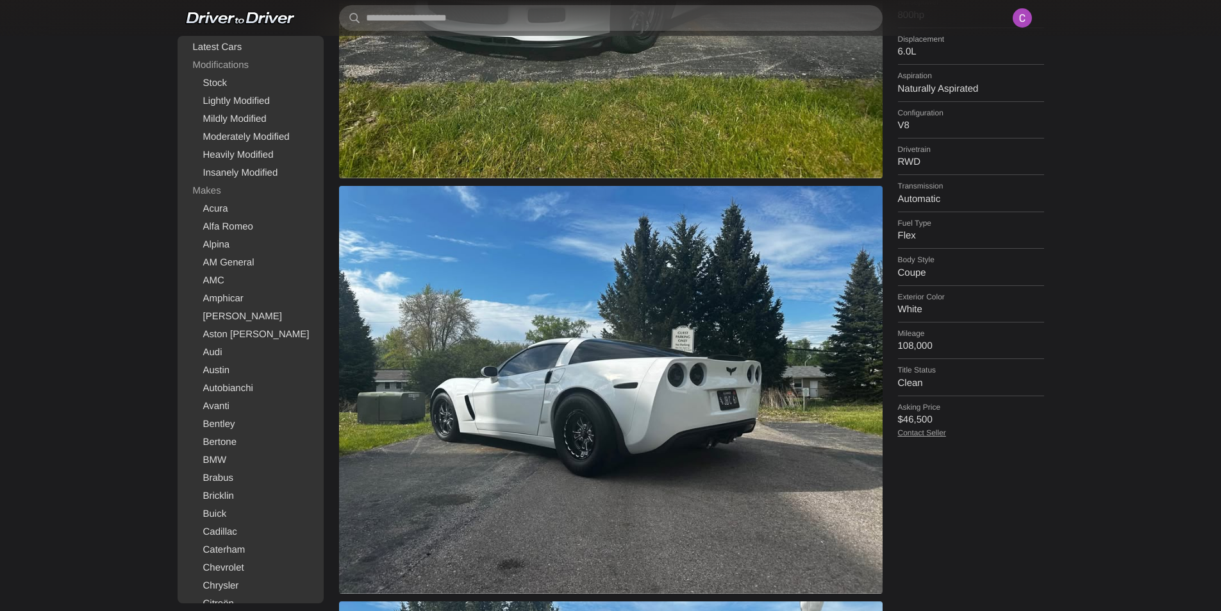
scroll to position [320, 0]
